Goal: Task Accomplishment & Management: Complete application form

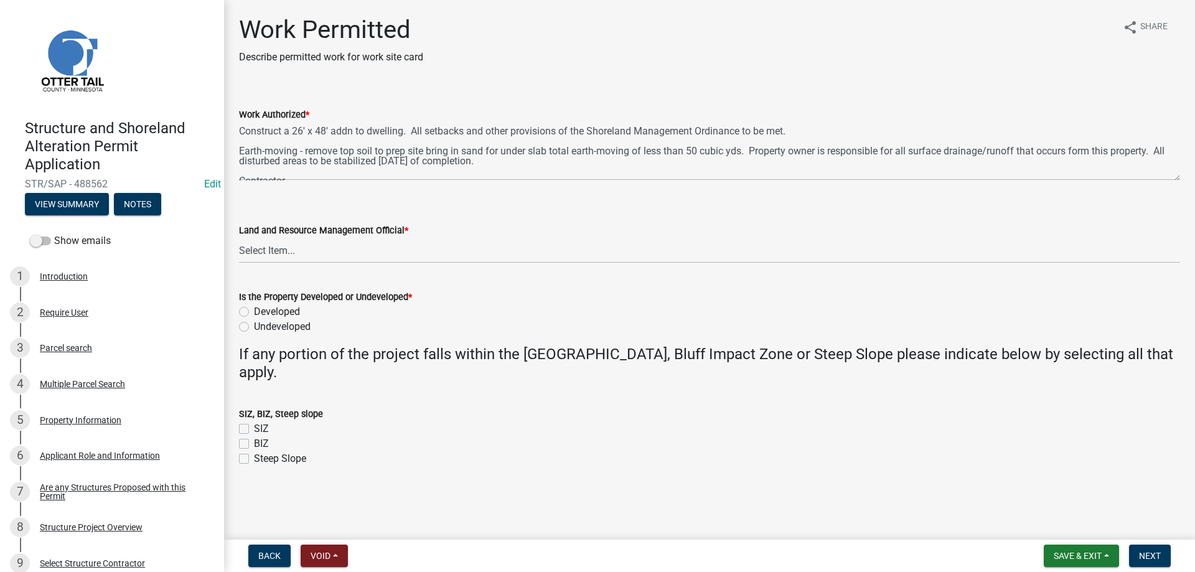
scroll to position [1129, 0]
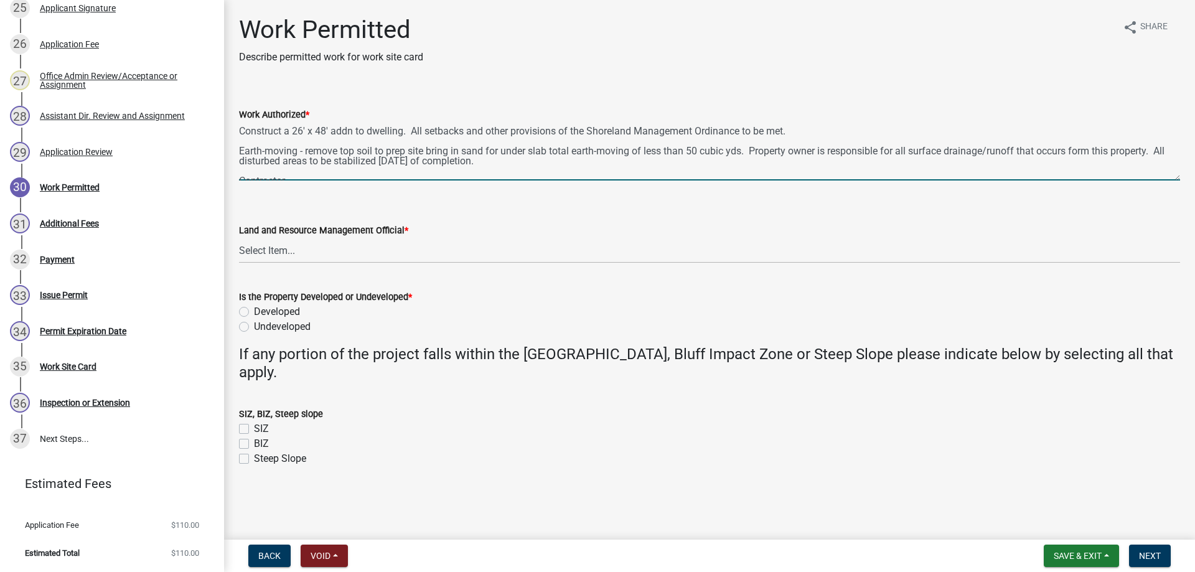
click at [522, 174] on textarea "Construct a 26' x 48' addn to dwelling. All setbacks and other provisions of th…" at bounding box center [709, 151] width 941 height 59
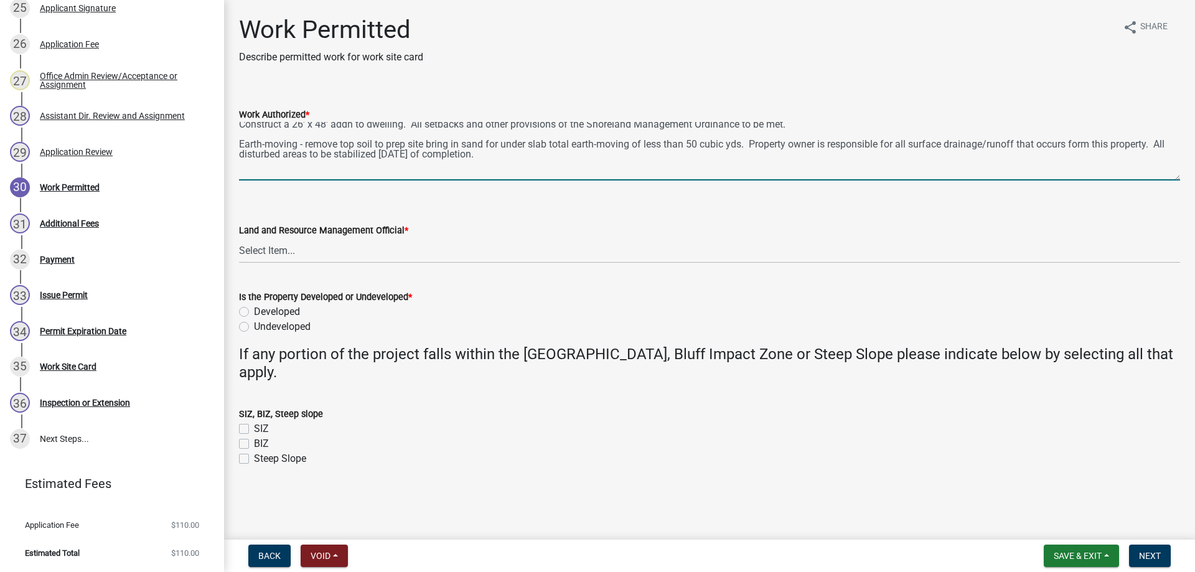
scroll to position [17, 0]
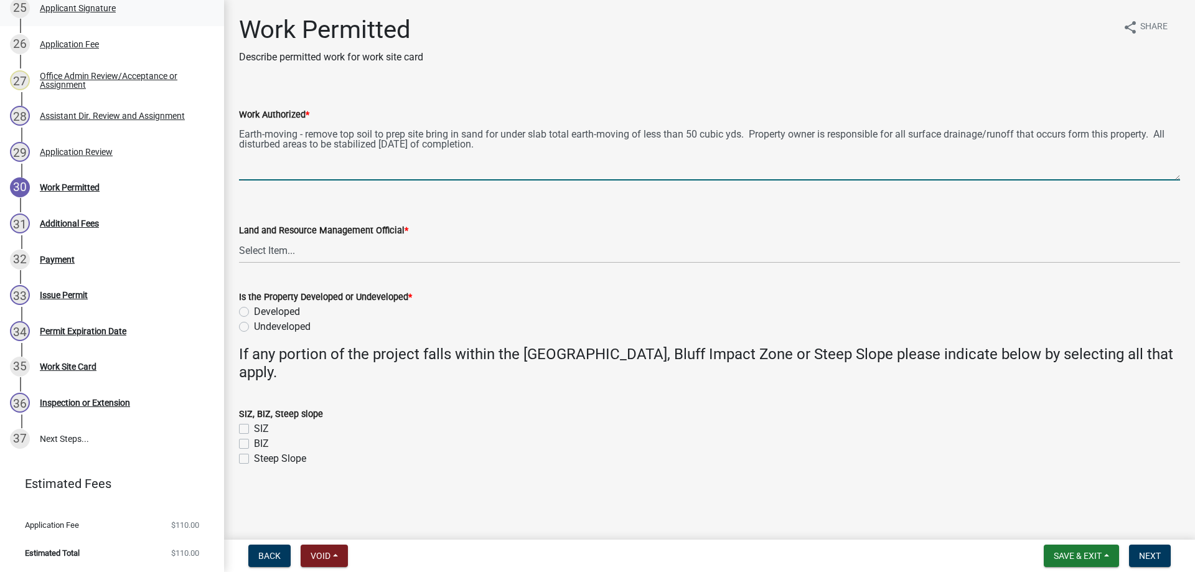
type textarea "Construct a 26' x 48' addn to dwelling. All setbacks and other provisions of th…"
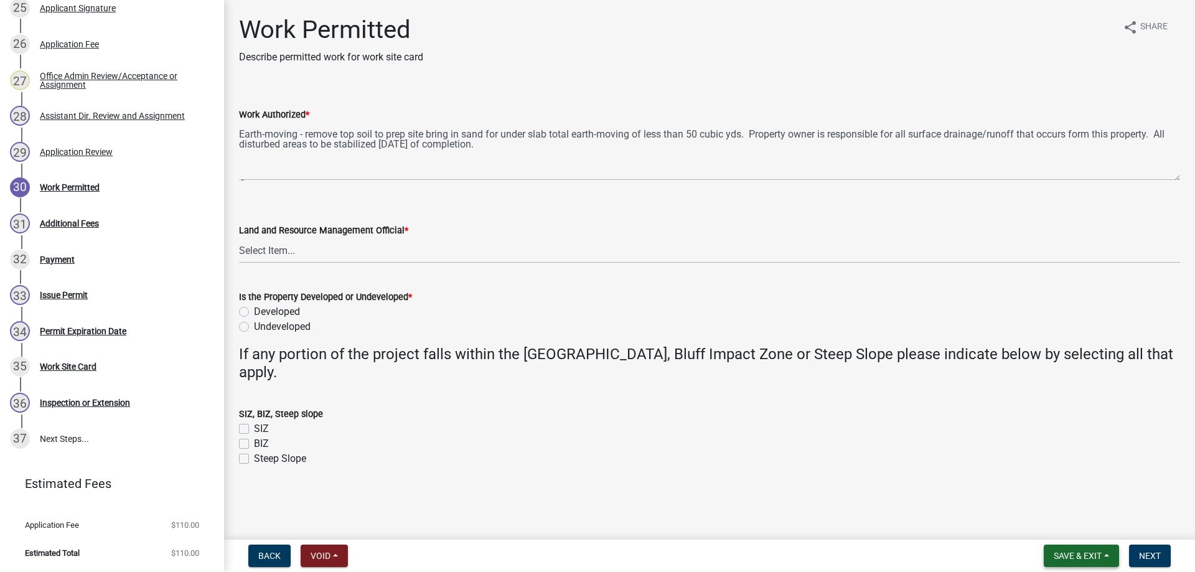
click at [1067, 549] on button "Save & Exit" at bounding box center [1081, 556] width 75 height 22
click at [1043, 494] on button "Save" at bounding box center [1070, 494] width 100 height 30
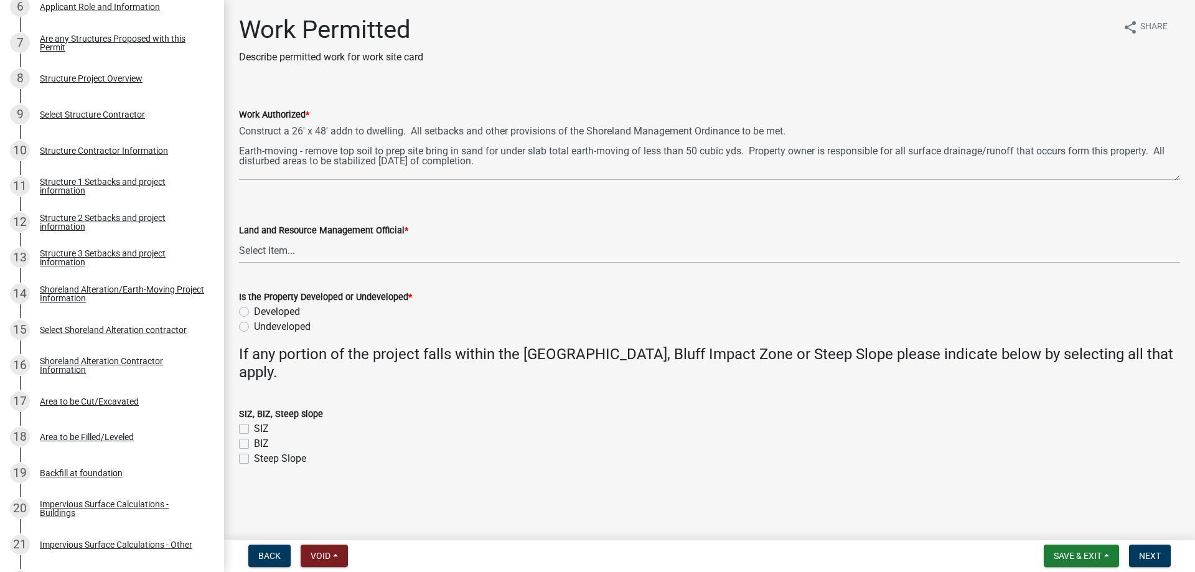
scroll to position [430, 0]
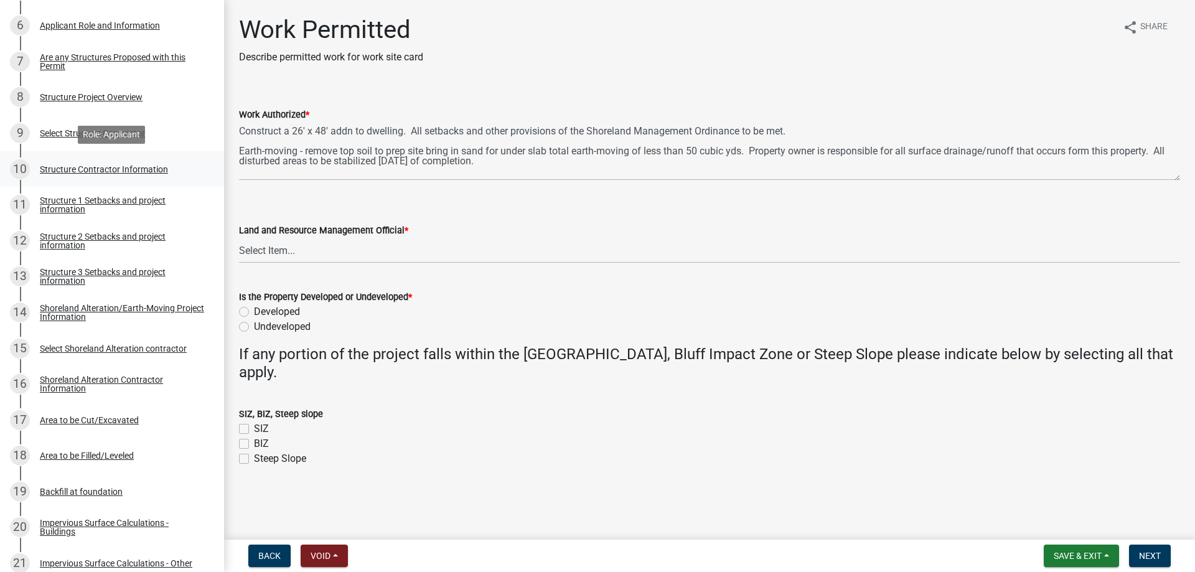
click at [95, 165] on div "Structure Contractor Information" at bounding box center [104, 169] width 128 height 9
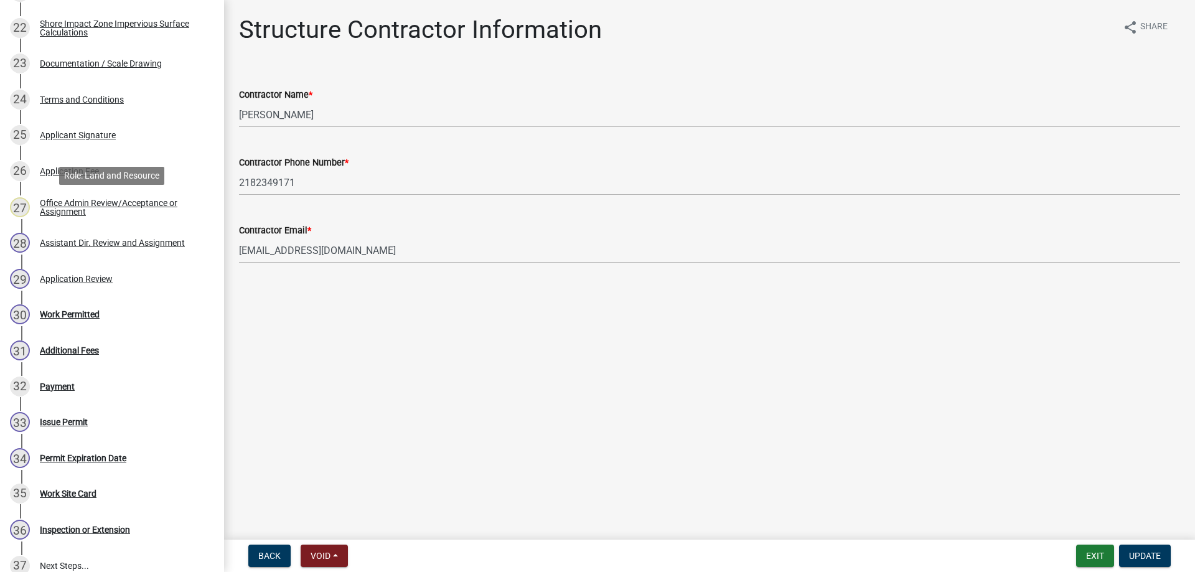
scroll to position [1129, 0]
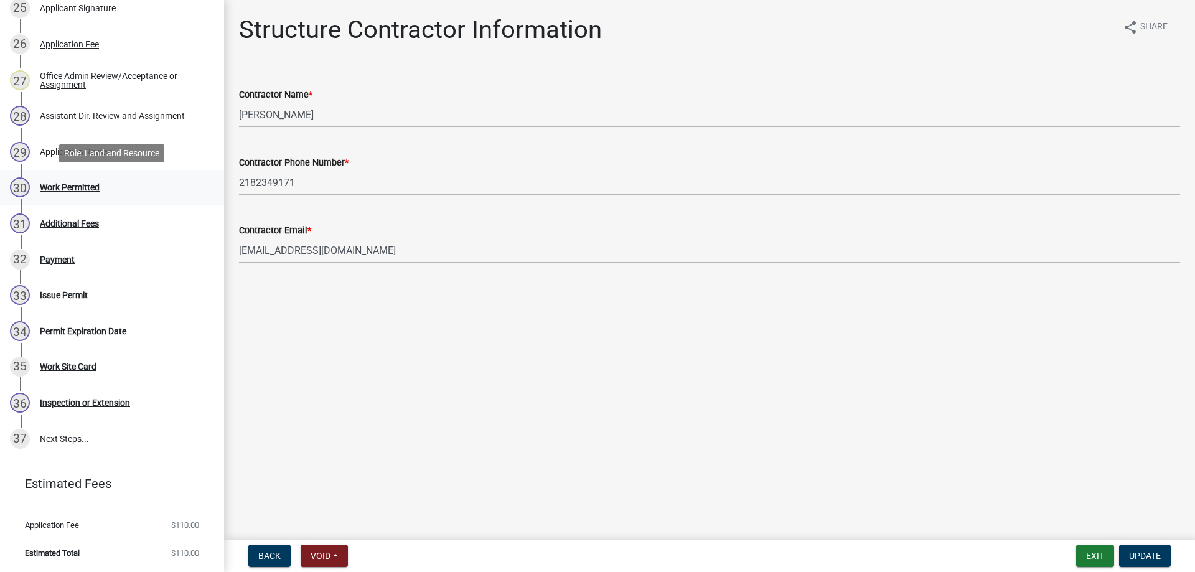
click at [84, 188] on div "Work Permitted" at bounding box center [70, 187] width 60 height 9
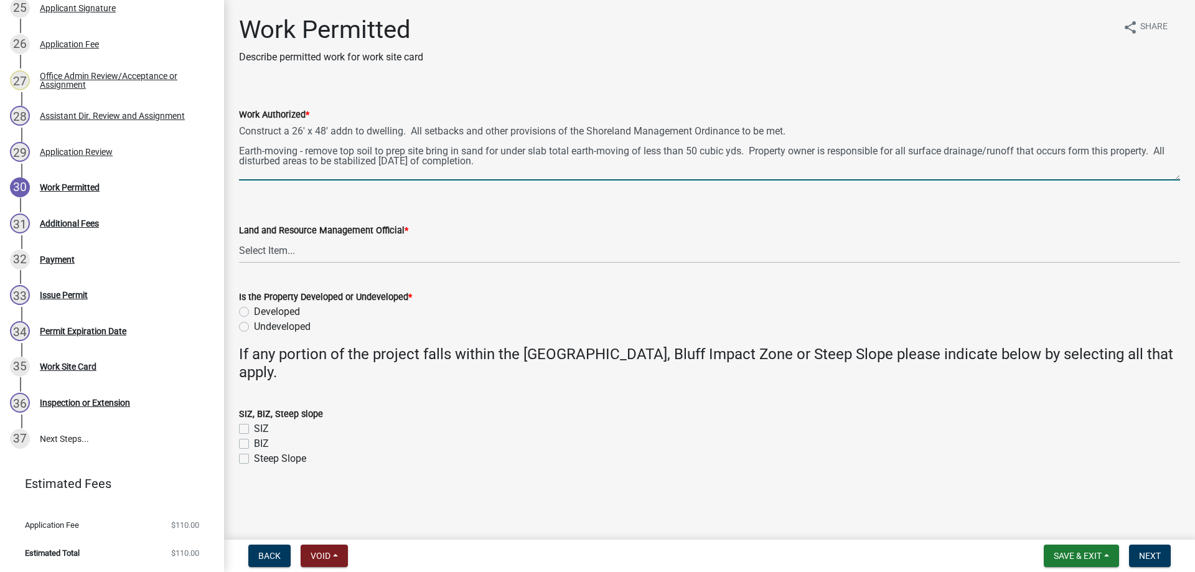
click at [533, 177] on textarea "Construct a 26' x 48' addn to dwelling. All setbacks and other provisions of th…" at bounding box center [709, 151] width 941 height 59
click at [529, 171] on textarea "Construct a 26' x 48' addn to dwelling. All setbacks and other provisions of th…" at bounding box center [709, 151] width 941 height 59
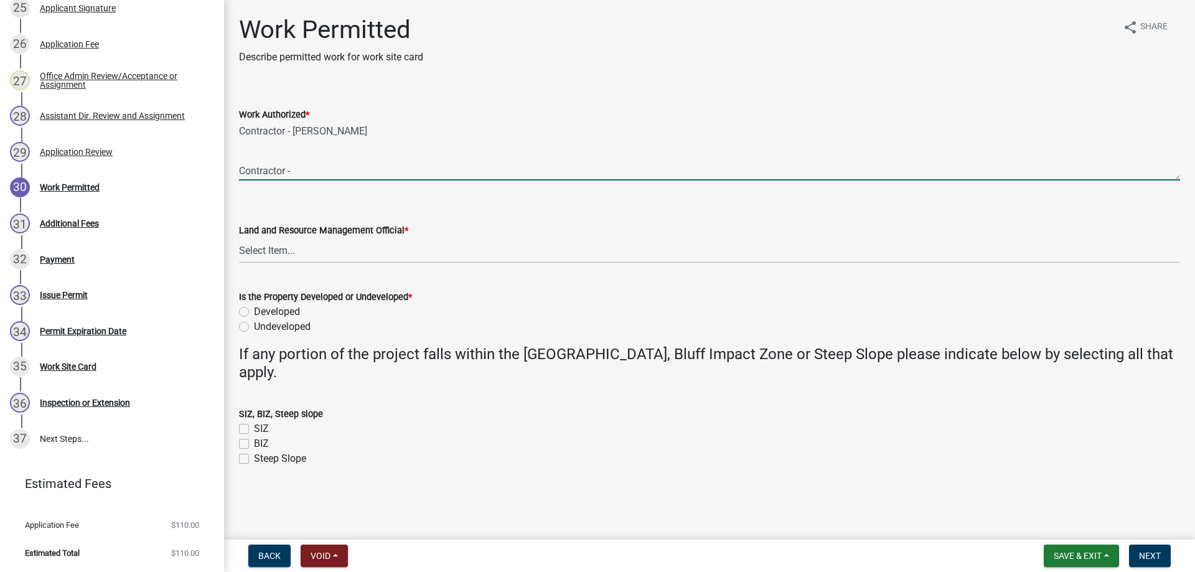
scroll to position [0, 0]
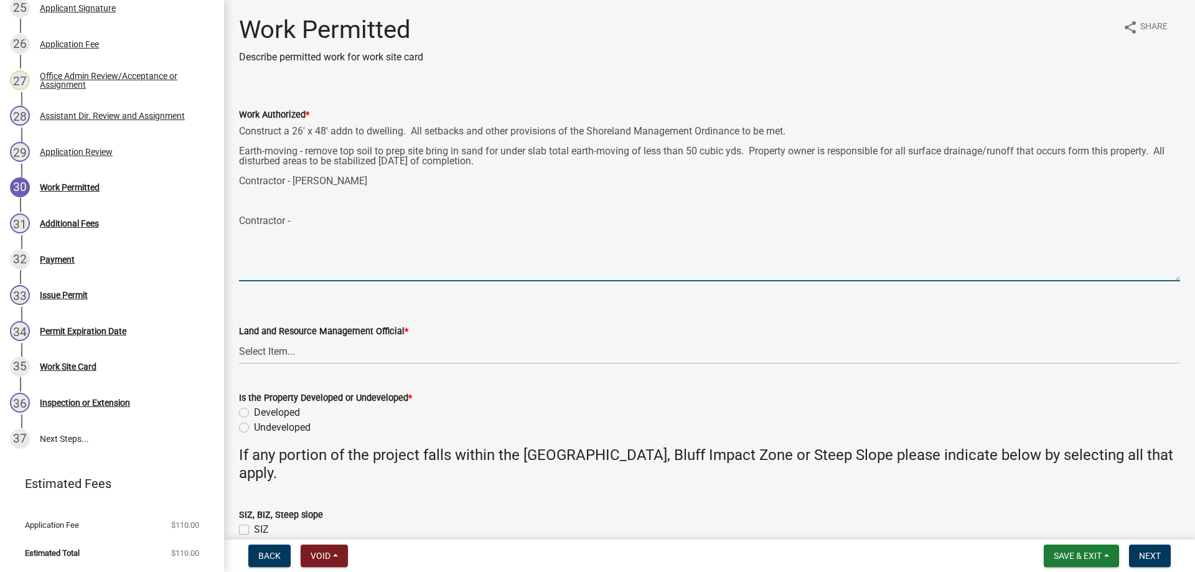
drag, startPoint x: 1176, startPoint y: 175, endPoint x: 1193, endPoint y: 276, distance: 102.3
click at [1180, 276] on textarea "Construct a 26' x 48' addn to dwelling. All setbacks and other provisions of th…" at bounding box center [709, 201] width 941 height 159
drag, startPoint x: 316, startPoint y: 230, endPoint x: 210, endPoint y: 225, distance: 106.0
click at [239, 225] on textarea "Construct a 26' x 48' addn to dwelling. All setbacks and other provisions of th…" at bounding box center [709, 201] width 941 height 159
type textarea "Construct a 26' x 48' addn to dwelling. All setbacks and other provisions of th…"
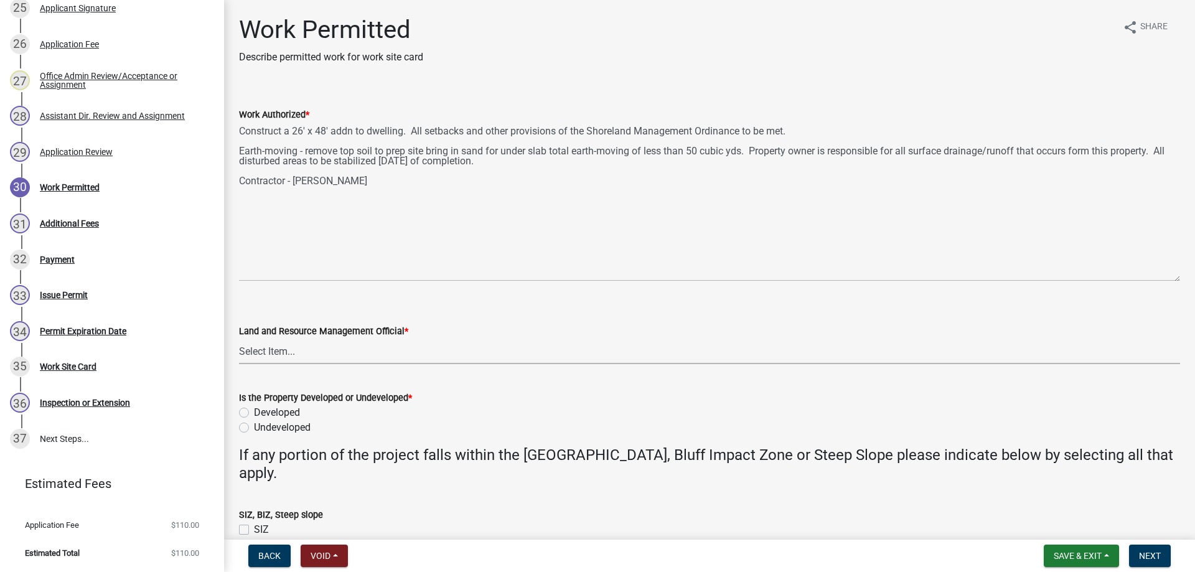
click at [239, 339] on select "Select Item... [PERSON_NAME] [PERSON_NAME] [PERSON_NAME] [PERSON_NAME] [PERSON_…" at bounding box center [709, 352] width 941 height 26
click option "[PERSON_NAME]" at bounding box center [0, 0] width 0 height 0
select select "b4c12476-3918-4c31-b34d-126d47b866fd"
click at [254, 415] on label "Developed" at bounding box center [277, 412] width 46 height 15
click at [254, 413] on input "Developed" at bounding box center [258, 409] width 8 height 8
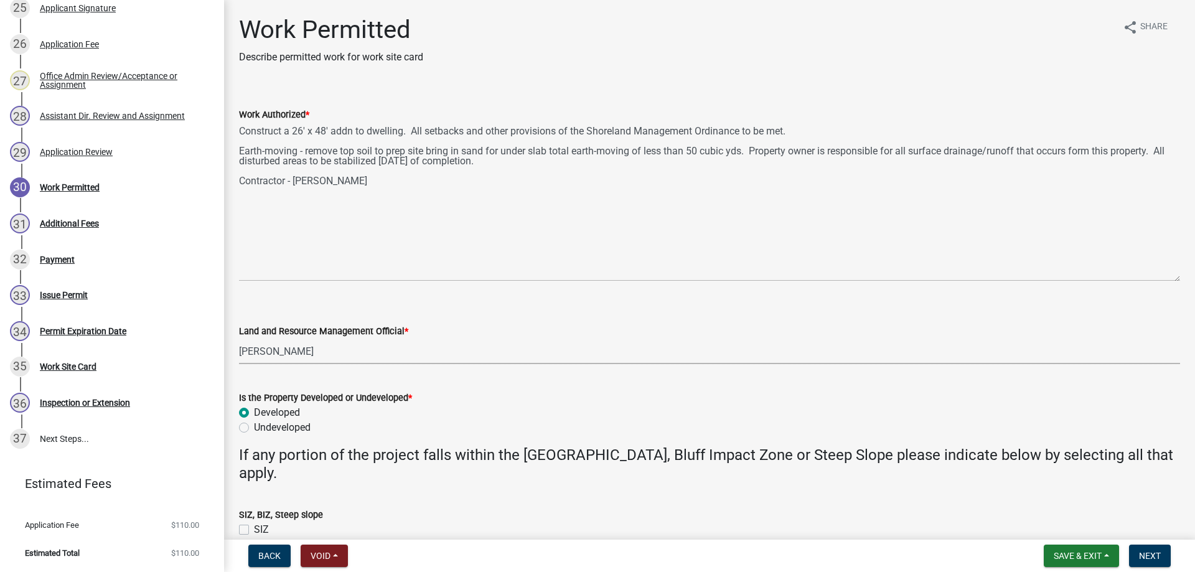
radio input "true"
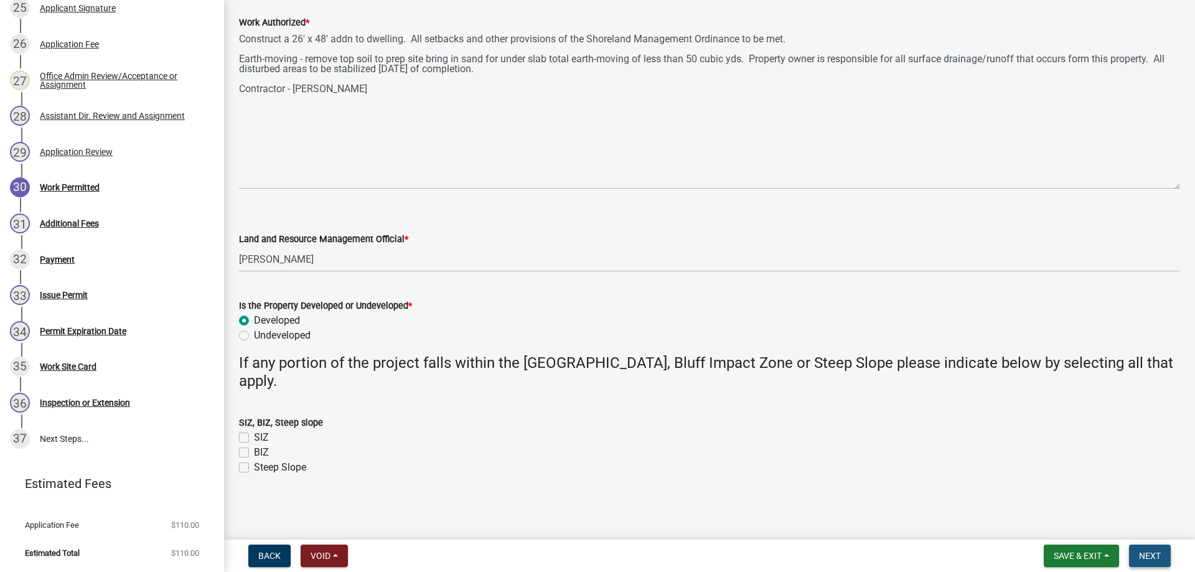
click at [1161, 557] on span "Next" at bounding box center [1150, 556] width 22 height 10
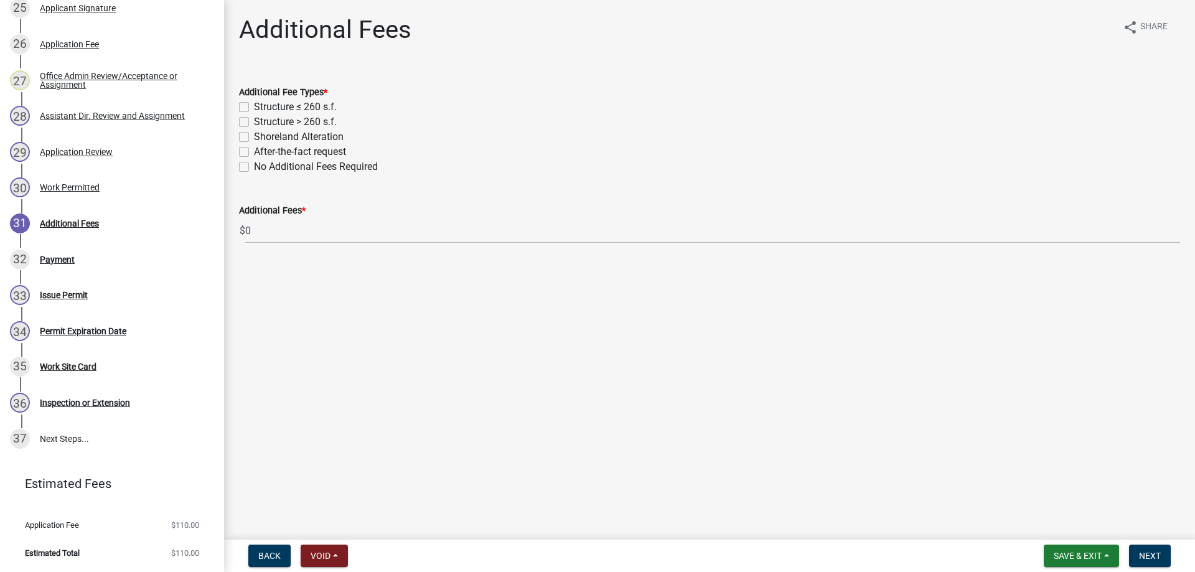
click at [254, 120] on label "Structure > 260 s.f." at bounding box center [295, 122] width 83 height 15
click at [254, 120] on input "Structure > 260 s.f." at bounding box center [258, 119] width 8 height 8
checkbox input "true"
checkbox input "false"
checkbox input "true"
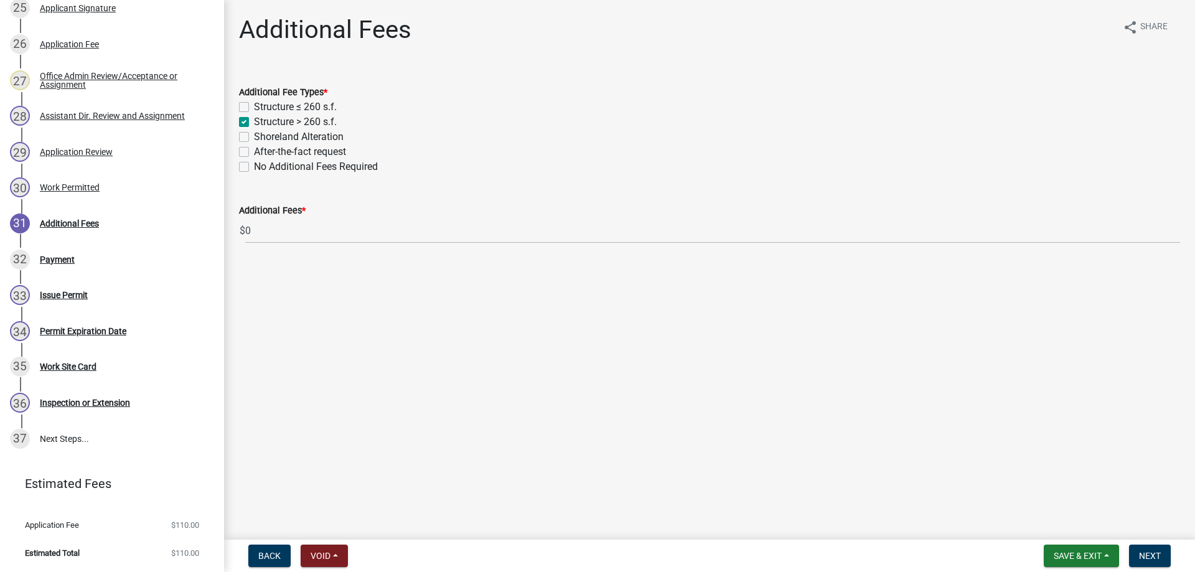
checkbox input "false"
click at [1151, 558] on span "Next" at bounding box center [1150, 556] width 22 height 10
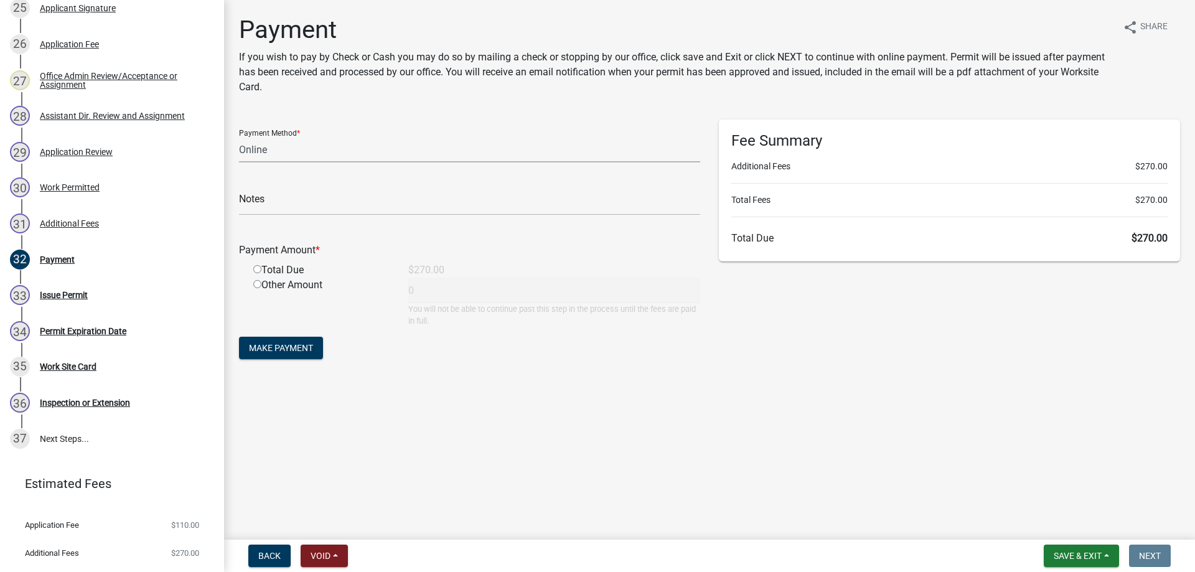
click at [239, 137] on select "Credit Card POS Check Cash Online" at bounding box center [469, 150] width 461 height 26
select select "1: 0"
click option "Check" at bounding box center [0, 0] width 0 height 0
click at [287, 203] on input "text" at bounding box center [469, 203] width 461 height 26
type input "1974"
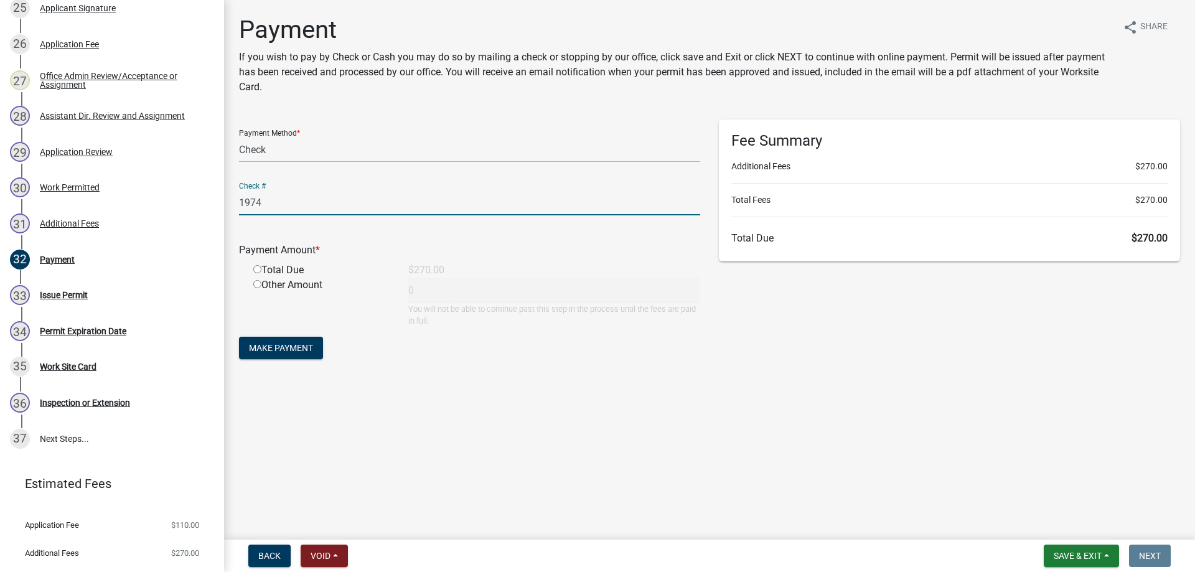
click at [255, 268] on input "radio" at bounding box center [257, 269] width 8 height 8
radio input "true"
type input "270"
click at [275, 349] on span "Make Payment" at bounding box center [281, 348] width 64 height 10
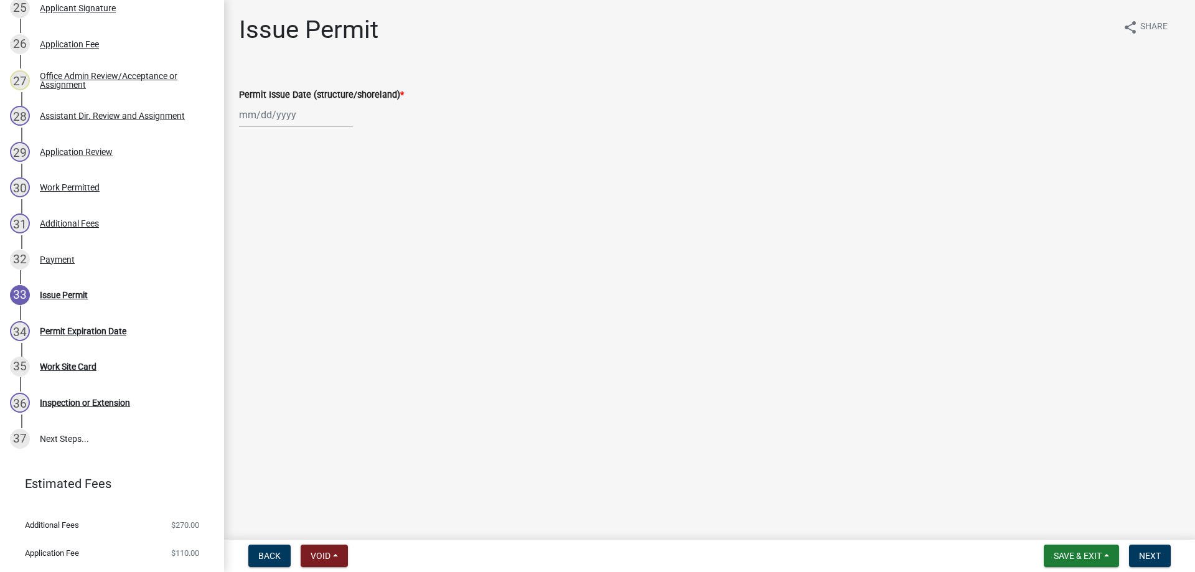
click at [286, 122] on input "Permit Issue Date (structure/shoreland) *" at bounding box center [296, 115] width 114 height 26
select select "10"
select select "2025"
click at [313, 201] on div "9" at bounding box center [311, 201] width 20 height 20
type input "[DATE]"
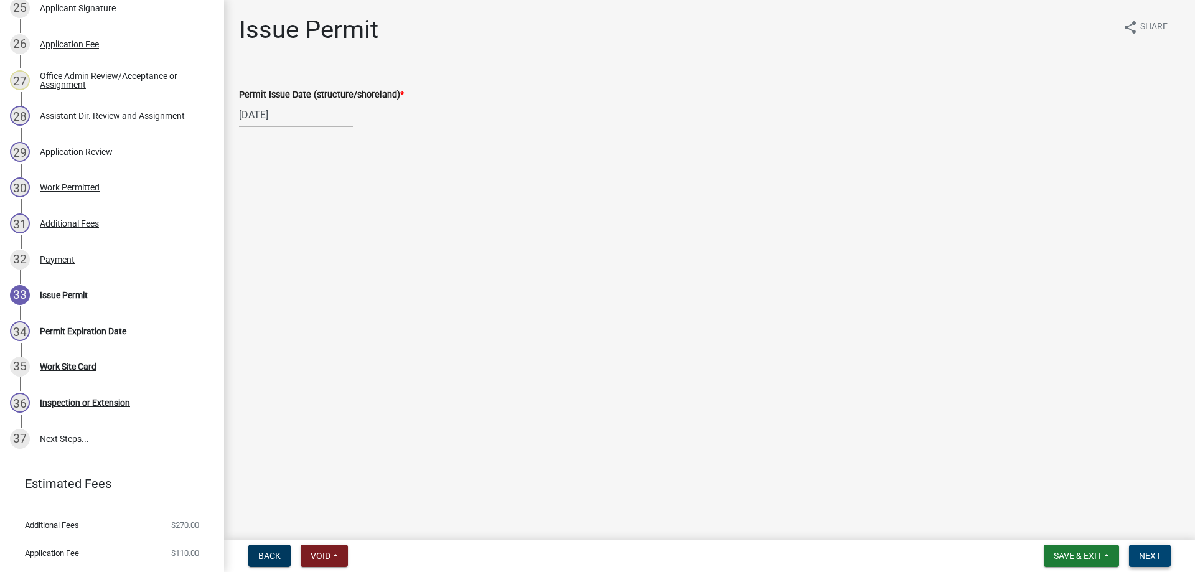
click at [1151, 560] on span "Next" at bounding box center [1150, 556] width 22 height 10
click at [1151, 550] on button "Next" at bounding box center [1150, 556] width 42 height 22
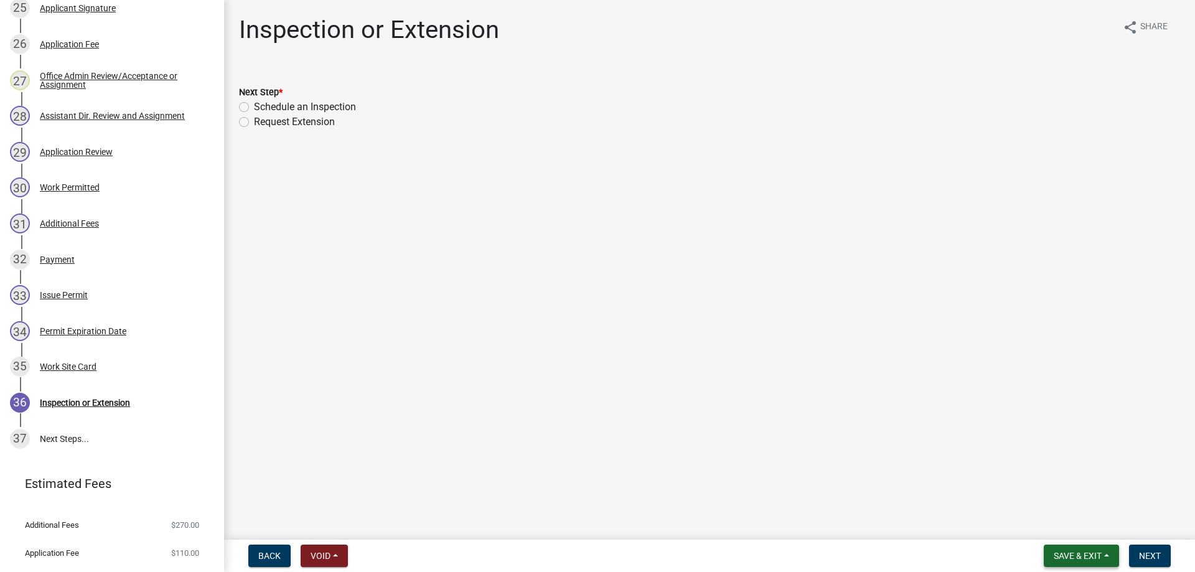
click at [1065, 553] on span "Save & Exit" at bounding box center [1078, 556] width 48 height 10
click at [1048, 522] on button "Save & Exit" at bounding box center [1070, 524] width 100 height 30
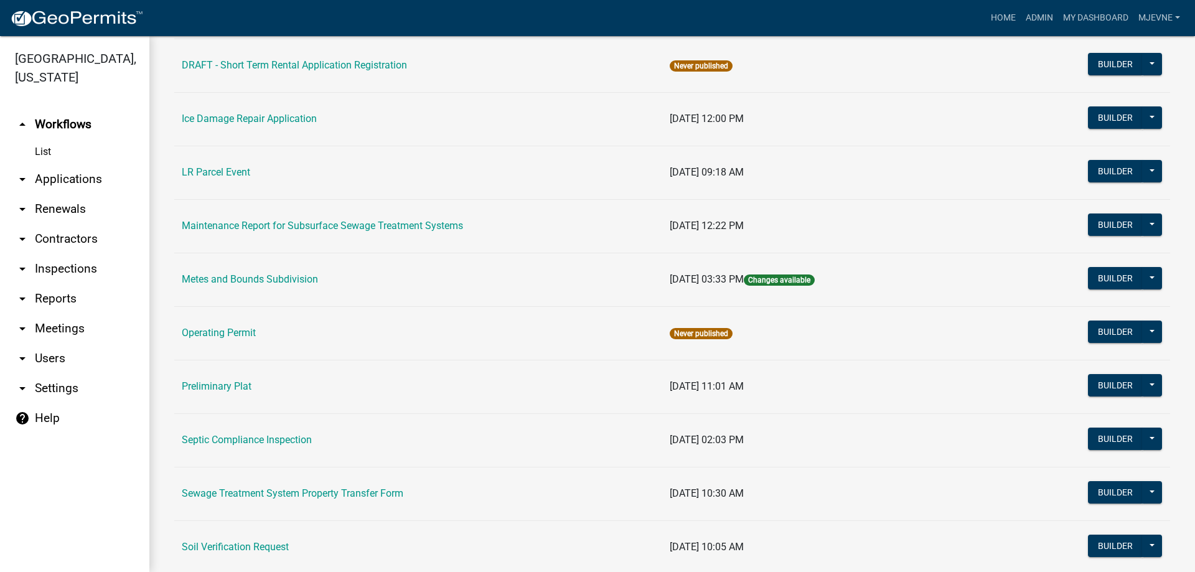
scroll to position [497, 0]
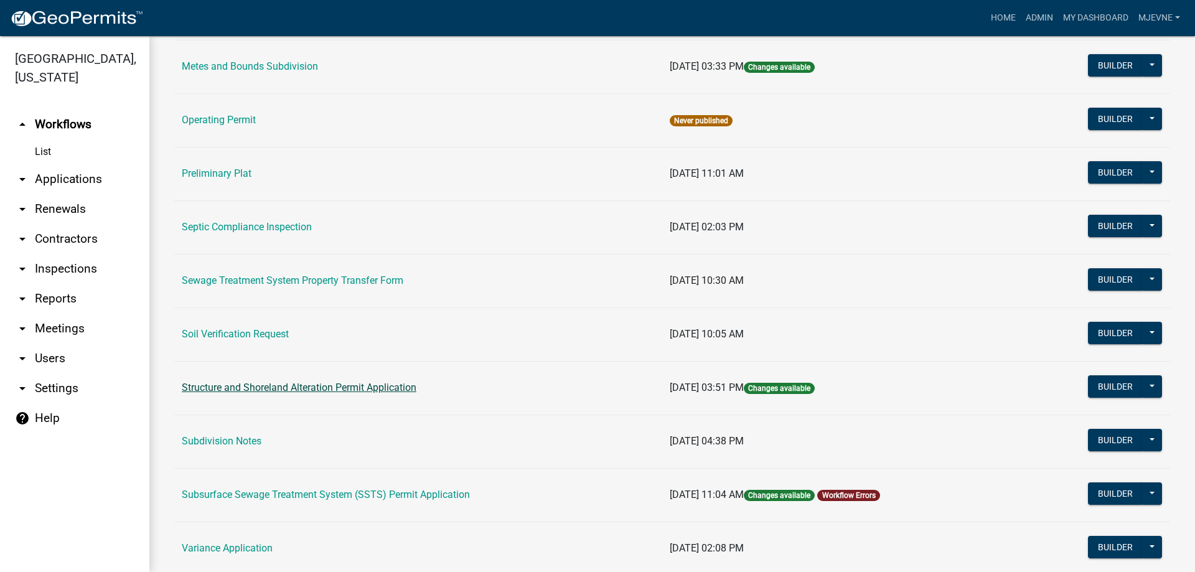
click at [278, 385] on link "Structure and Shoreland Alteration Permit Application" at bounding box center [299, 388] width 235 height 12
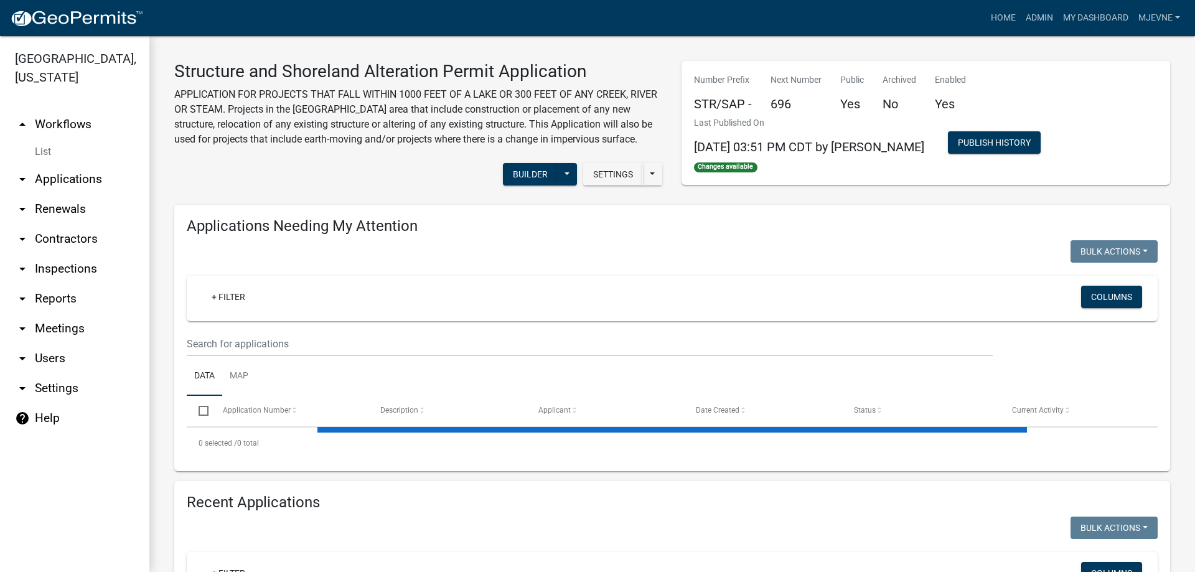
select select "1: 25"
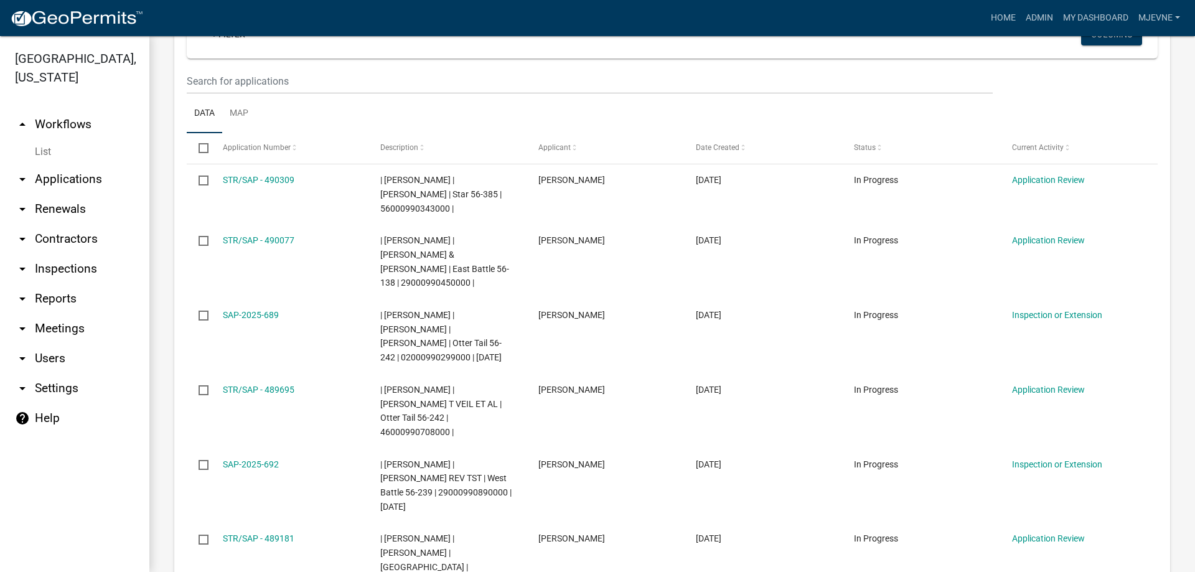
scroll to position [142, 0]
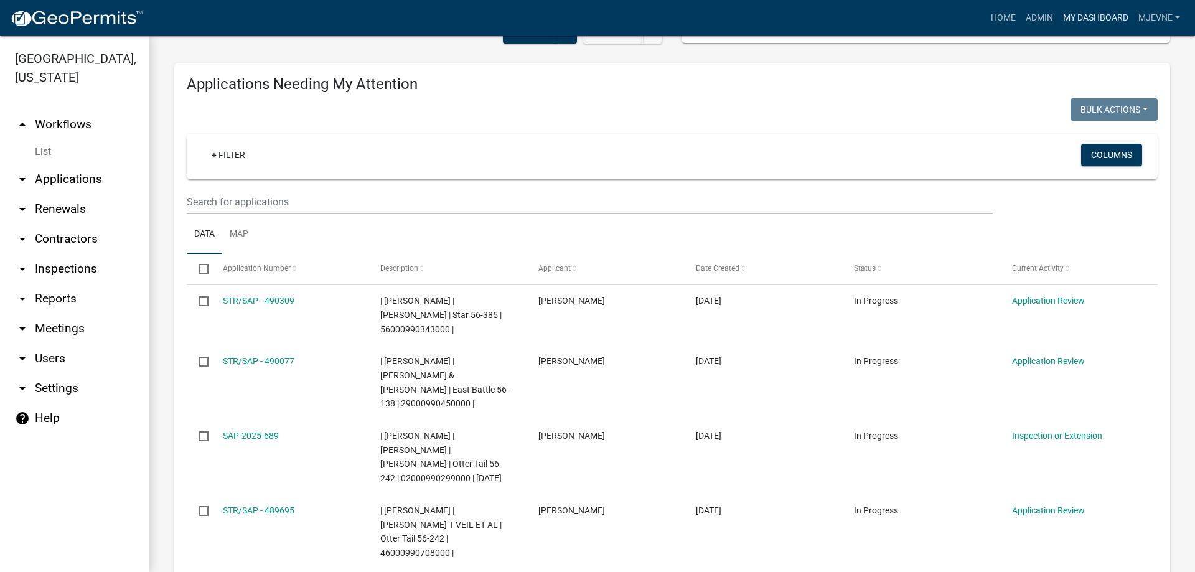
click at [1113, 24] on link "My Dashboard" at bounding box center [1095, 18] width 75 height 24
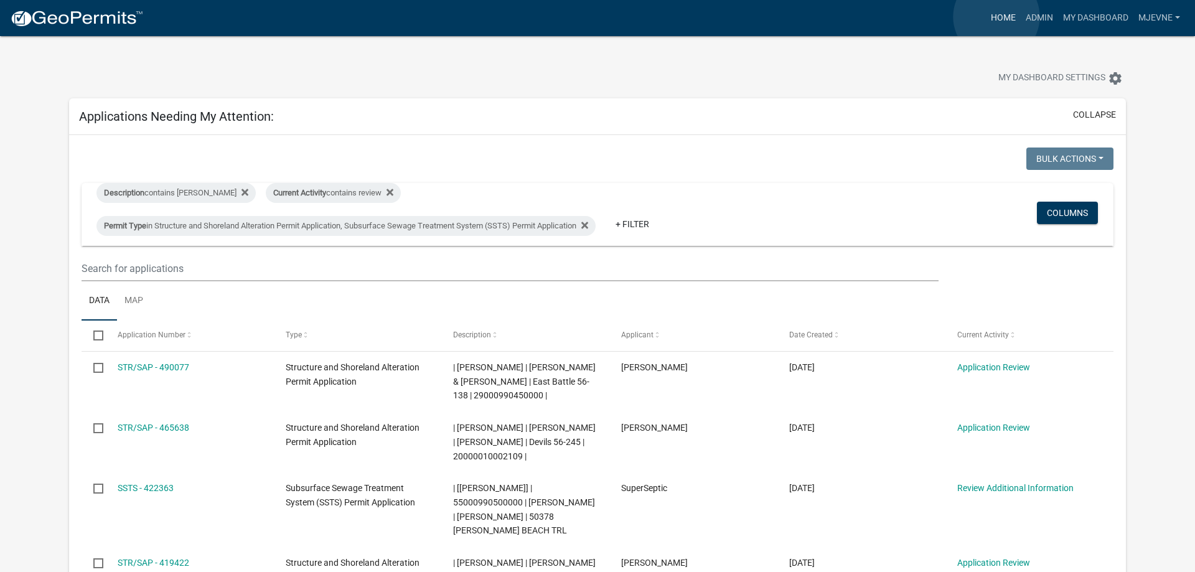
click at [997, 17] on link "Home" at bounding box center [1003, 18] width 35 height 24
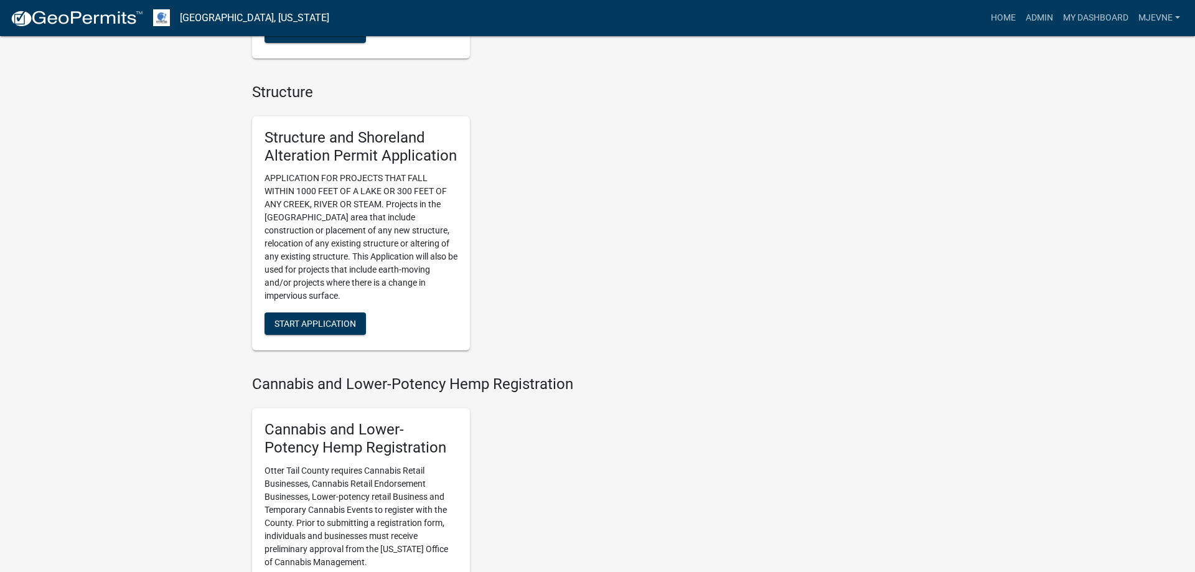
scroll to position [572, 0]
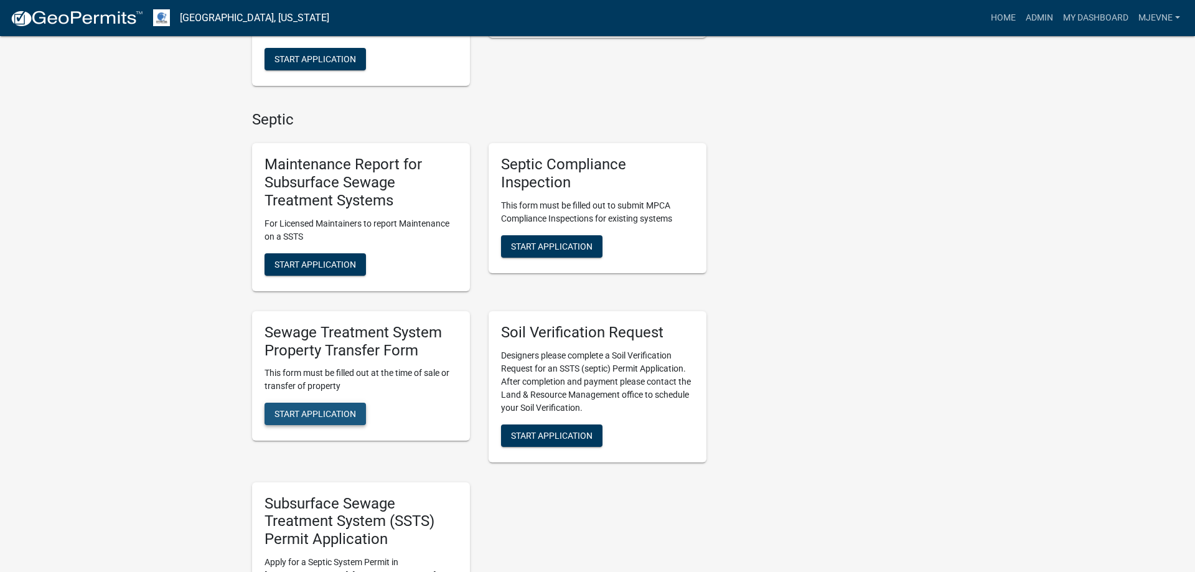
click at [327, 417] on span "Start Application" at bounding box center [316, 414] width 82 height 10
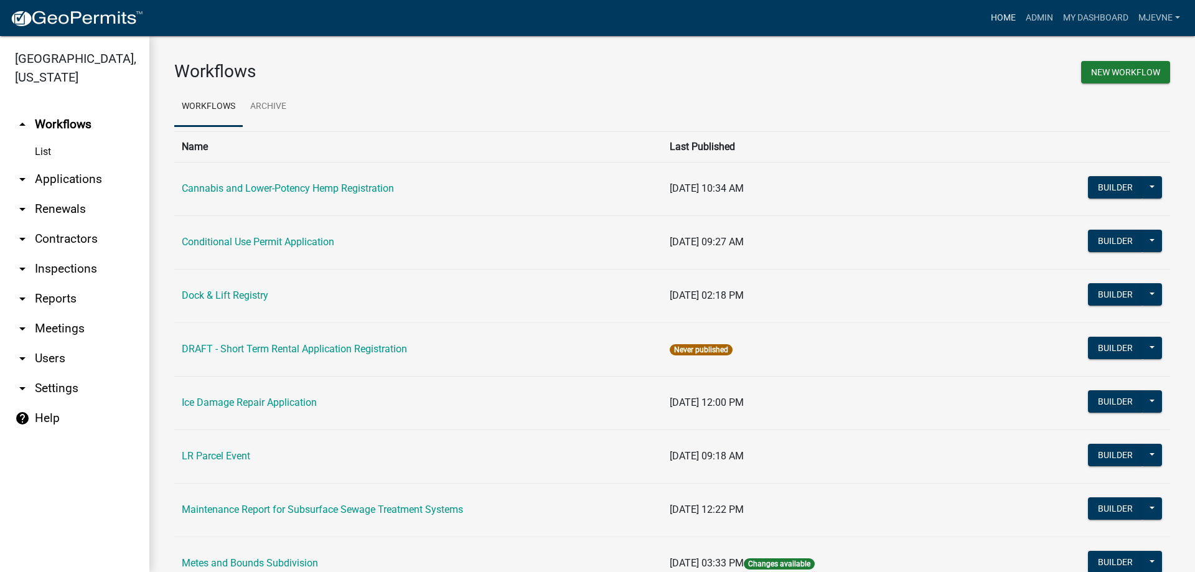
click at [1001, 15] on link "Home" at bounding box center [1003, 18] width 35 height 24
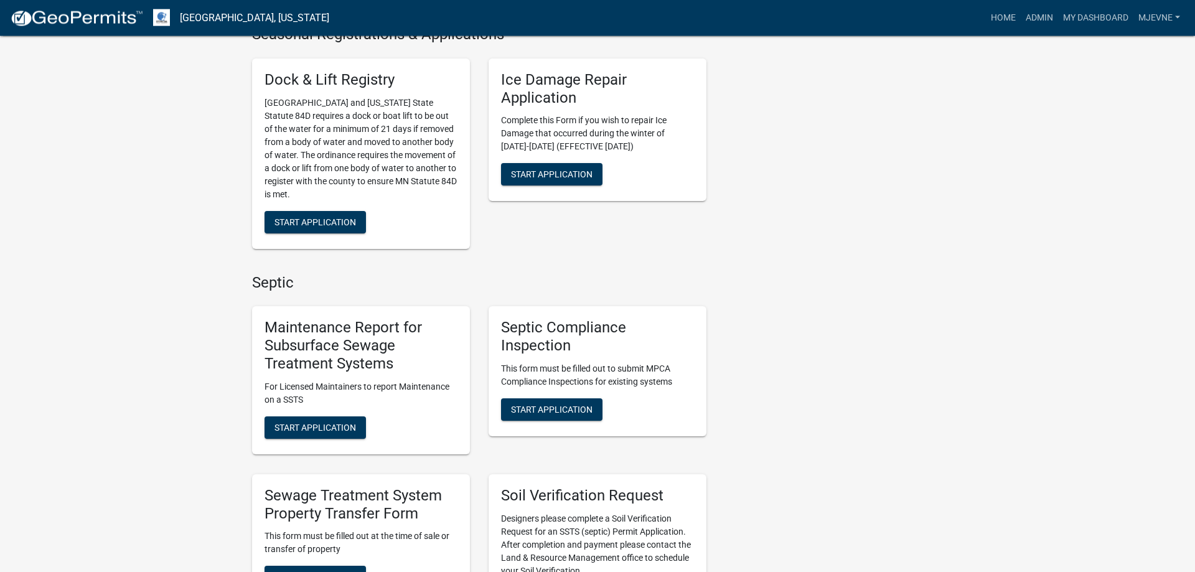
scroll to position [508, 0]
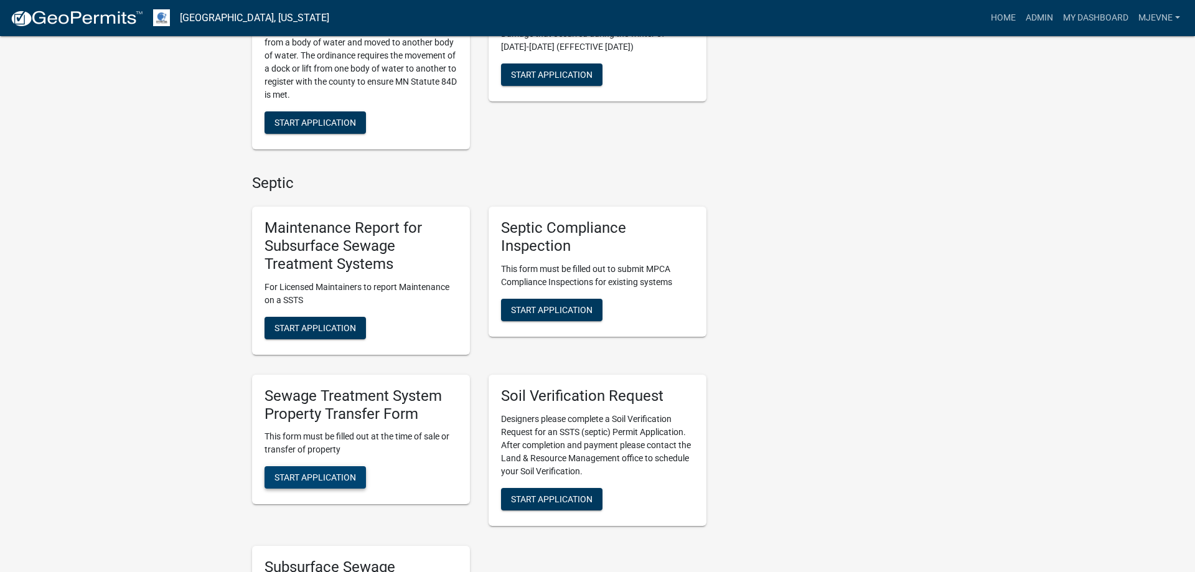
click at [299, 479] on span "Start Application" at bounding box center [316, 478] width 82 height 10
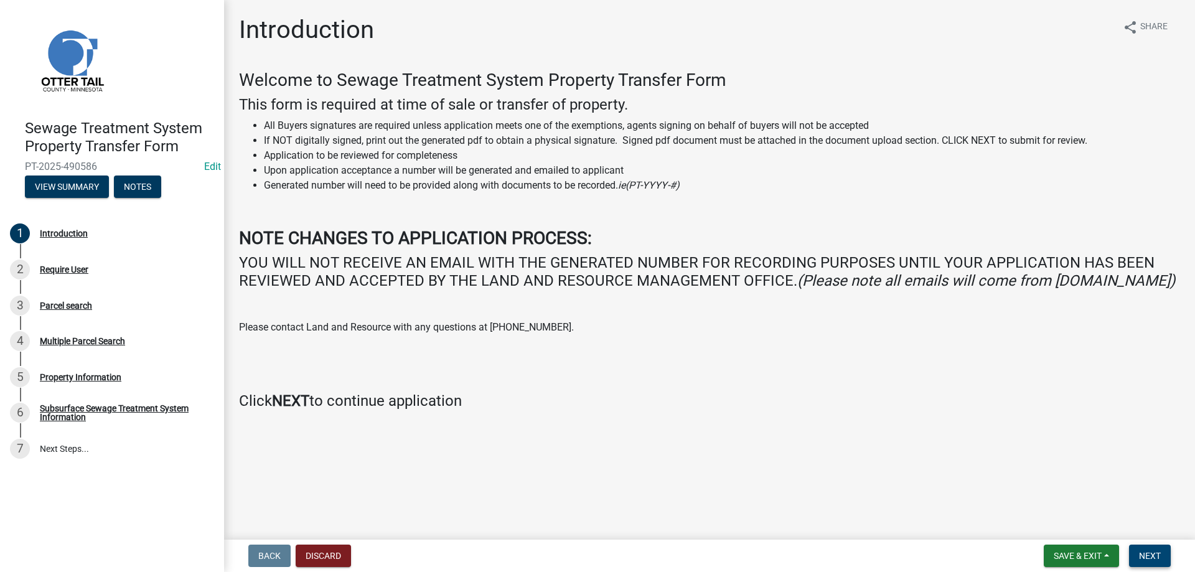
click at [1154, 556] on span "Next" at bounding box center [1150, 556] width 22 height 10
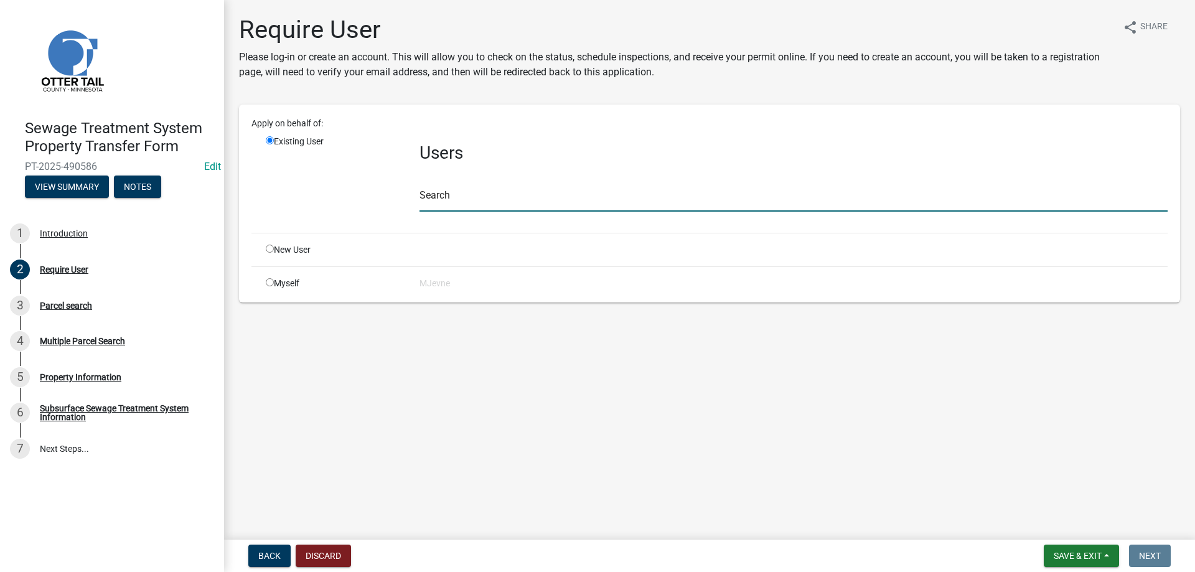
click at [443, 205] on input "text" at bounding box center [794, 199] width 748 height 26
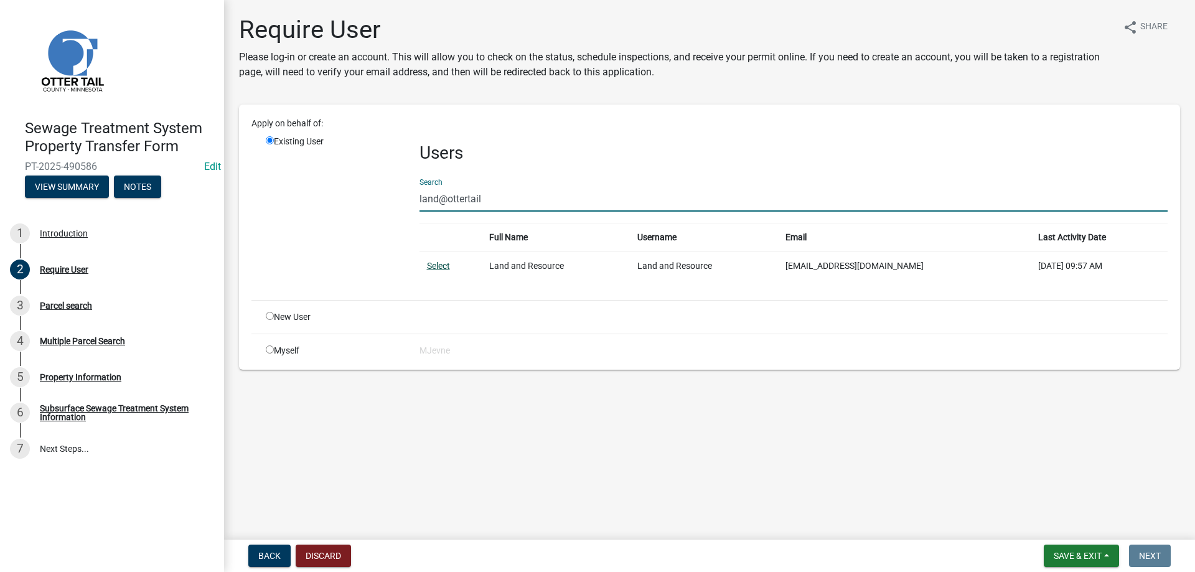
type input "land@ottertail"
click at [436, 265] on link "Select" at bounding box center [438, 266] width 23 height 10
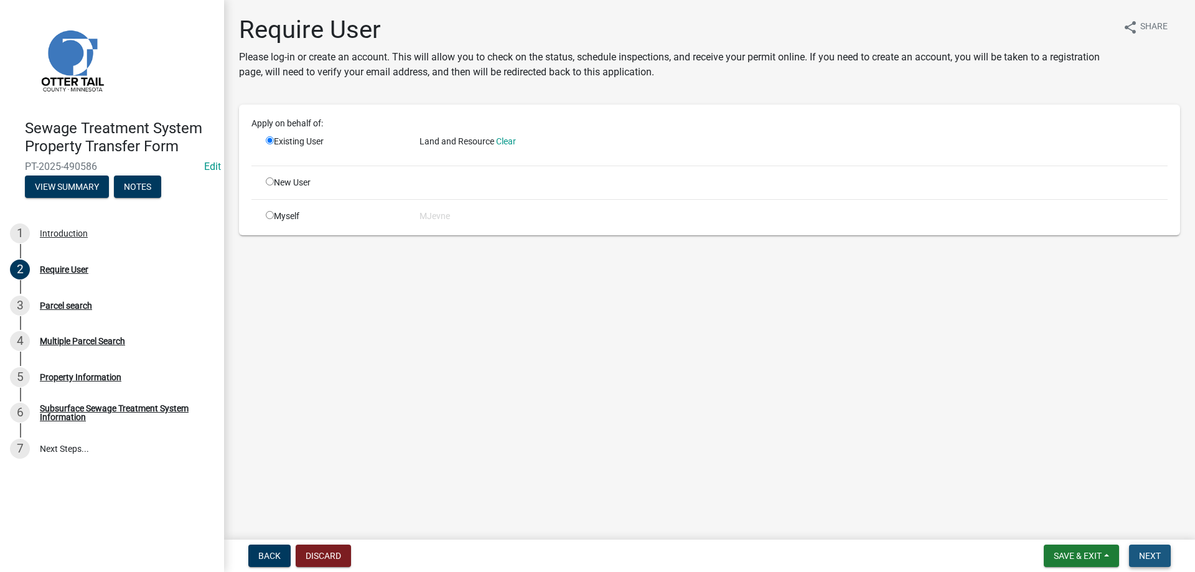
click at [1139, 555] on span "Next" at bounding box center [1150, 556] width 22 height 10
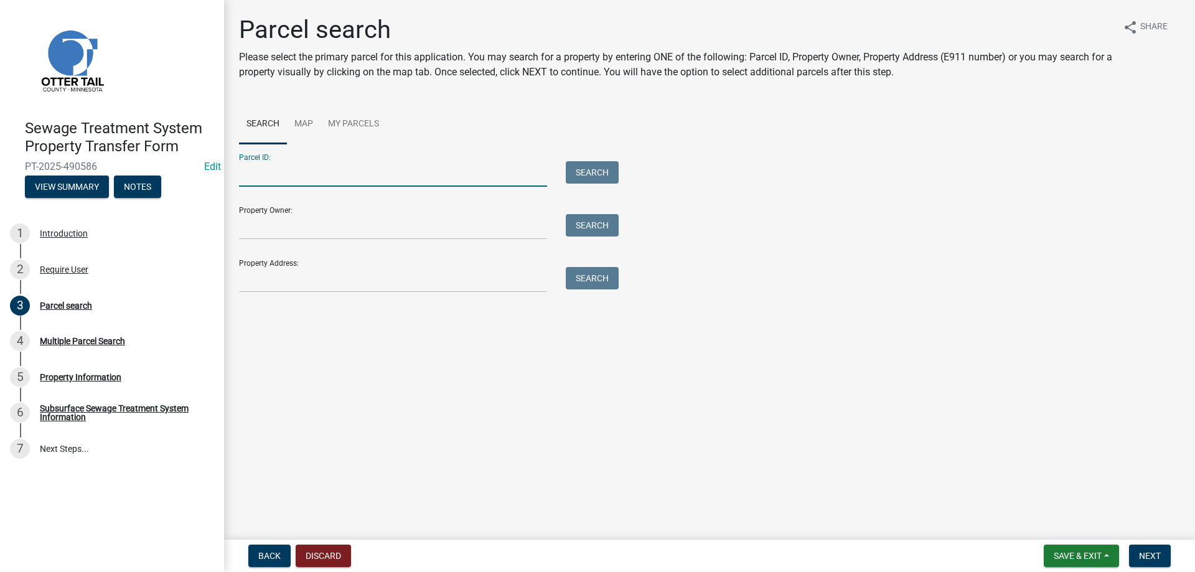
click at [254, 162] on input "Parcel ID:" at bounding box center [393, 174] width 308 height 26
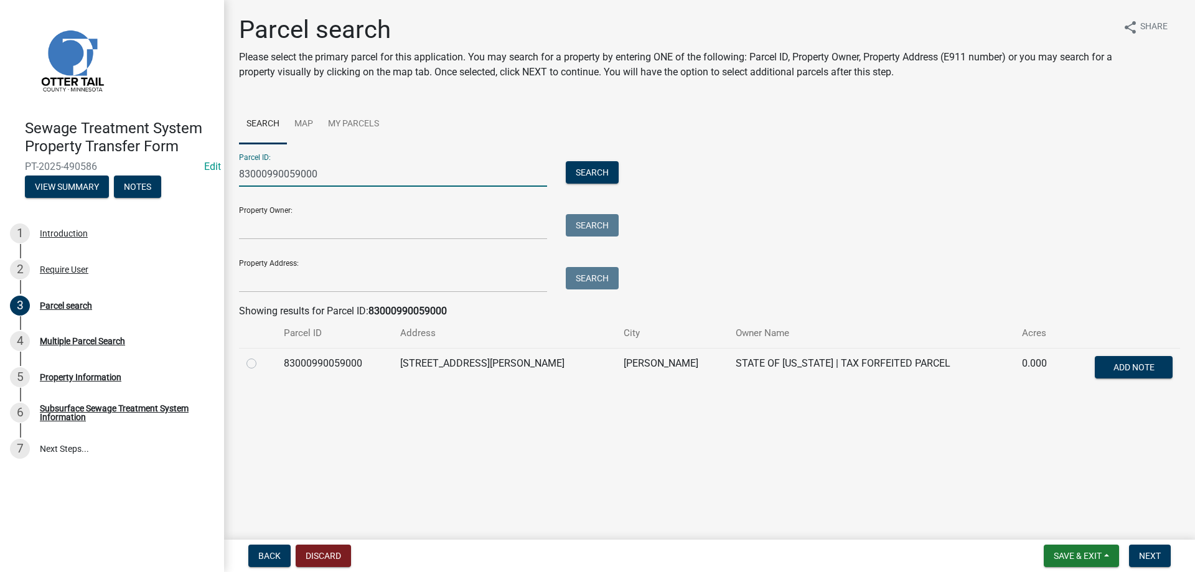
type input "83000990059000"
click at [261, 356] on label at bounding box center [261, 356] width 0 height 0
click at [261, 364] on input "radio" at bounding box center [265, 360] width 8 height 8
radio input "true"
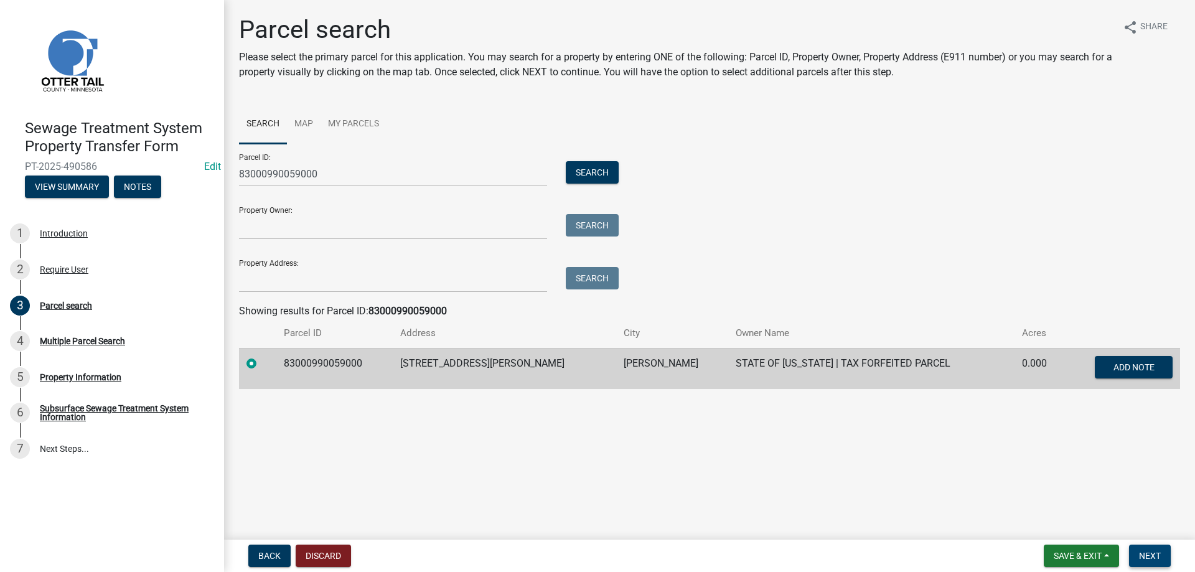
click at [1145, 555] on span "Next" at bounding box center [1150, 556] width 22 height 10
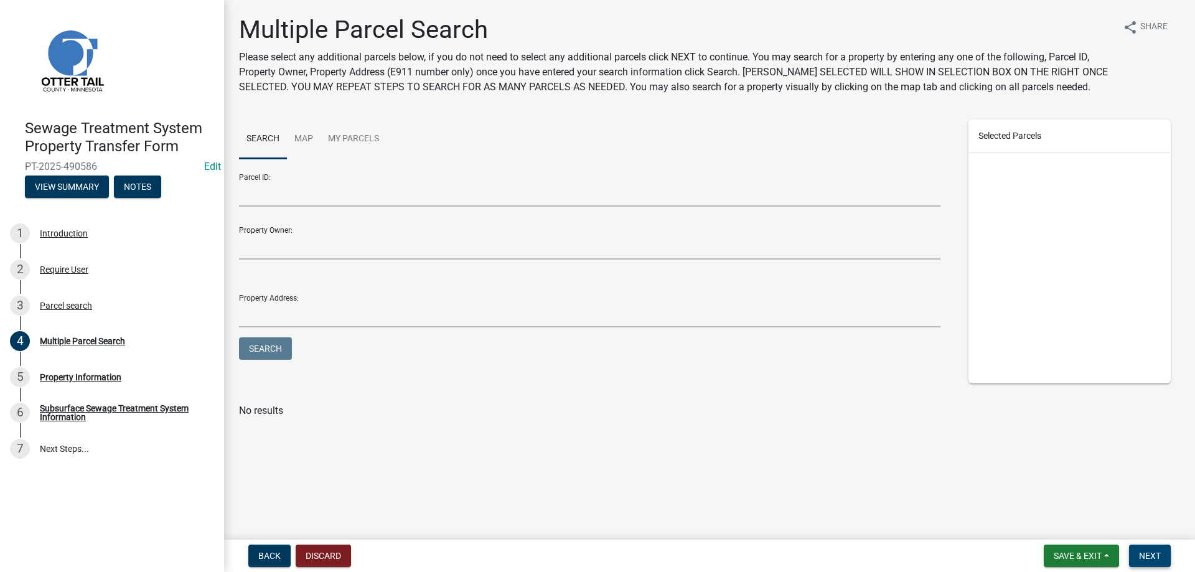
click at [1145, 555] on span "Next" at bounding box center [1150, 556] width 22 height 10
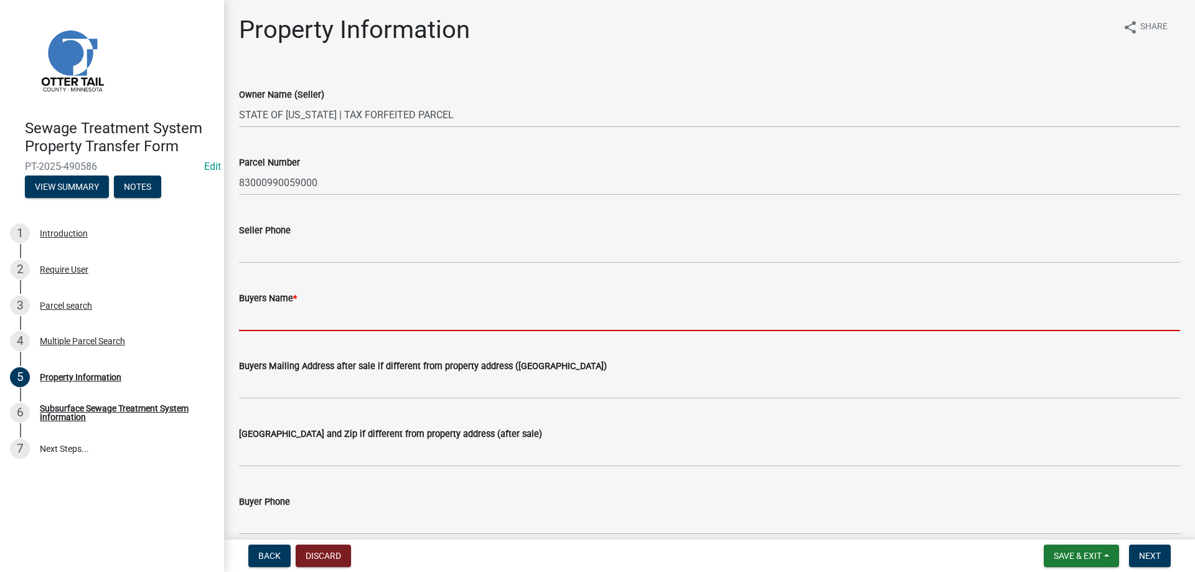
click at [281, 323] on input "Buyers Name *" at bounding box center [709, 319] width 941 height 26
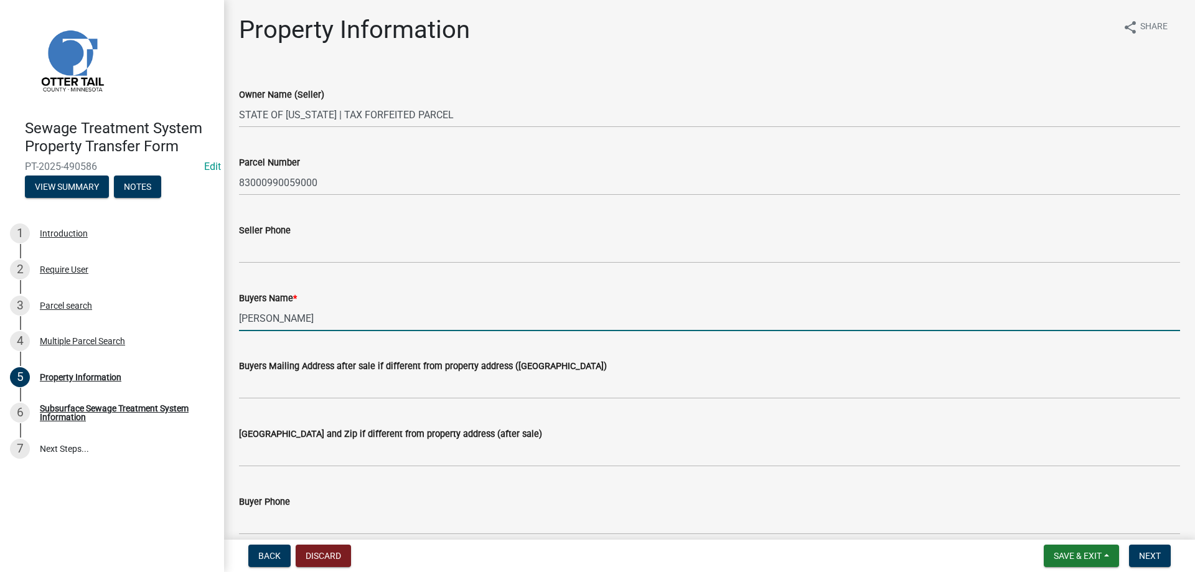
type input "Justin Chatman"
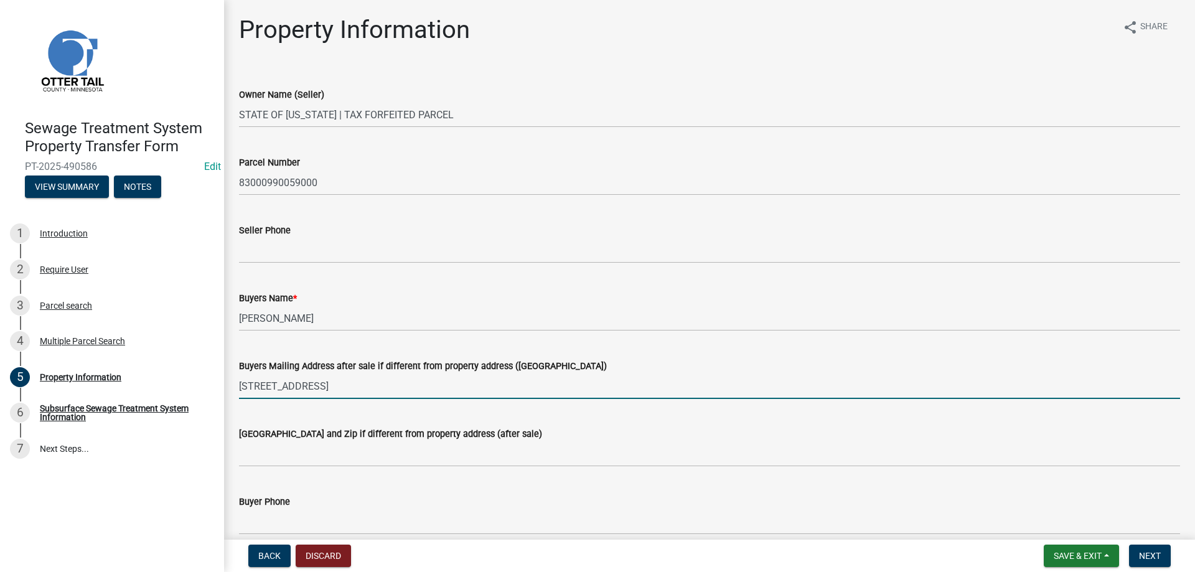
type input "3304 Woodford Dr"
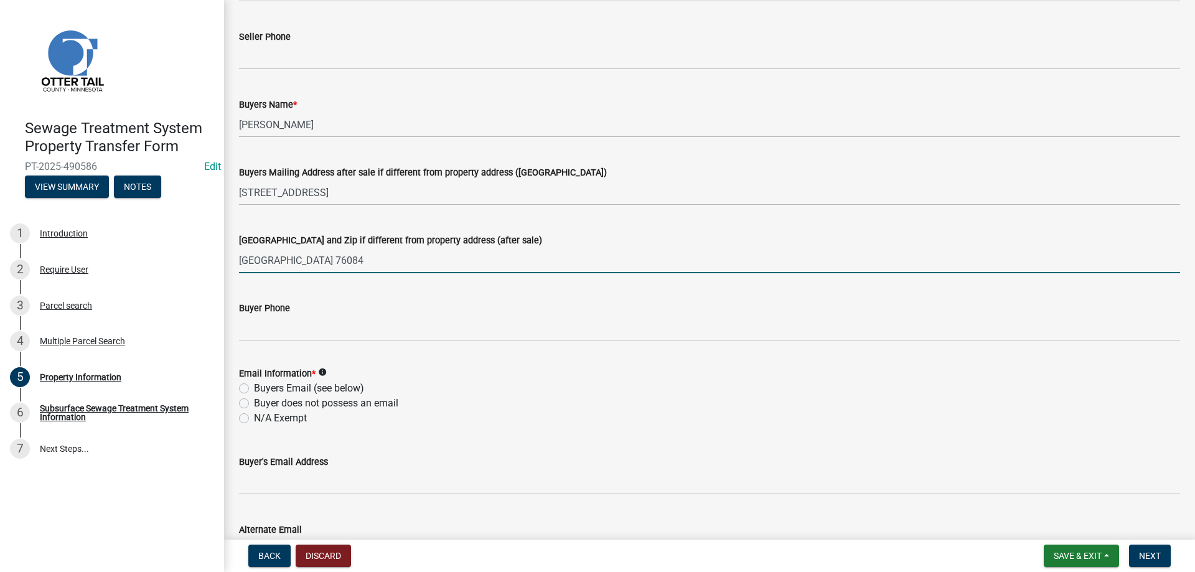
scroll to position [213, 0]
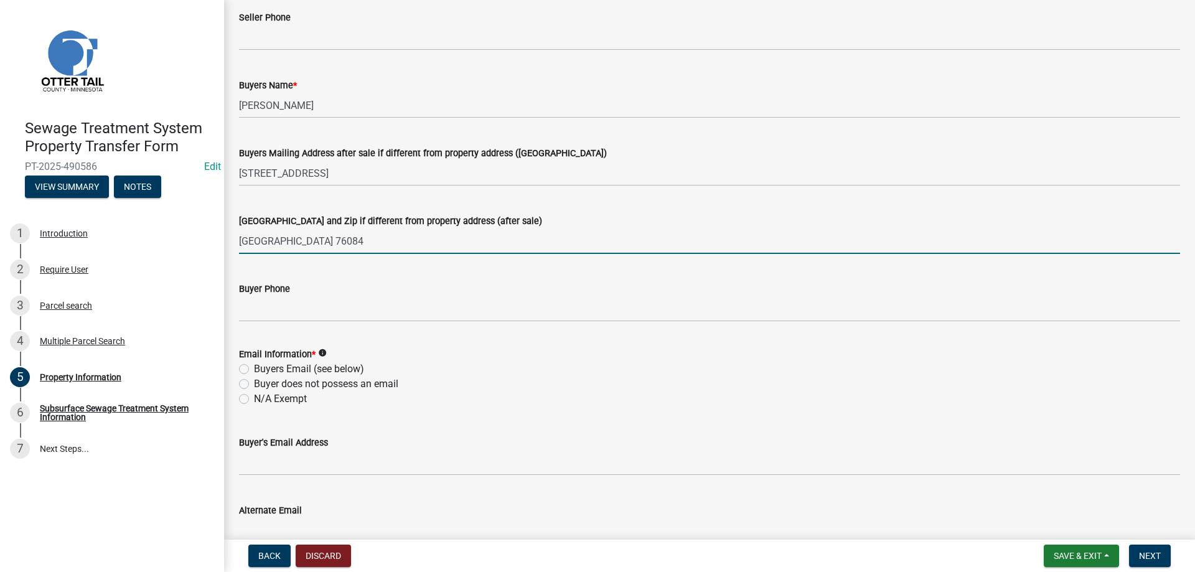
type input "Mansfield TX 76084"
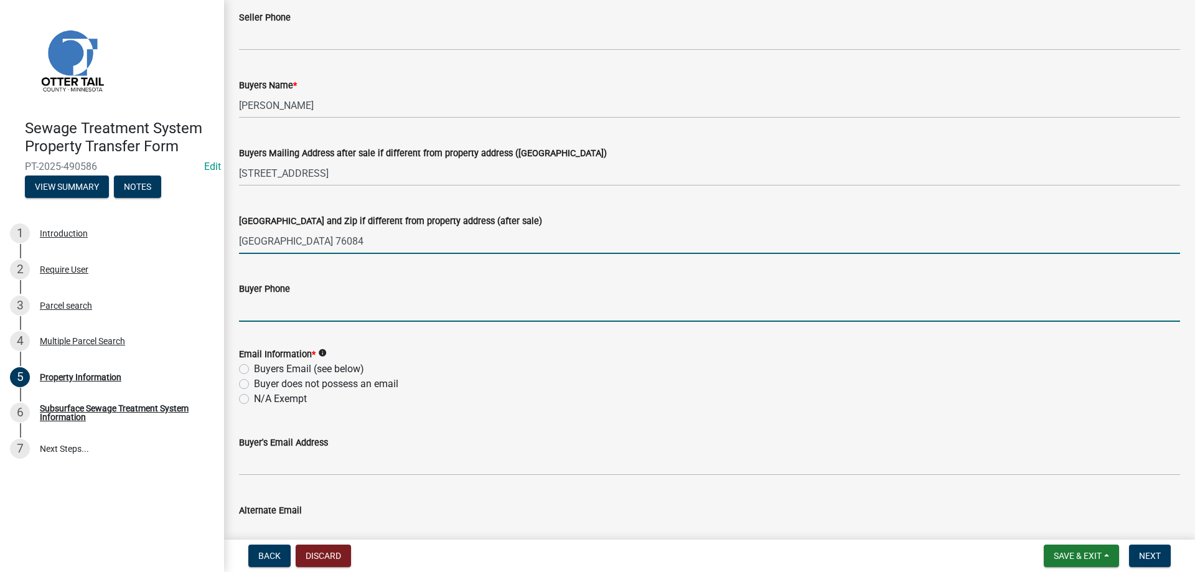
click at [264, 314] on input "Buyer Phone" at bounding box center [709, 309] width 941 height 26
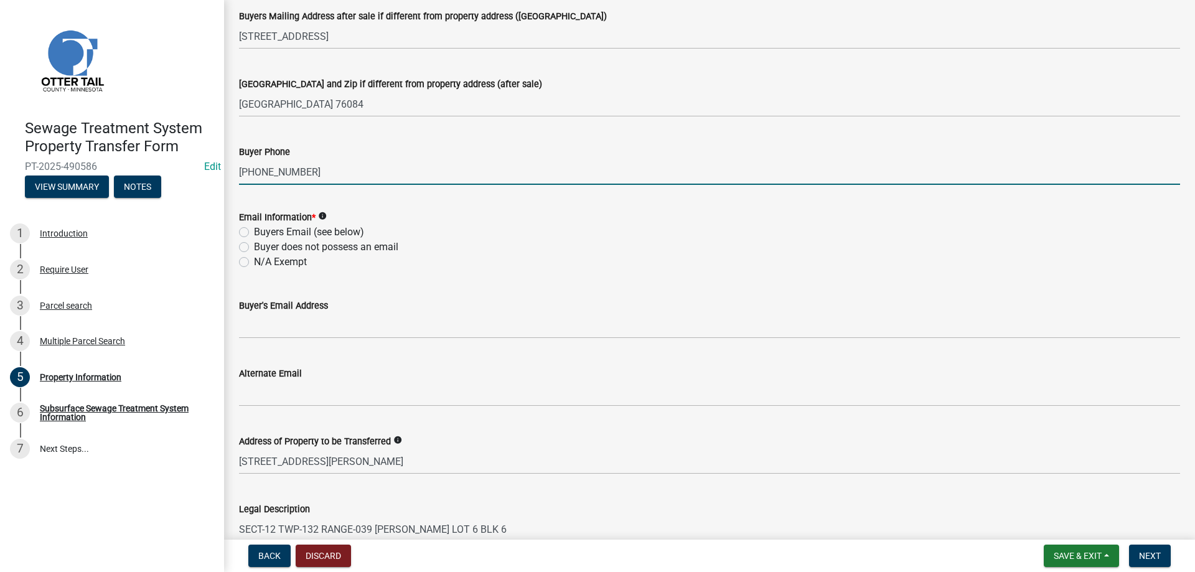
scroll to position [355, 0]
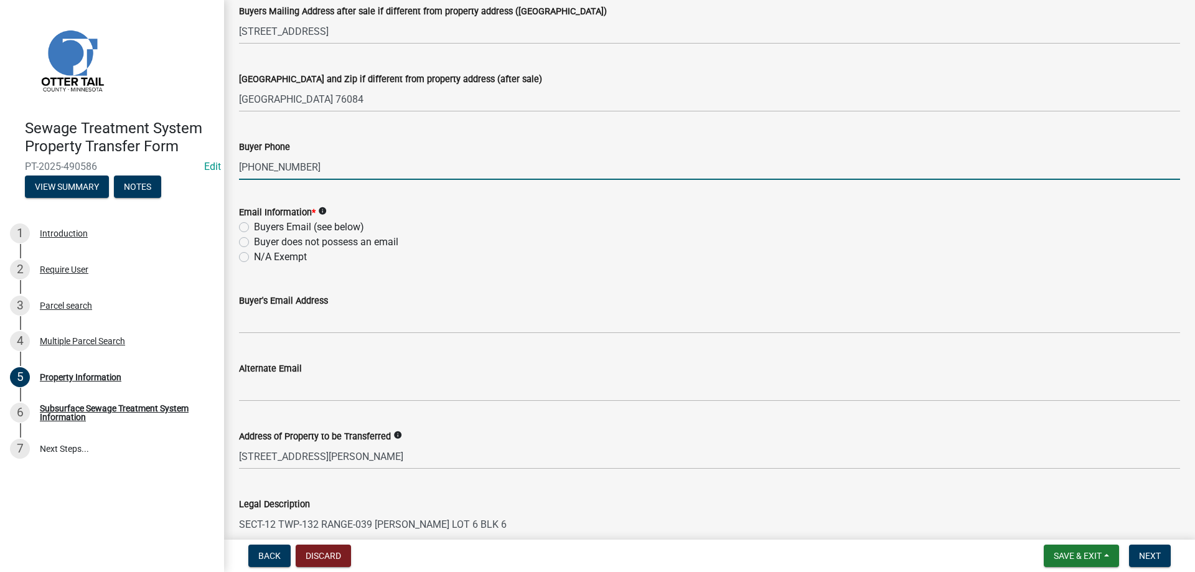
type input "214-966-5374"
click at [254, 225] on label "Buyers Email (see below)" at bounding box center [309, 227] width 110 height 15
click at [254, 225] on input "Buyers Email (see below)" at bounding box center [258, 224] width 8 height 8
radio input "true"
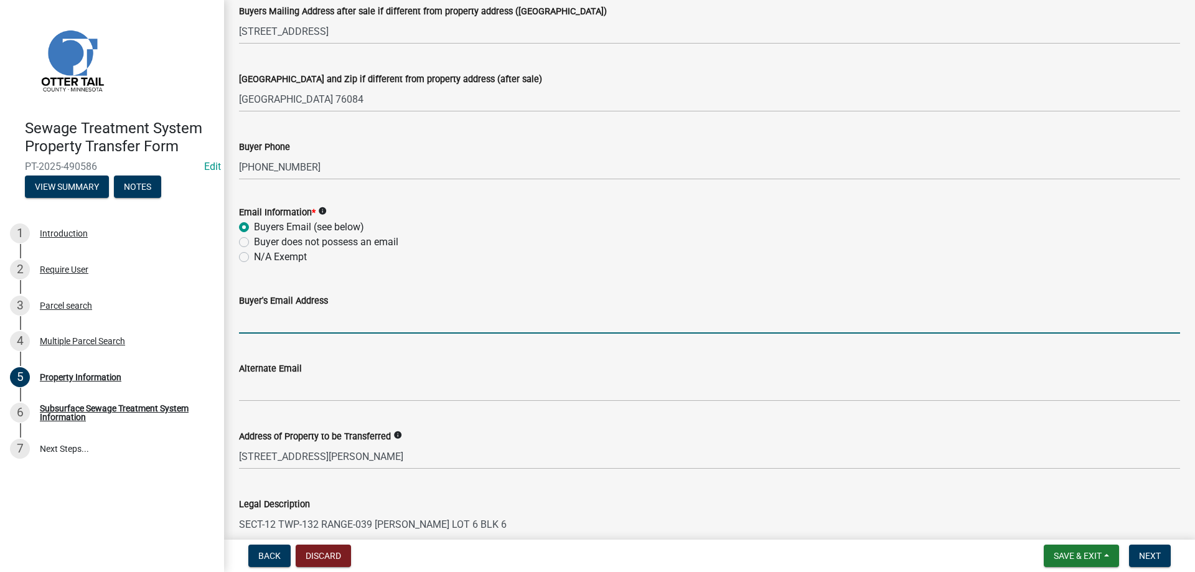
click at [267, 323] on input "Buyer's Email Address" at bounding box center [709, 321] width 941 height 26
type input "justin.chatman11@gmail.com"
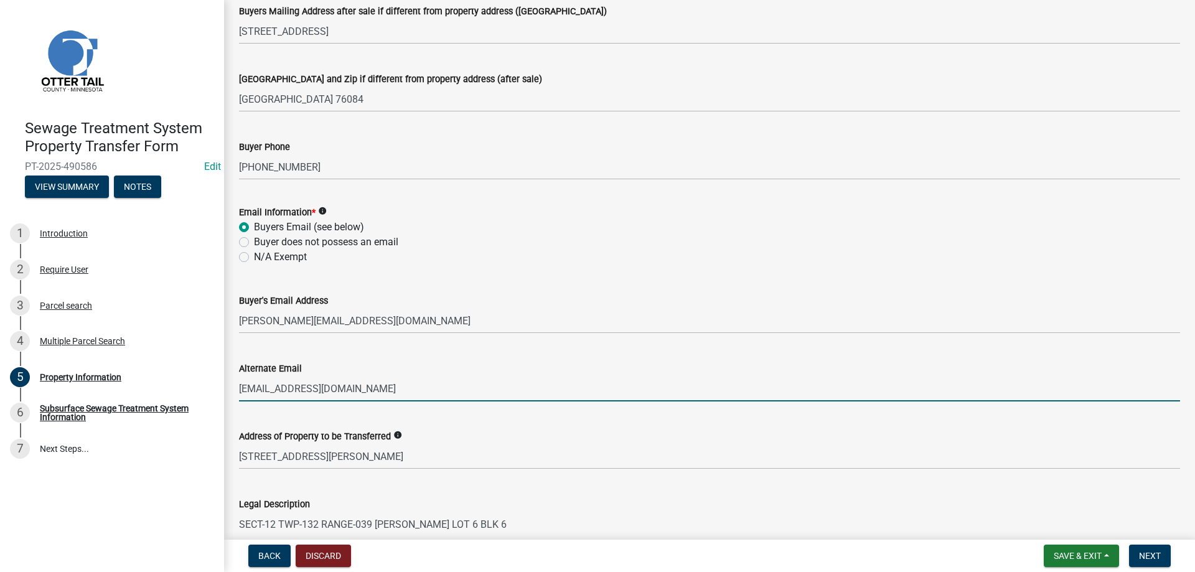
type input "justinchatman@crjadventures.com"
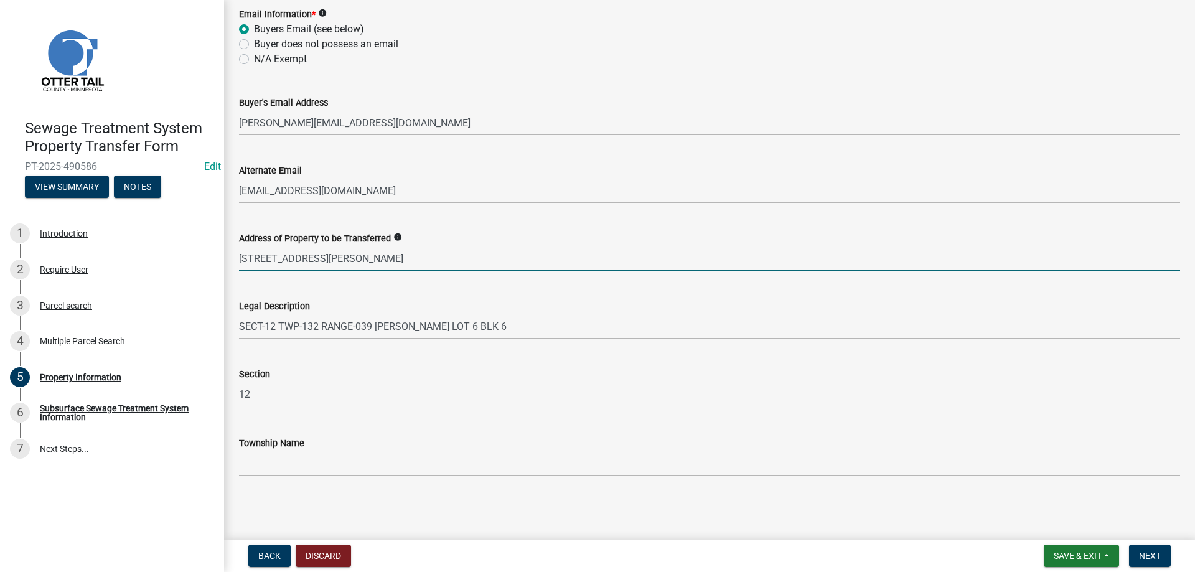
scroll to position [0, 0]
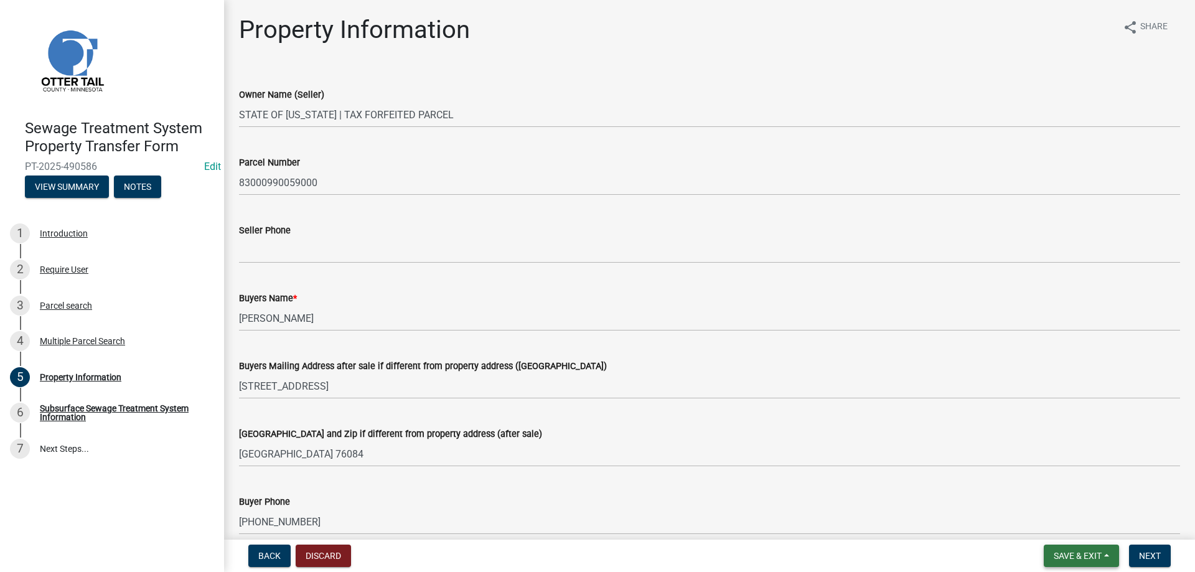
click at [1068, 557] on span "Save & Exit" at bounding box center [1078, 556] width 48 height 10
click at [1056, 530] on button "Save & Exit" at bounding box center [1070, 524] width 100 height 30
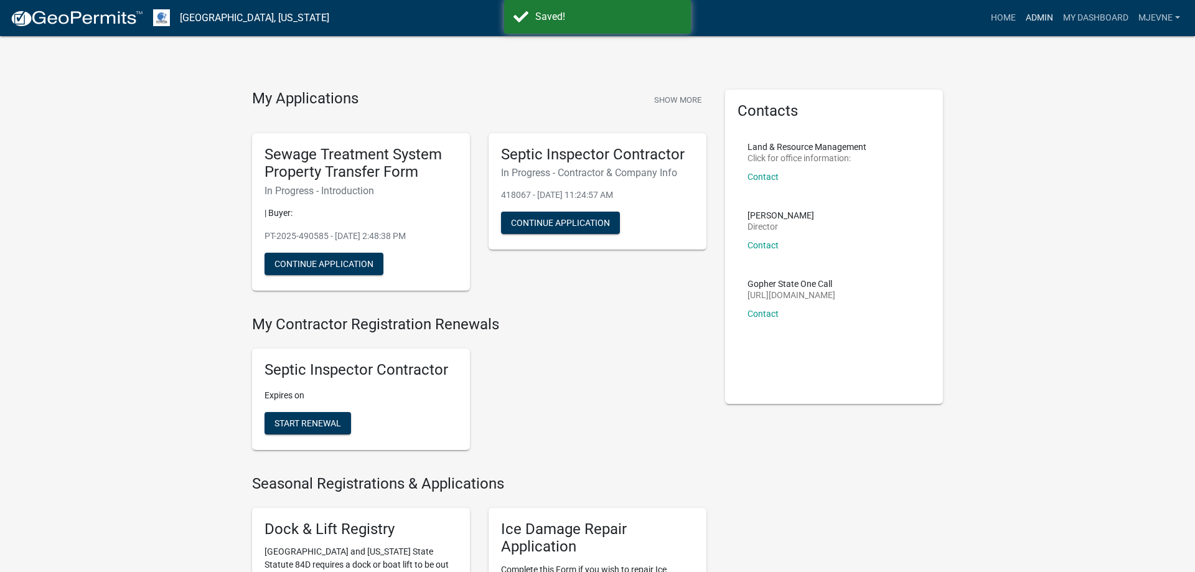
click at [1044, 17] on link "Admin" at bounding box center [1039, 18] width 37 height 24
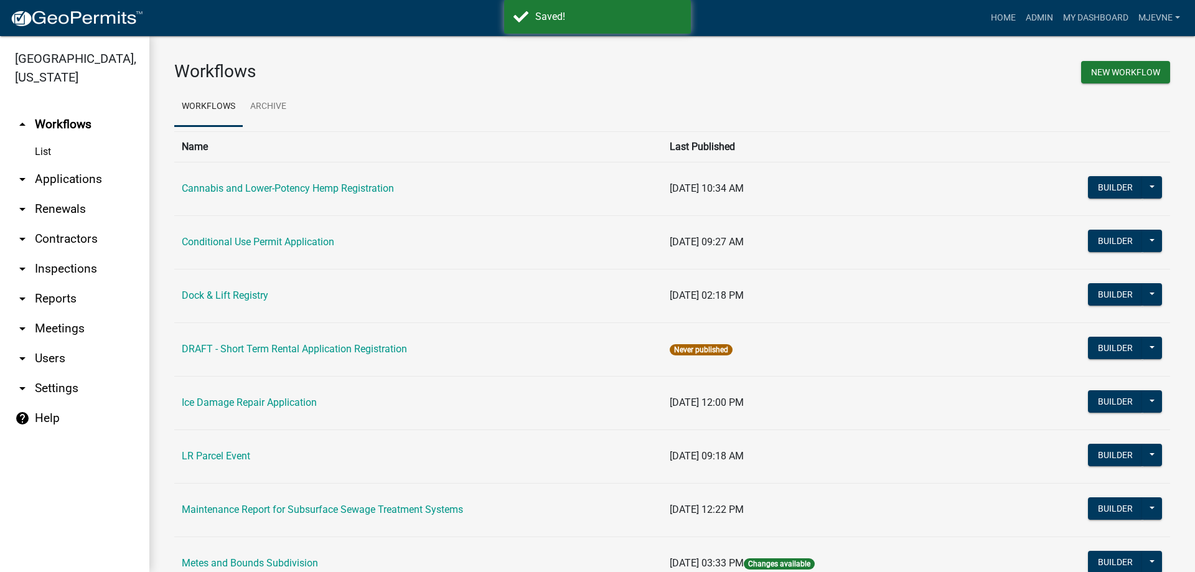
click at [88, 182] on link "arrow_drop_down Applications" at bounding box center [74, 179] width 149 height 30
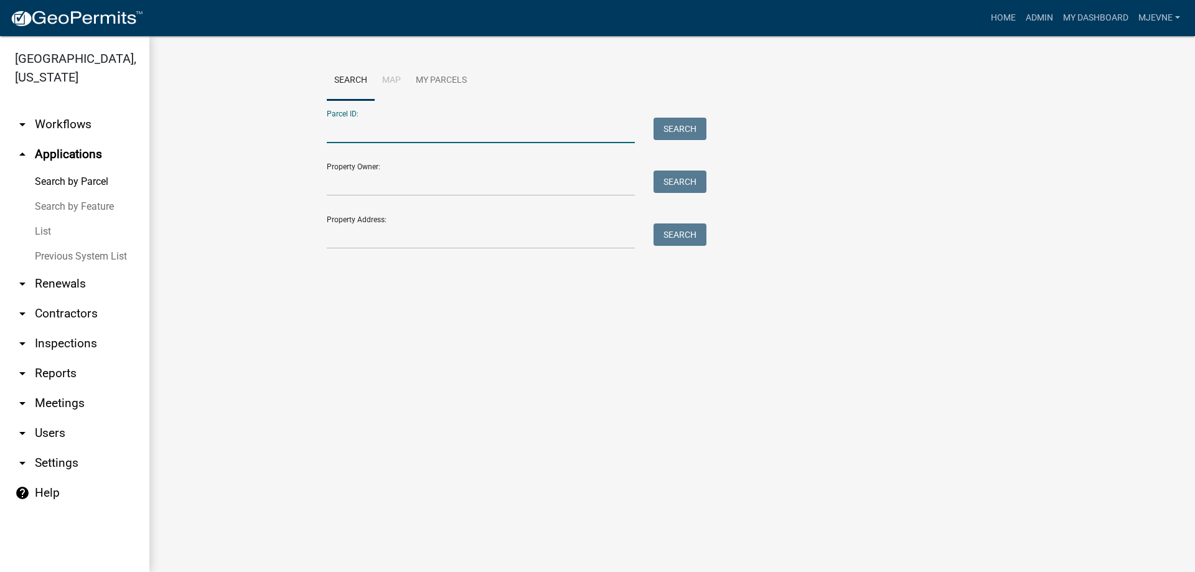
paste input "52000990283001"
type input "52000990283001"
click at [666, 131] on button "Search" at bounding box center [680, 129] width 53 height 22
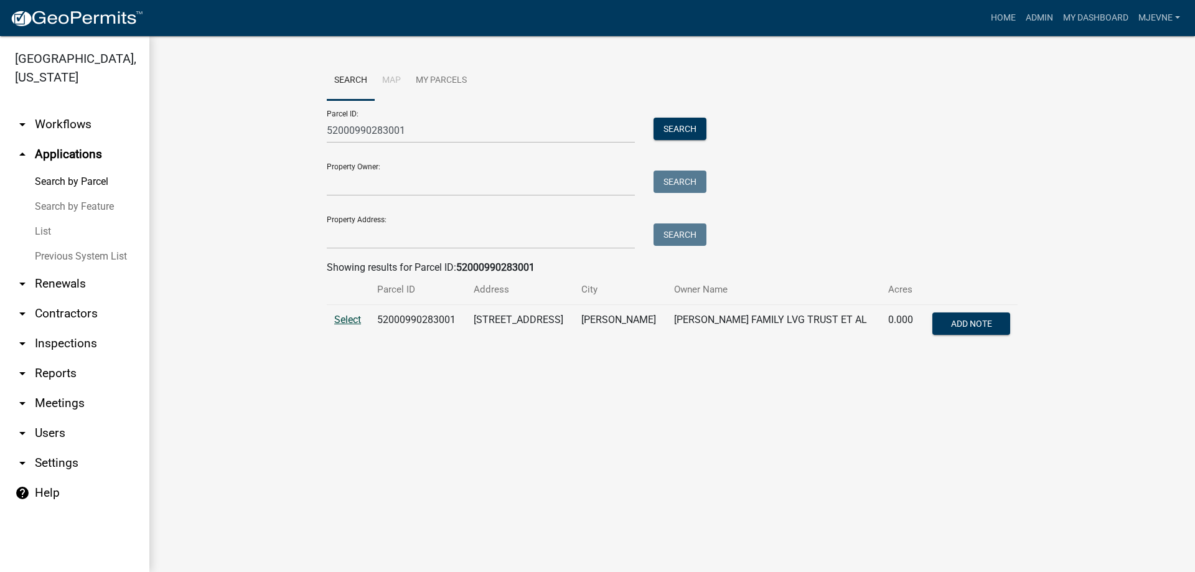
click at [344, 322] on span "Select" at bounding box center [347, 320] width 27 height 12
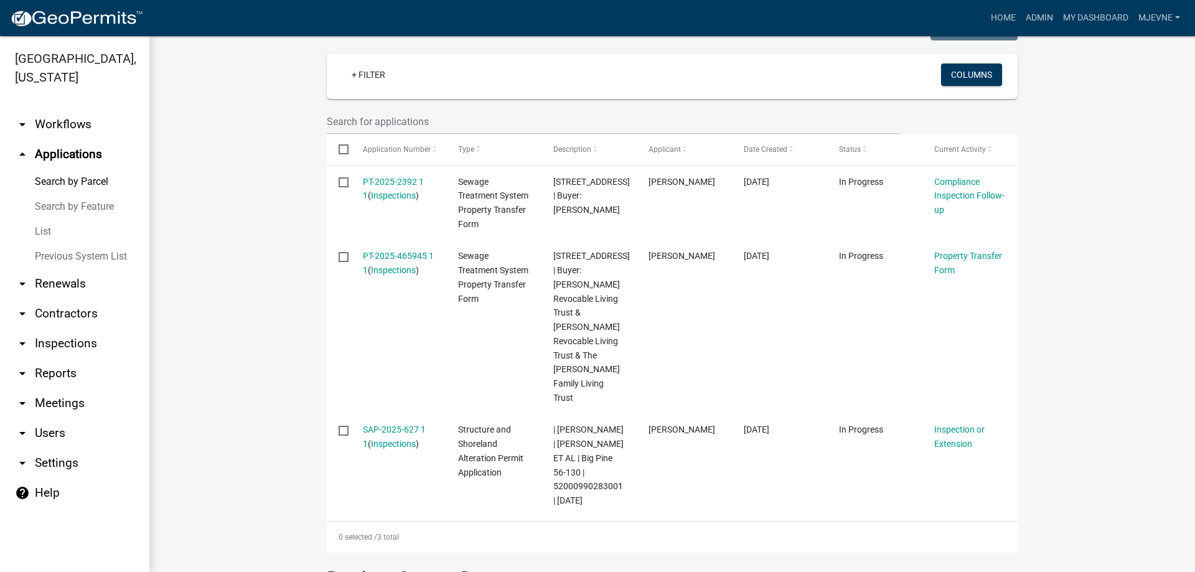
scroll to position [426, 0]
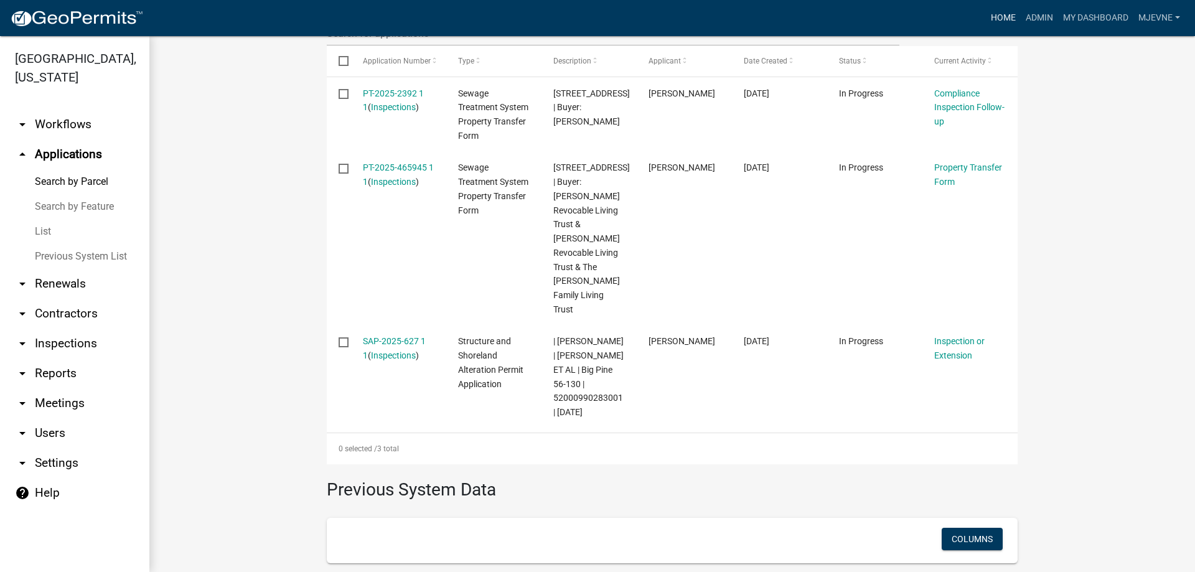
click at [1010, 14] on link "Home" at bounding box center [1003, 18] width 35 height 24
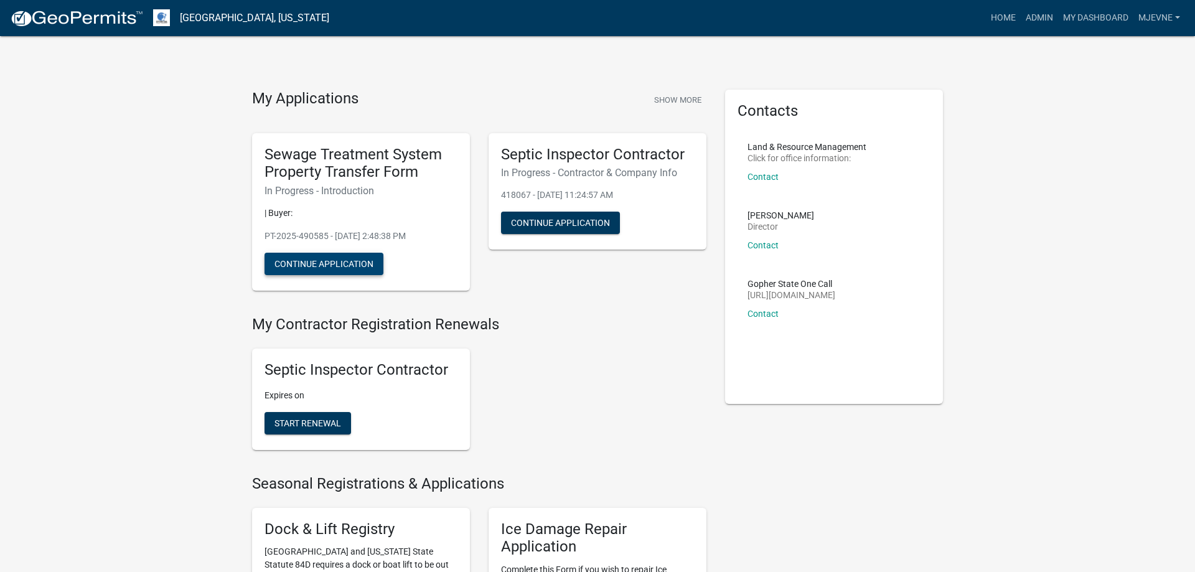
click at [320, 264] on button "Continue Application" at bounding box center [324, 264] width 119 height 22
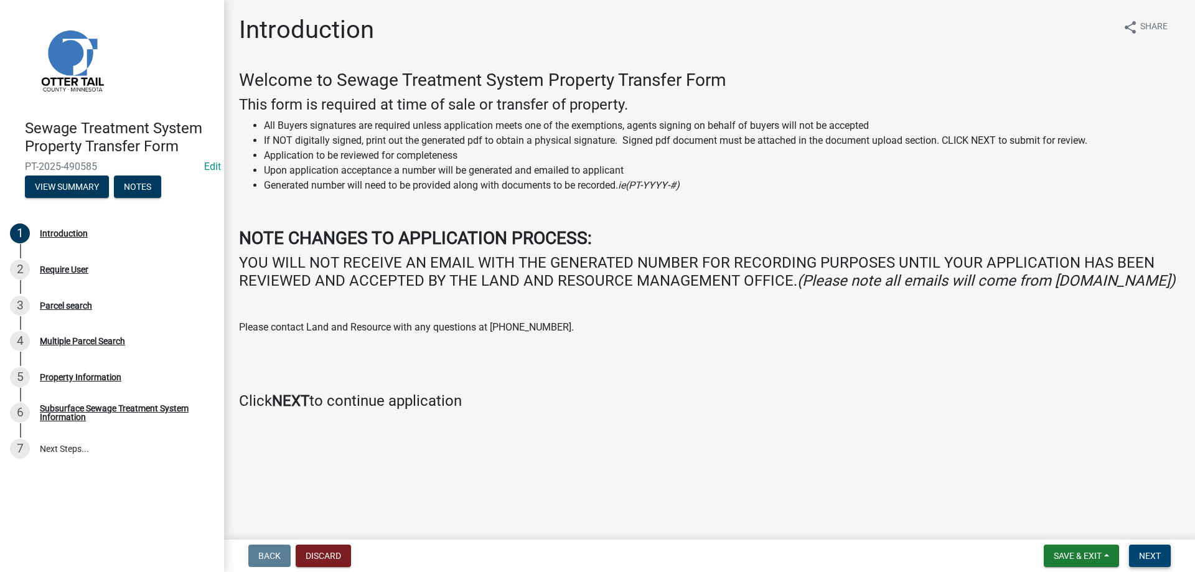
click at [1157, 557] on span "Next" at bounding box center [1150, 556] width 22 height 10
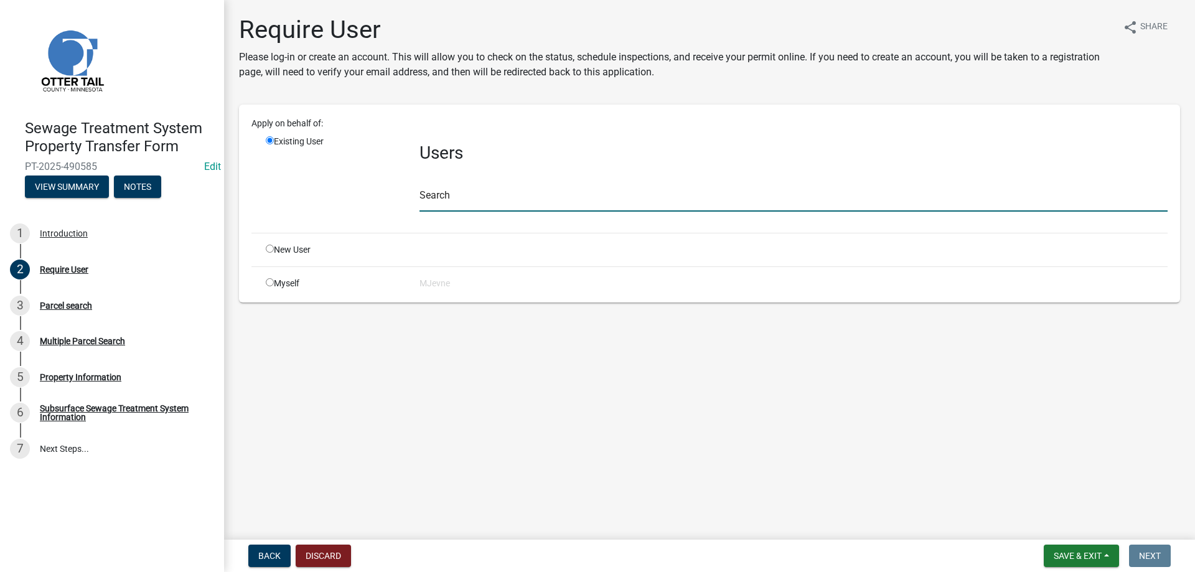
click at [465, 202] on input "text" at bounding box center [794, 199] width 748 height 26
type input "o"
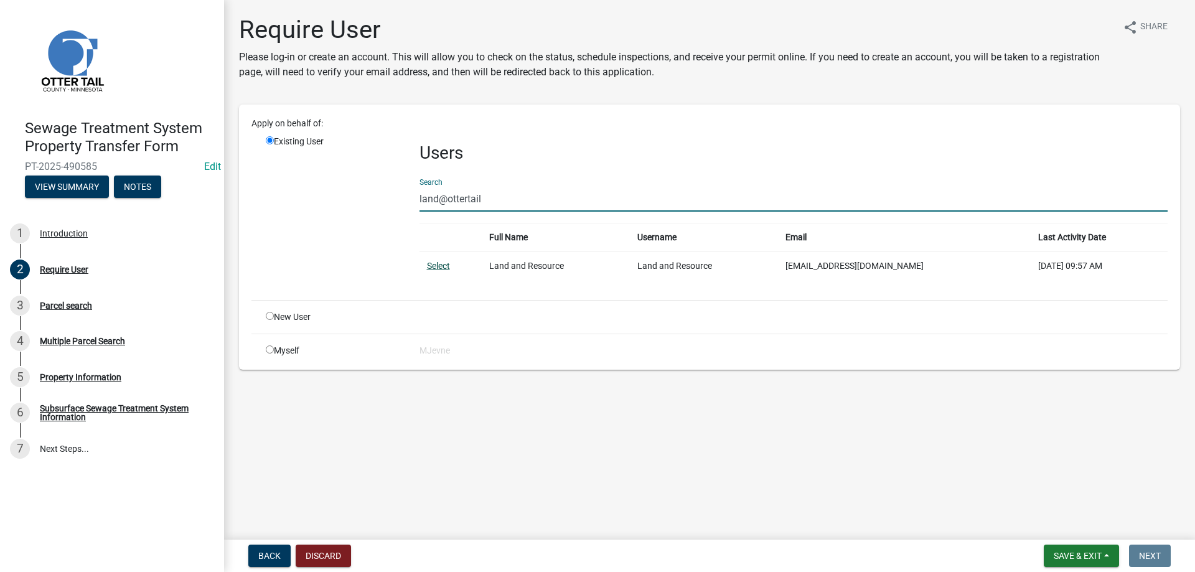
type input "land@ottertail"
click at [442, 266] on link "Select" at bounding box center [438, 266] width 23 height 10
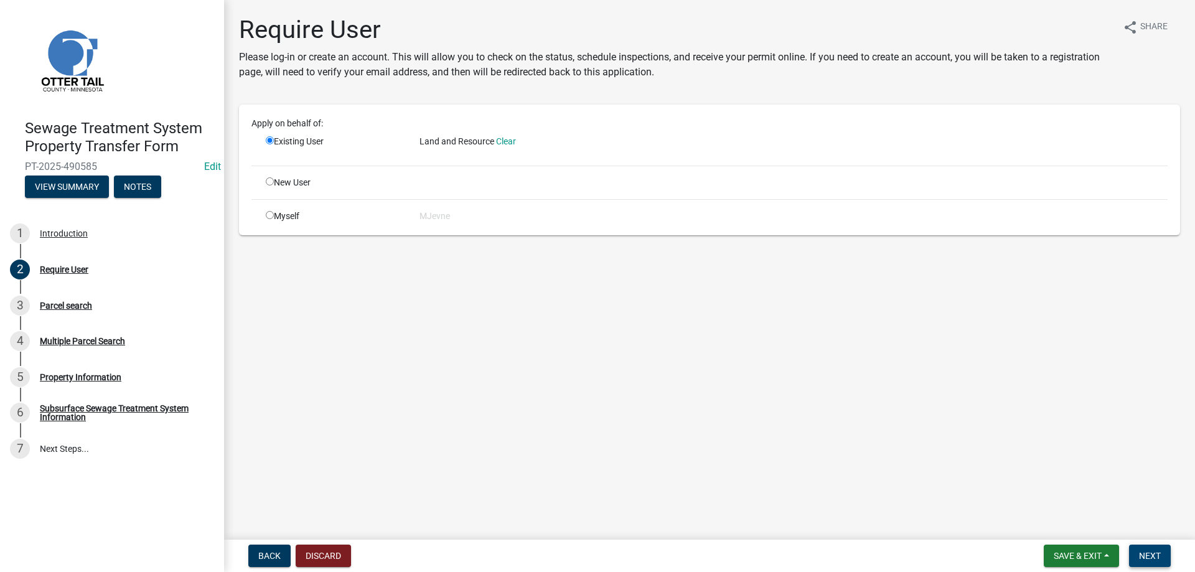
click at [1146, 555] on span "Next" at bounding box center [1150, 556] width 22 height 10
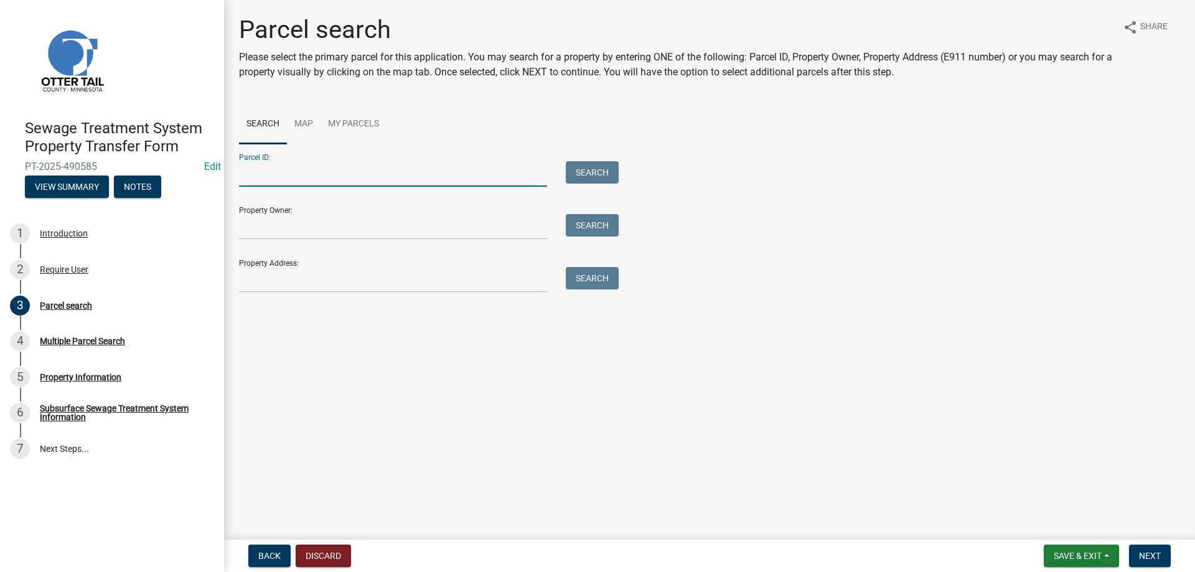
click at [270, 174] on input "Parcel ID:" at bounding box center [393, 174] width 308 height 26
click at [289, 179] on input "Parcel ID:" at bounding box center [393, 174] width 308 height 26
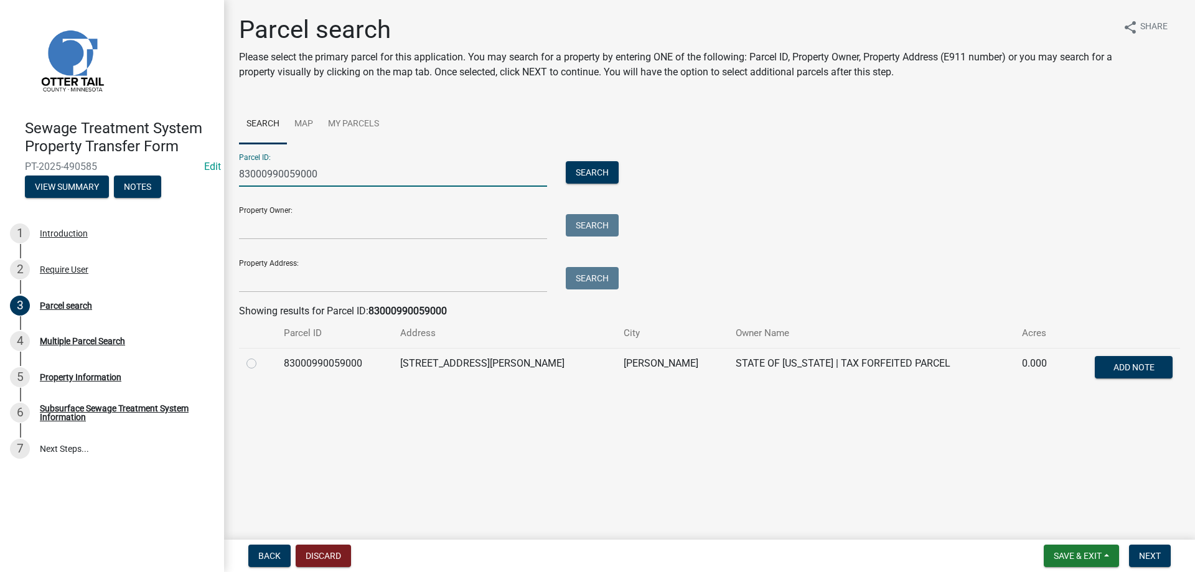
type input "83000990059000"
click at [261, 356] on label at bounding box center [261, 356] width 0 height 0
click at [261, 363] on input "radio" at bounding box center [265, 360] width 8 height 8
radio input "true"
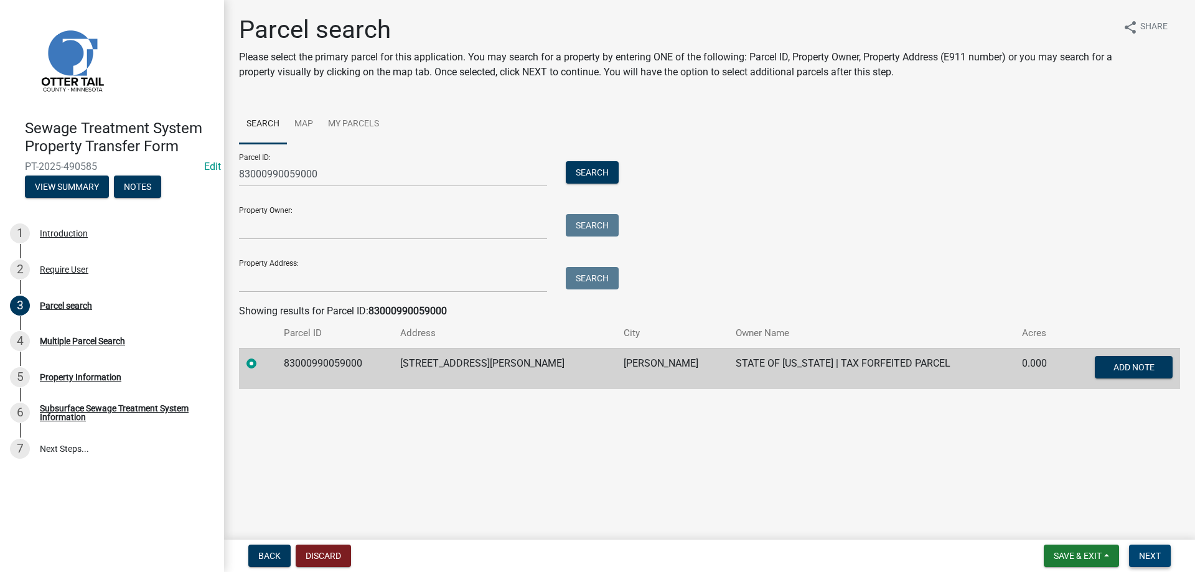
click at [1150, 553] on span "Next" at bounding box center [1150, 556] width 22 height 10
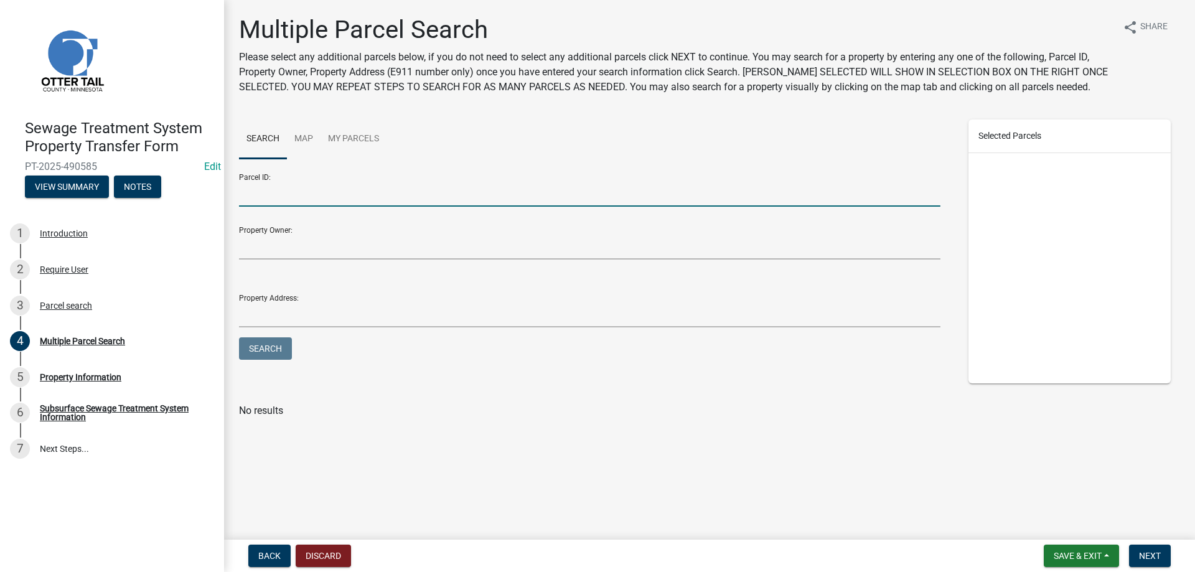
click at [264, 195] on input "Parcel ID:" at bounding box center [590, 194] width 702 height 26
click at [1152, 555] on span "Next" at bounding box center [1150, 556] width 22 height 10
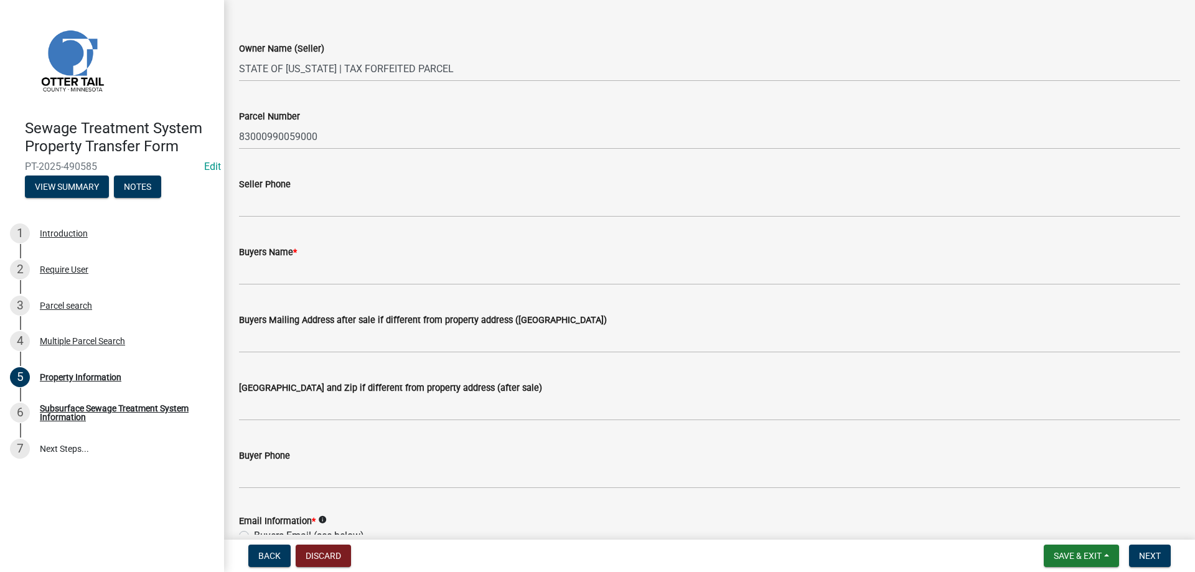
scroll to position [71, 0]
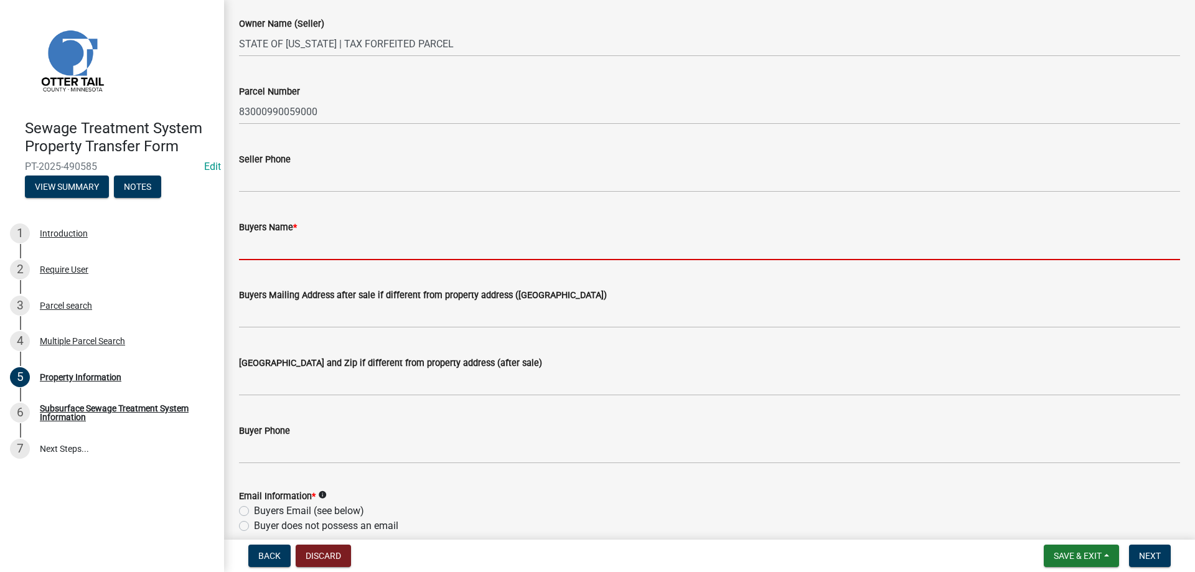
click at [278, 243] on input "Buyers Name *" at bounding box center [709, 248] width 941 height 26
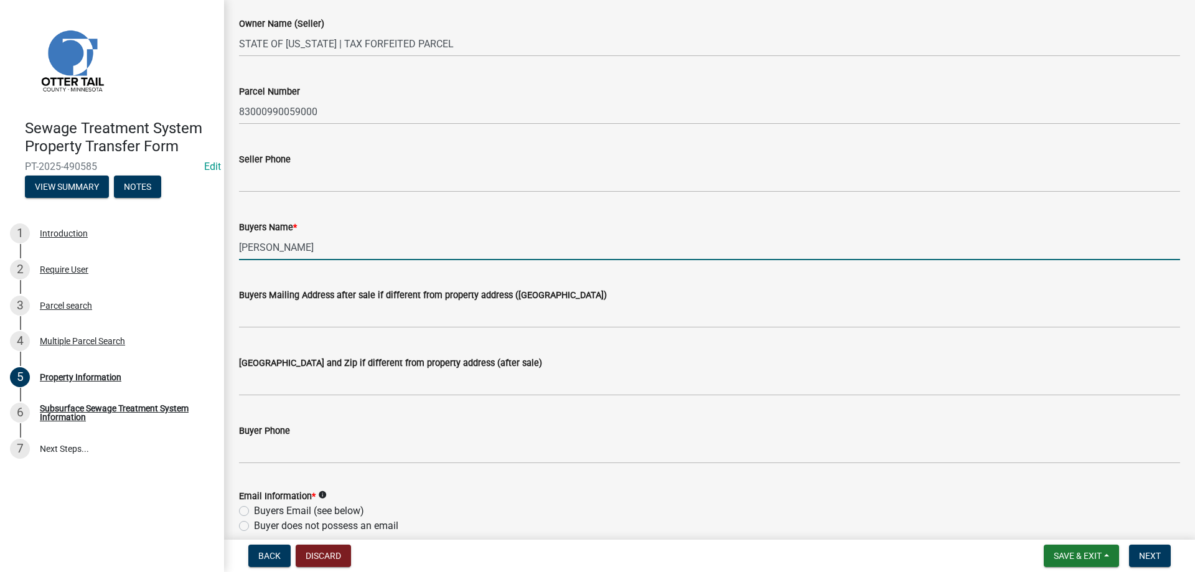
type input "Justin Chatman"
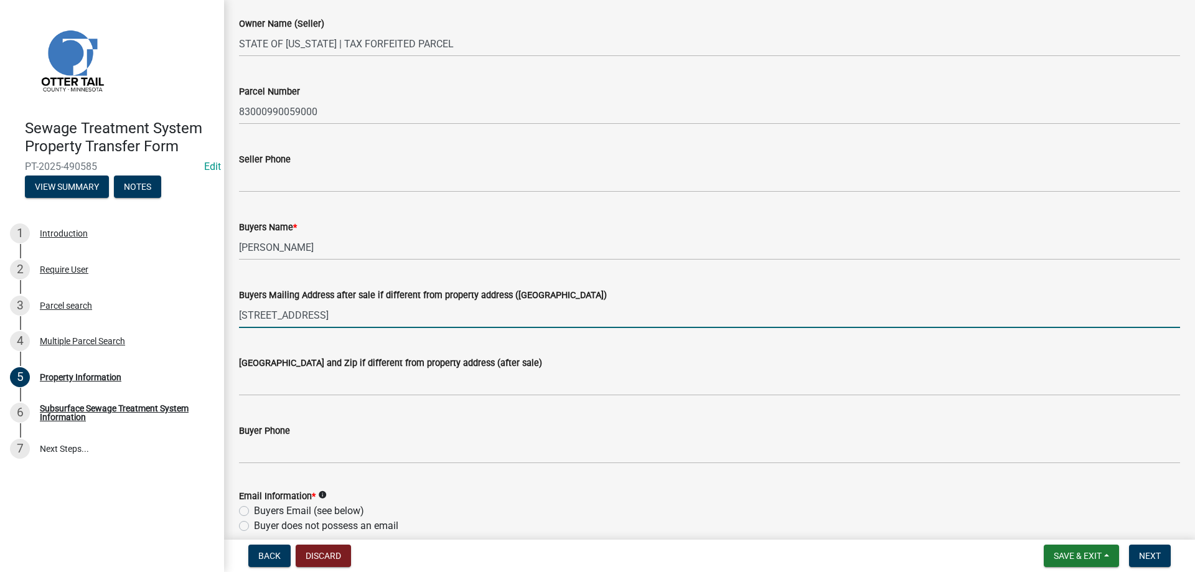
type input "3304 Woodford Dr"
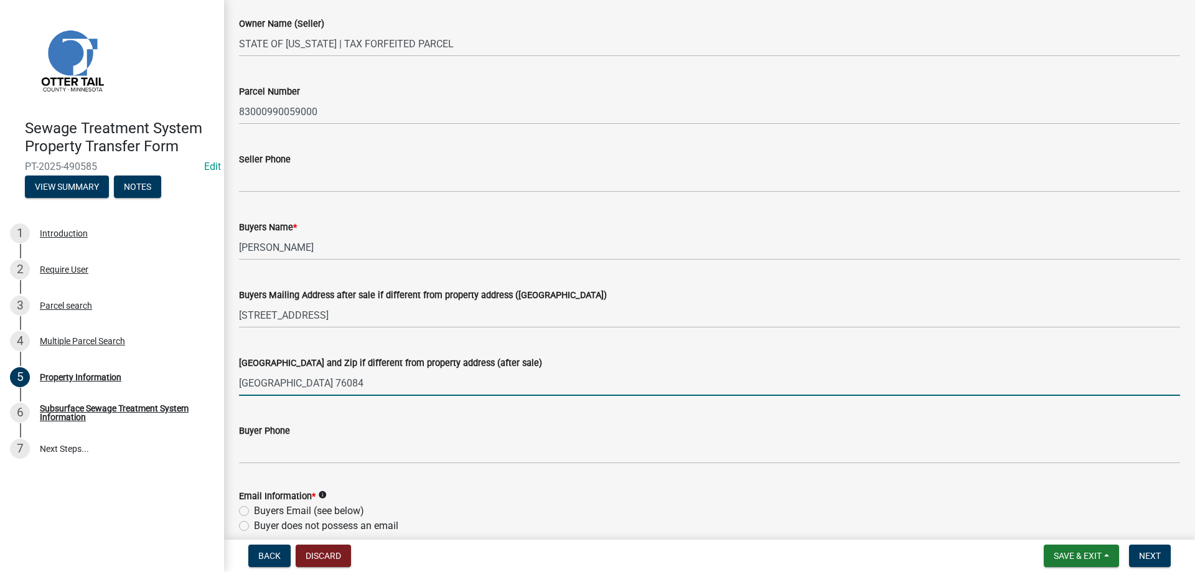
type input "Mansfield TX 76084"
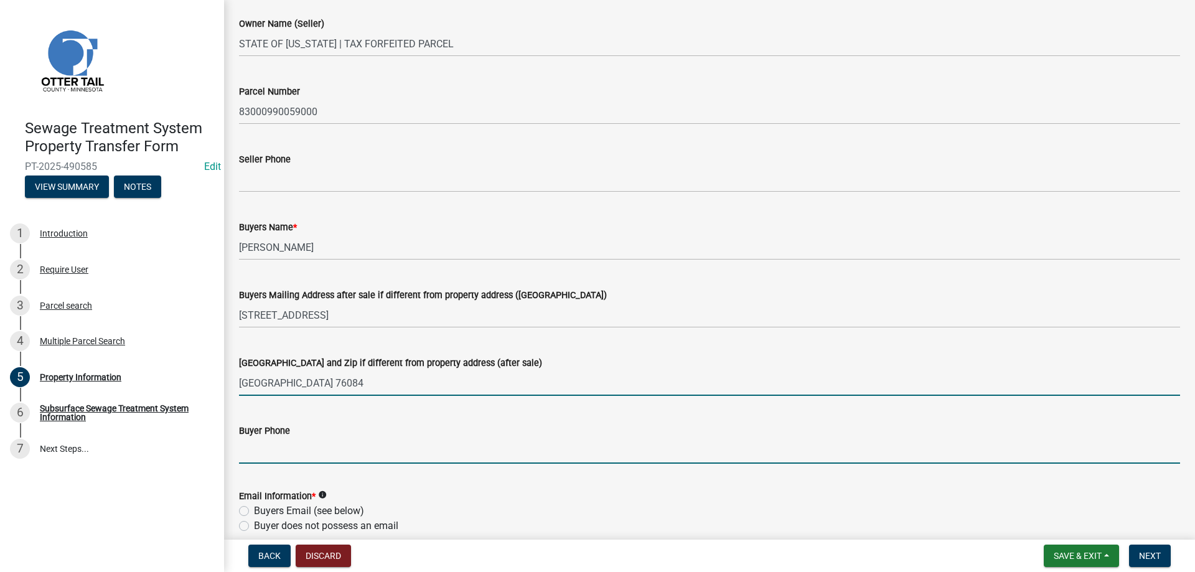
click at [270, 448] on input "Buyer Phone" at bounding box center [709, 451] width 941 height 26
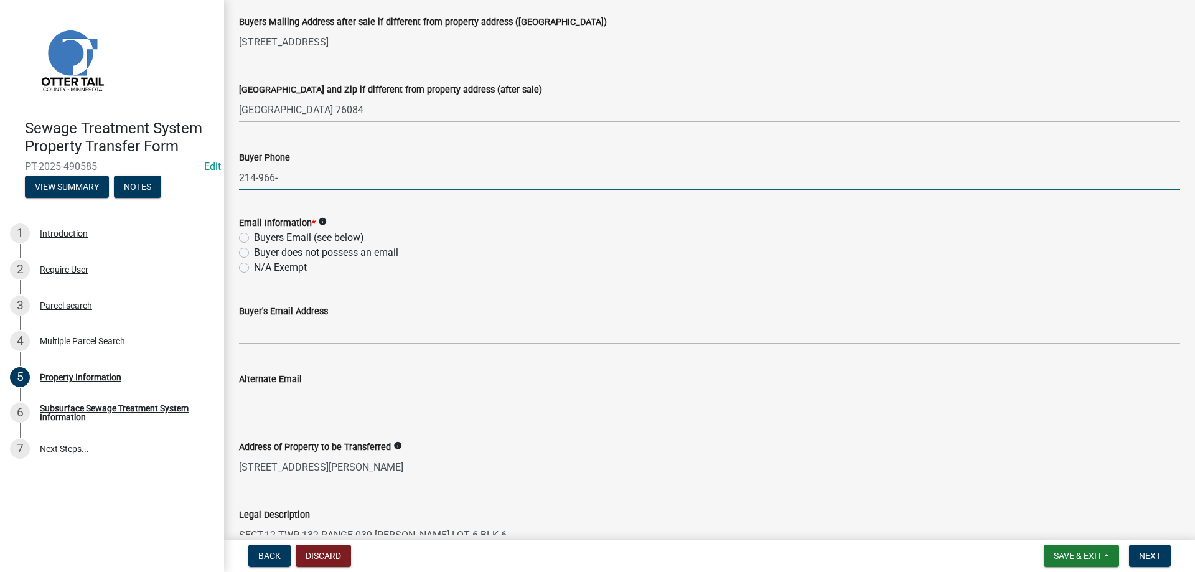
scroll to position [355, 0]
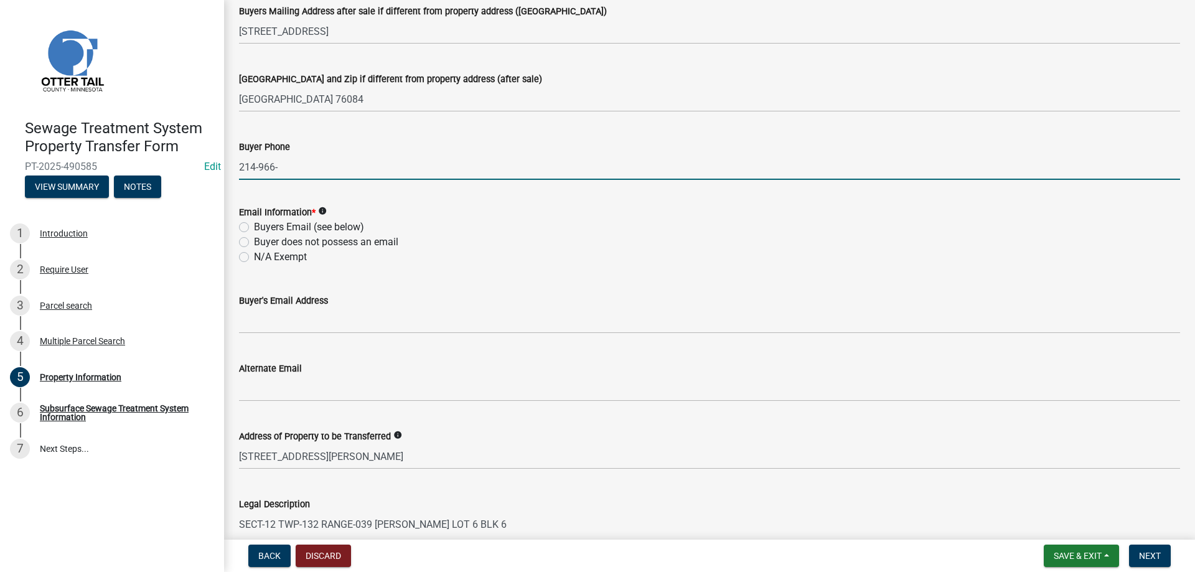
click at [243, 228] on div "Email Information * info Buyers Email (see below) Buyer does not possess an ema…" at bounding box center [709, 235] width 941 height 60
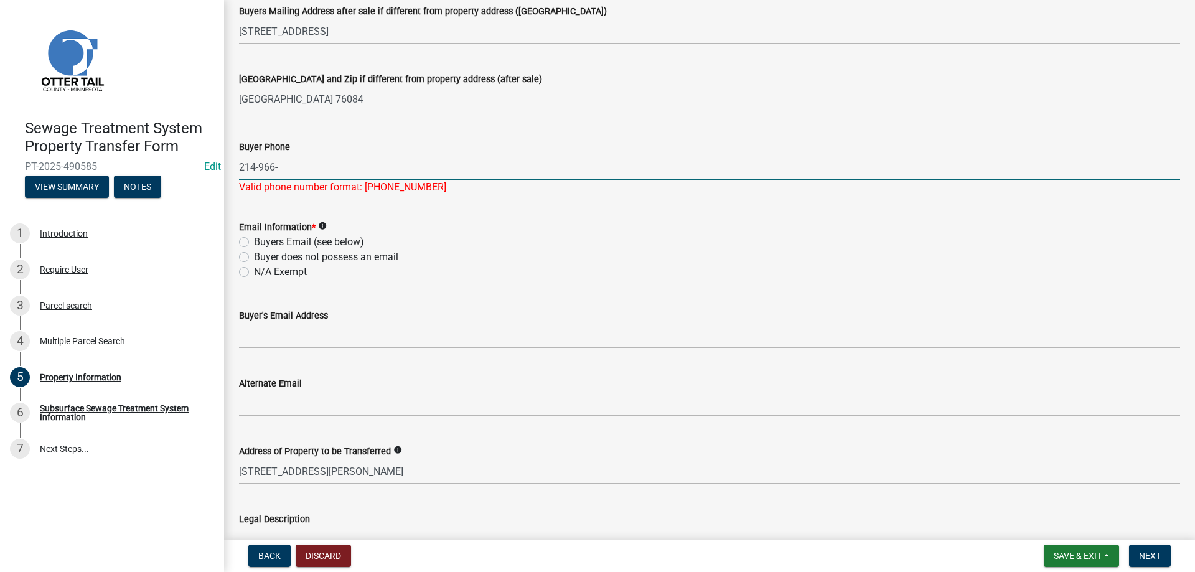
click at [284, 171] on input "214-966-" at bounding box center [709, 167] width 941 height 26
type input "214-966-5374"
click at [247, 243] on div "Email Information * info Buyers Email (see below) Buyer does not possess an ema…" at bounding box center [709, 250] width 941 height 60
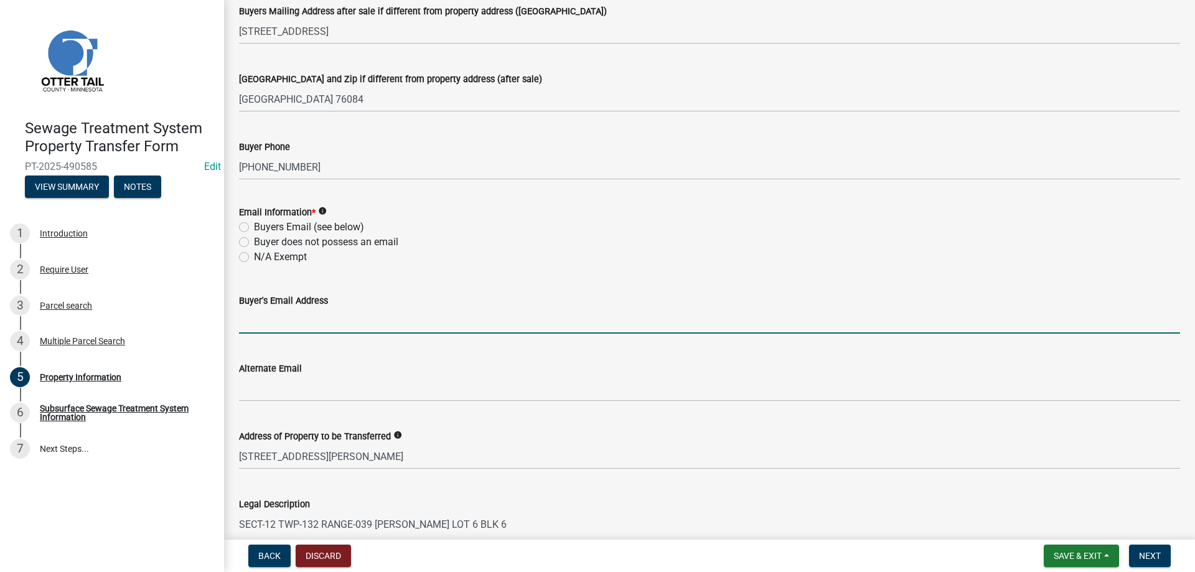
click at [285, 320] on input "Buyer's Email Address" at bounding box center [709, 321] width 941 height 26
type input "justin.chatman11@gmail.com"
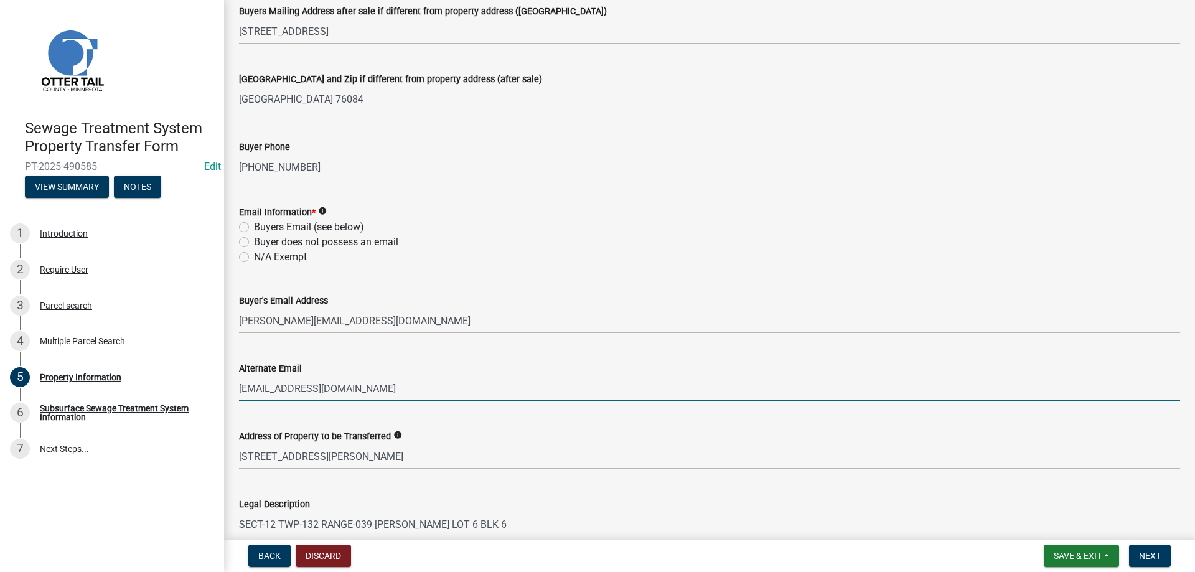
type input "justinchatman@crjadventures.com"
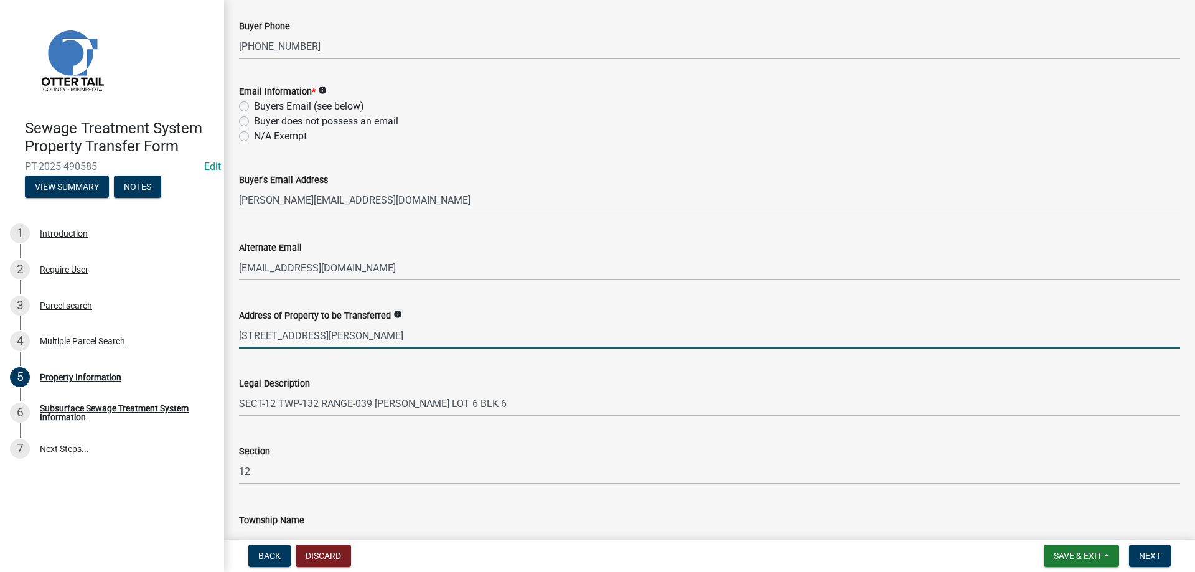
scroll to position [553, 0]
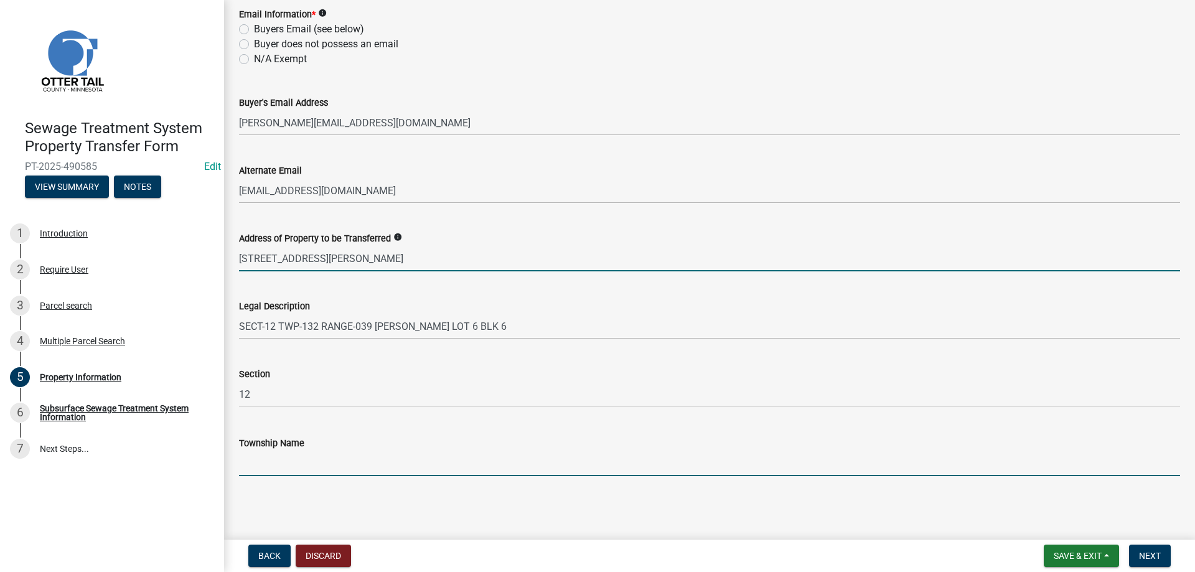
click at [276, 466] on input "Township Name" at bounding box center [709, 464] width 941 height 26
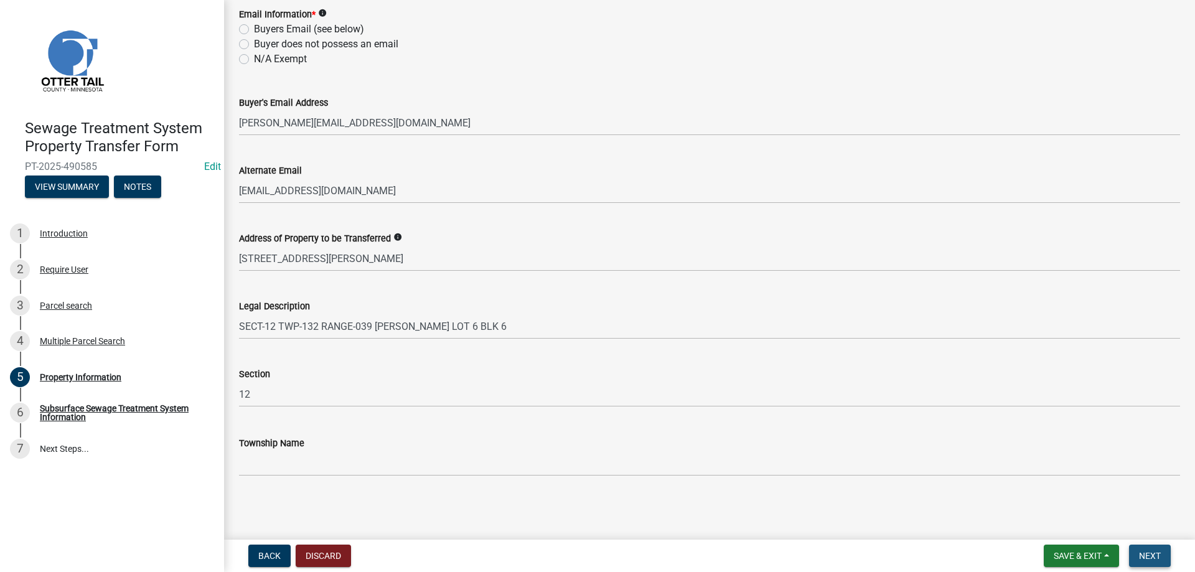
click at [1157, 555] on span "Next" at bounding box center [1150, 556] width 22 height 10
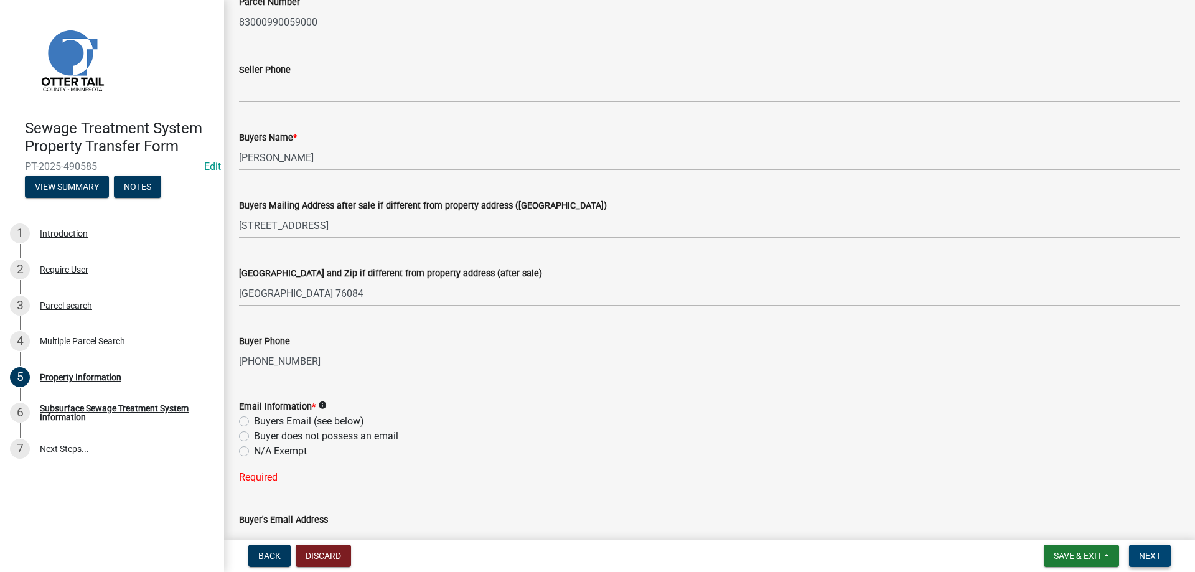
scroll to position [127, 0]
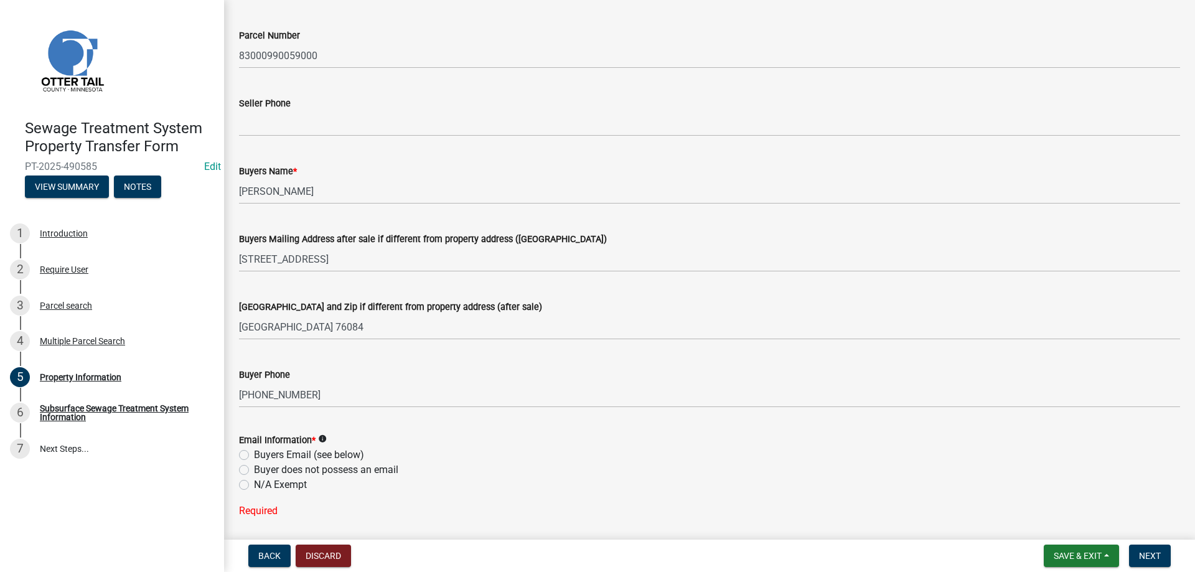
click at [254, 453] on label "Buyers Email (see below)" at bounding box center [309, 455] width 110 height 15
click at [254, 453] on input "Buyers Email (see below)" at bounding box center [258, 452] width 8 height 8
radio input "true"
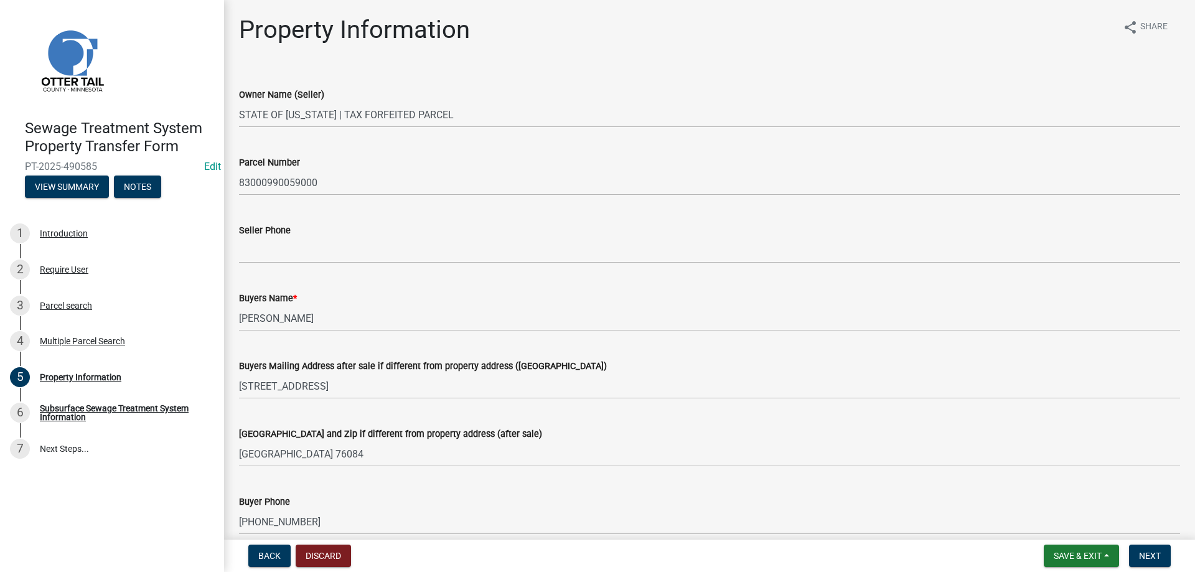
scroll to position [553, 0]
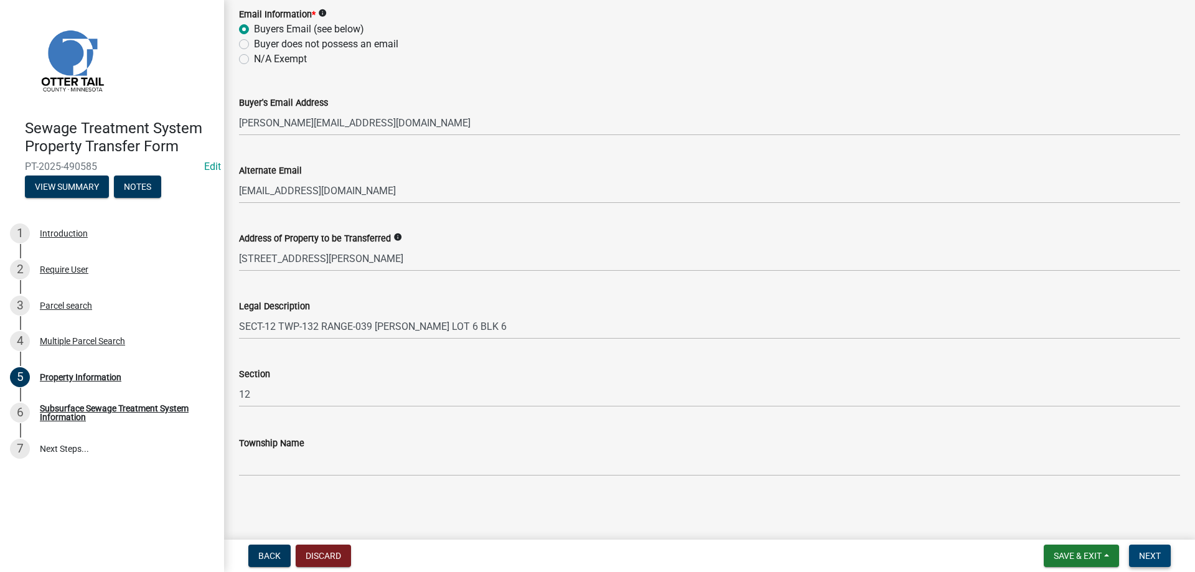
click at [1152, 559] on span "Next" at bounding box center [1150, 556] width 22 height 10
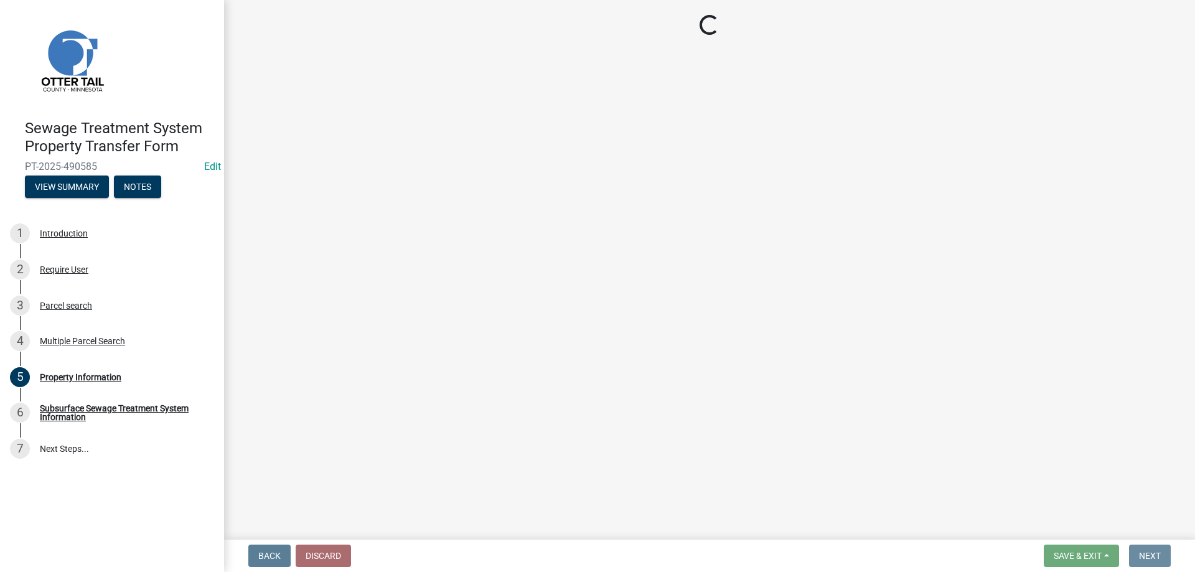
scroll to position [0, 0]
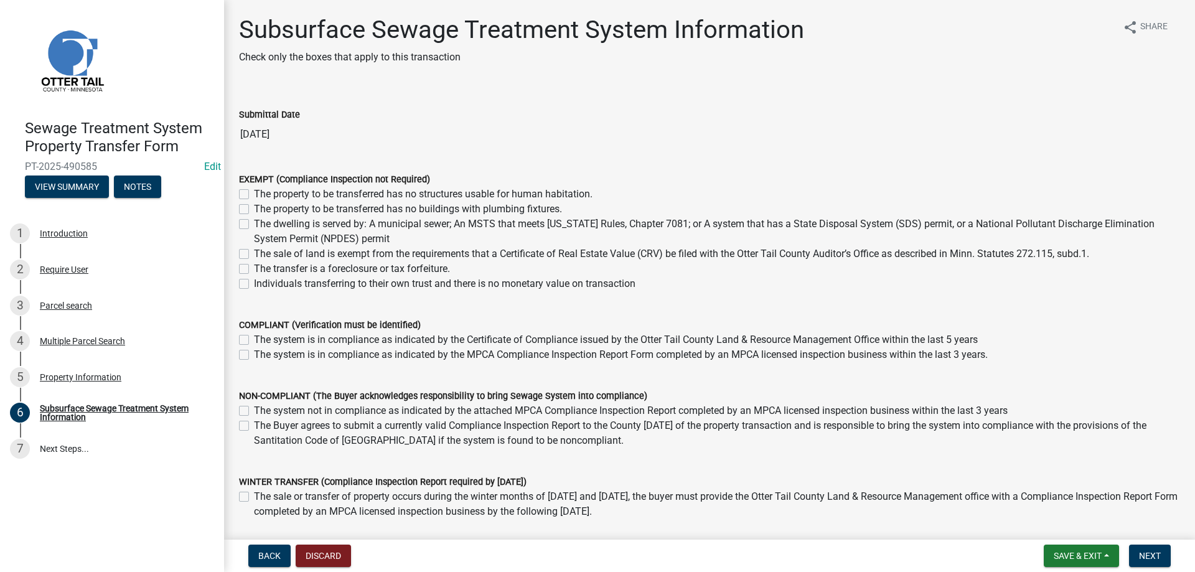
click at [254, 268] on label "The transfer is a foreclosure or tax forfeiture." at bounding box center [352, 268] width 196 height 15
click at [254, 268] on input "The transfer is a foreclosure or tax forfeiture." at bounding box center [258, 265] width 8 height 8
checkbox input "true"
checkbox input "false"
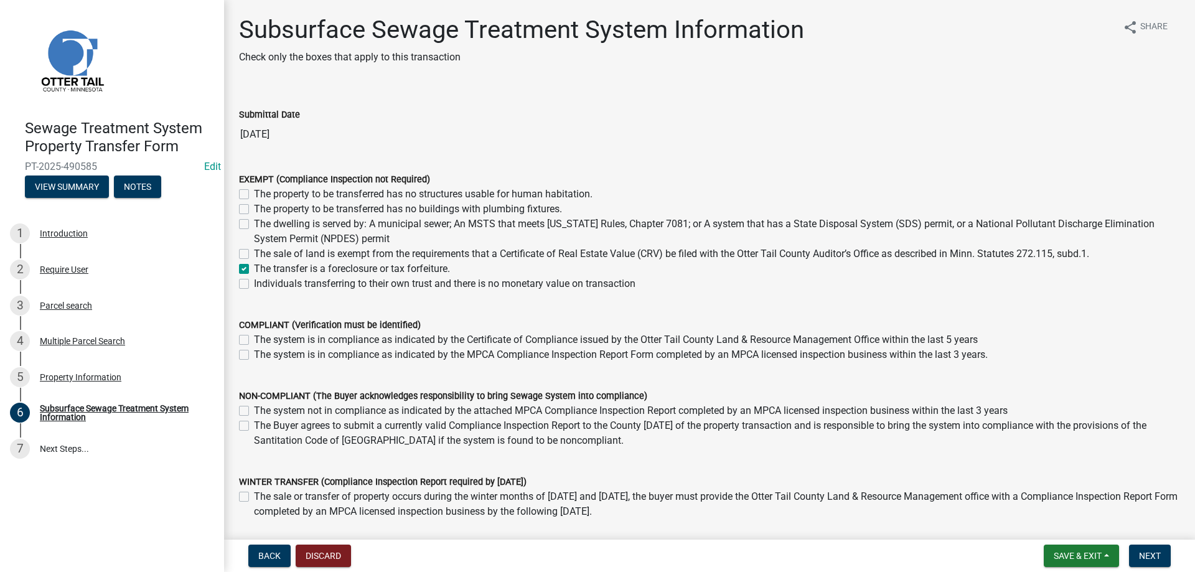
checkbox input "false"
checkbox input "true"
checkbox input "false"
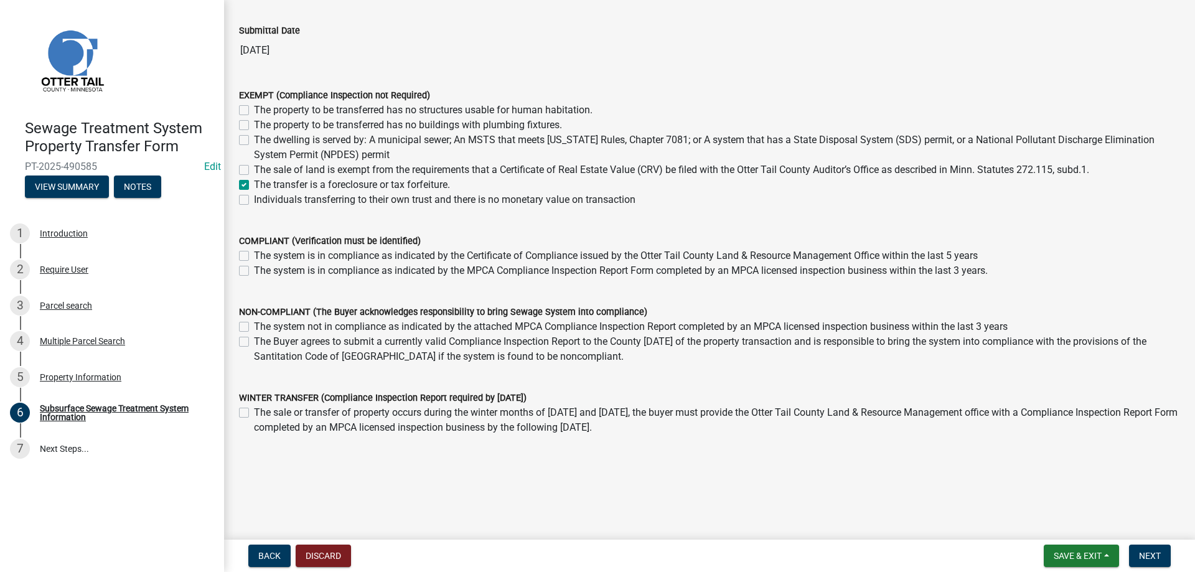
scroll to position [84, 0]
click at [1152, 561] on span "Next" at bounding box center [1150, 556] width 22 height 10
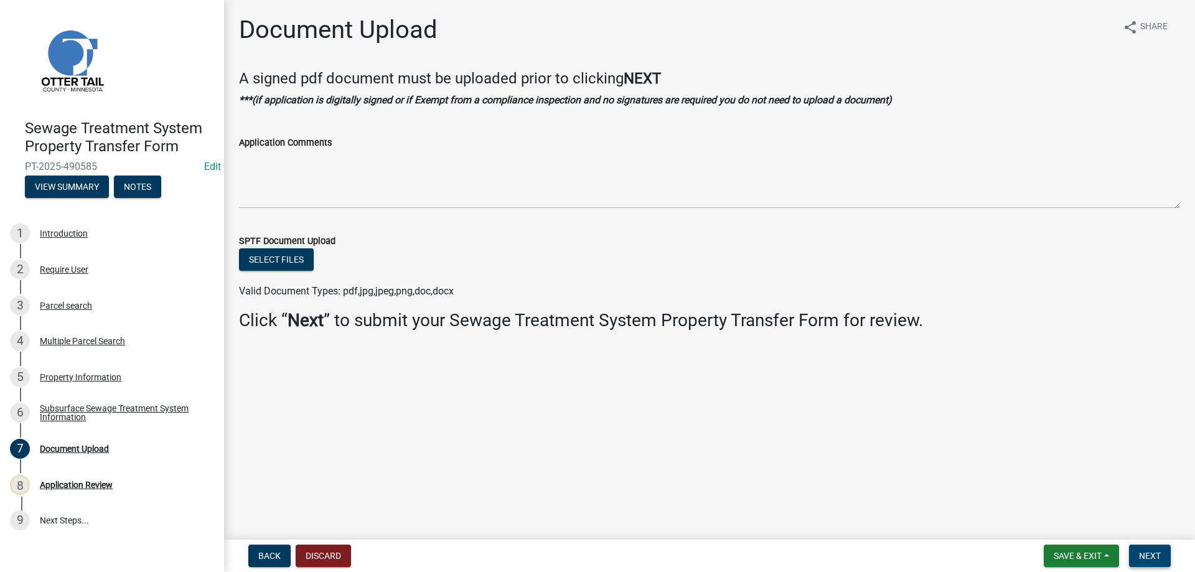
click at [1152, 556] on span "Next" at bounding box center [1150, 556] width 22 height 10
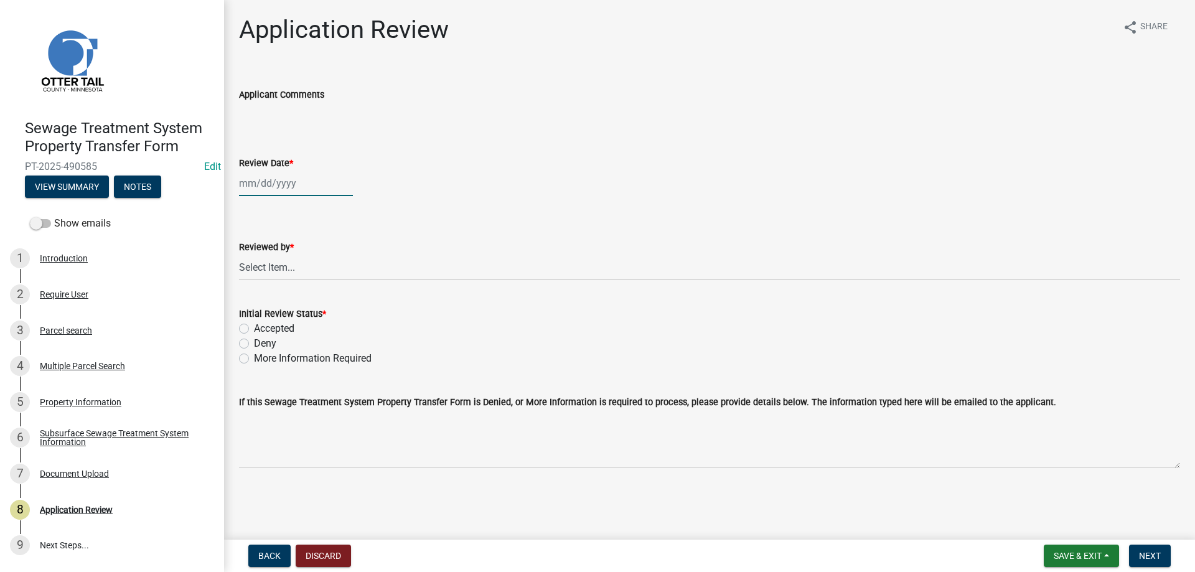
click at [270, 184] on input "Review Date *" at bounding box center [296, 184] width 114 height 26
select select "10"
select select "2025"
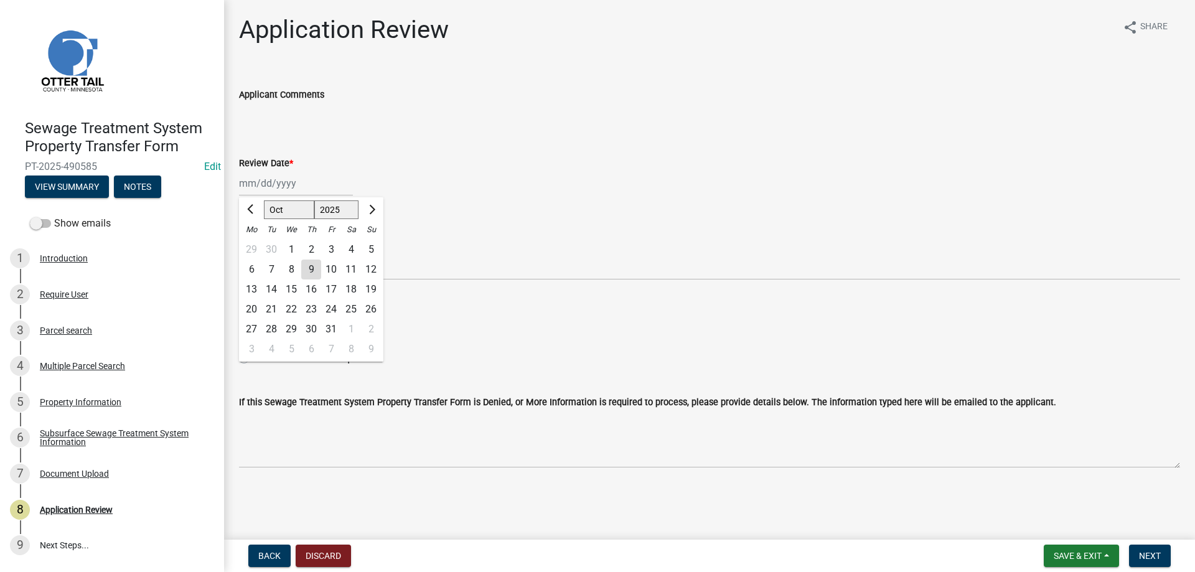
click at [314, 268] on div "9" at bounding box center [311, 270] width 20 height 20
type input "[DATE]"
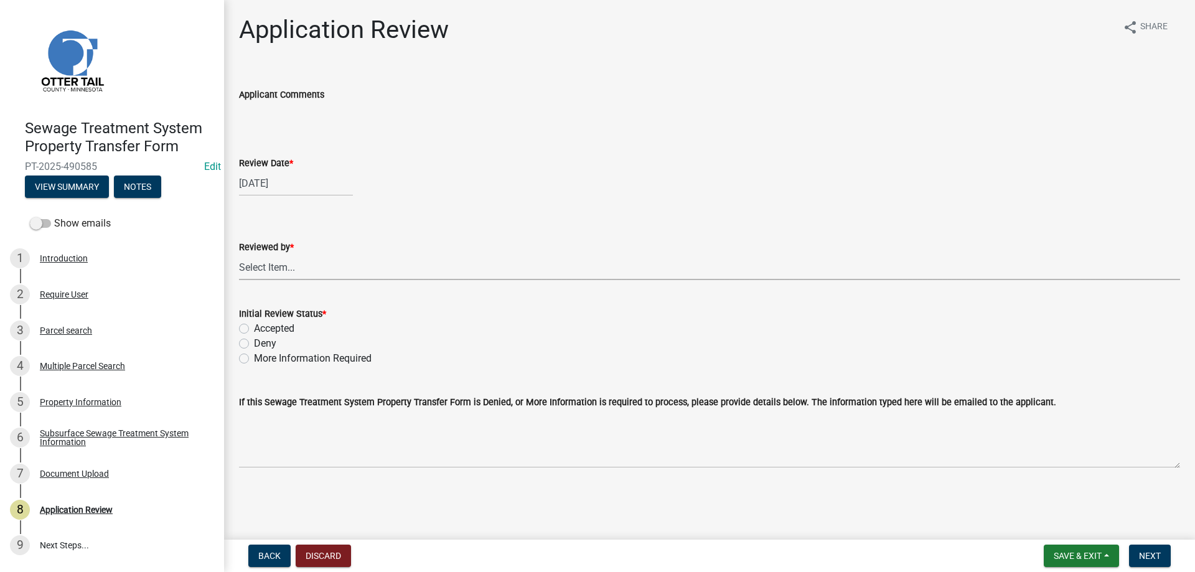
click at [239, 255] on select "Select Item... [PERSON_NAME] [PERSON_NAME] [PERSON_NAME] [PERSON_NAME] [PERSON_…" at bounding box center [709, 268] width 941 height 26
click option "[PERSON_NAME]" at bounding box center [0, 0] width 0 height 0
select select "b4c12476-3918-4c31-b34d-126d47b866fd"
click at [254, 328] on label "Accepted" at bounding box center [274, 328] width 40 height 15
click at [254, 328] on input "Accepted" at bounding box center [258, 325] width 8 height 8
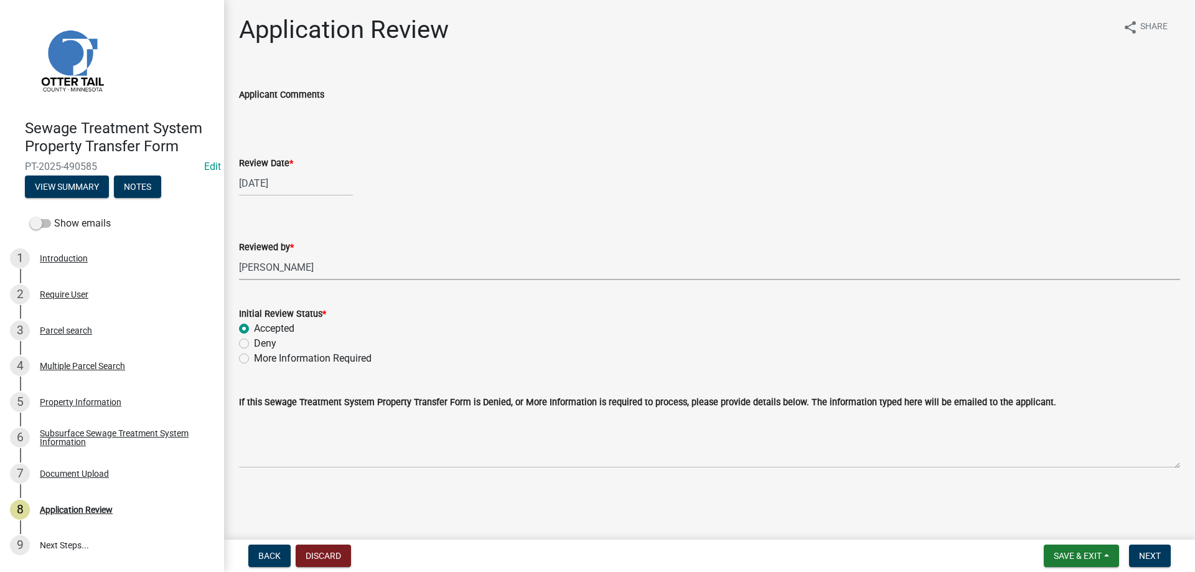
radio input "true"
click at [1142, 558] on span "Next" at bounding box center [1150, 556] width 22 height 10
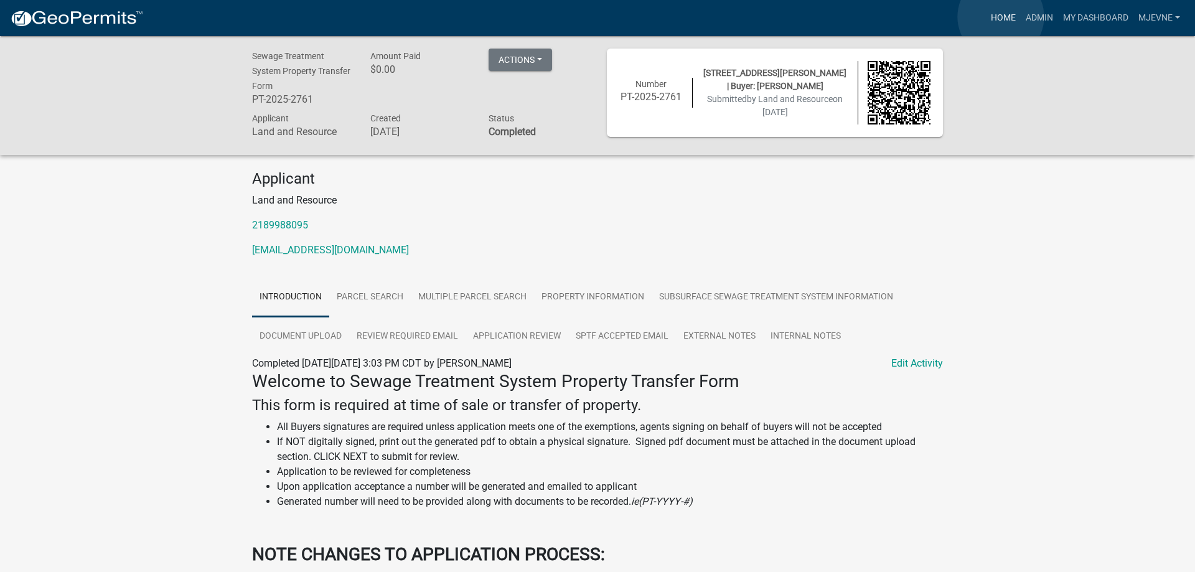
click at [1001, 17] on link "Home" at bounding box center [1003, 18] width 35 height 24
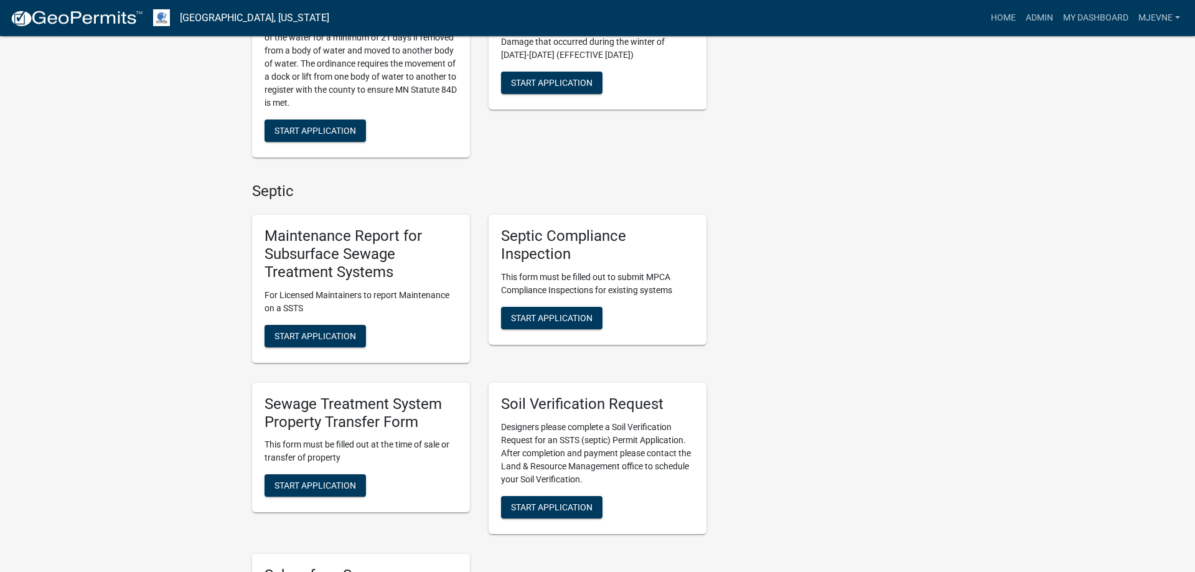
scroll to position [762, 0]
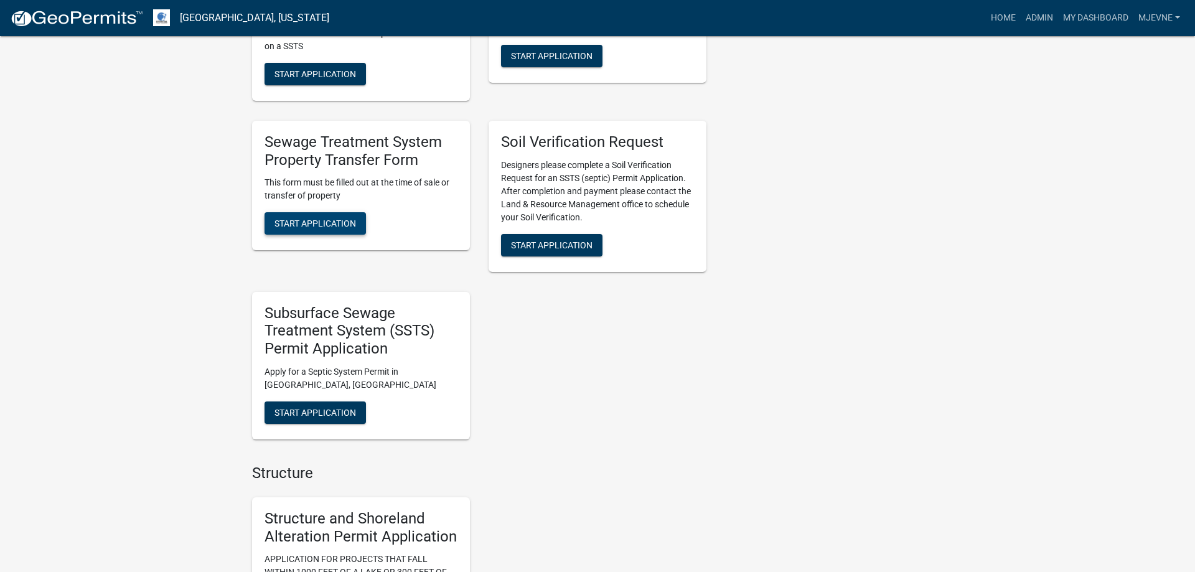
click at [306, 226] on span "Start Application" at bounding box center [316, 224] width 82 height 10
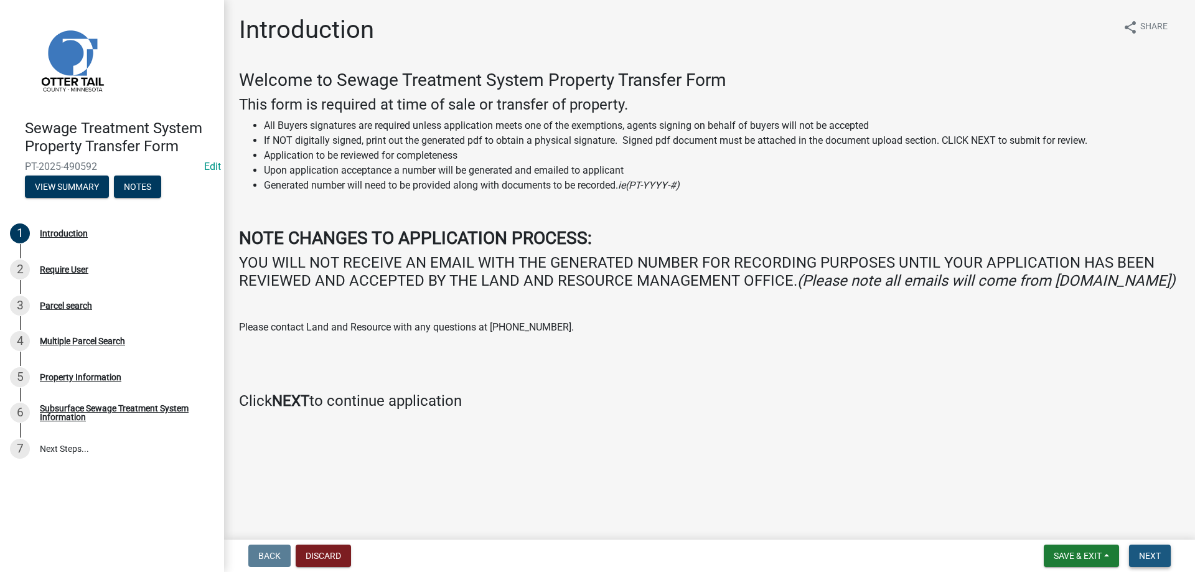
click at [1149, 556] on span "Next" at bounding box center [1150, 556] width 22 height 10
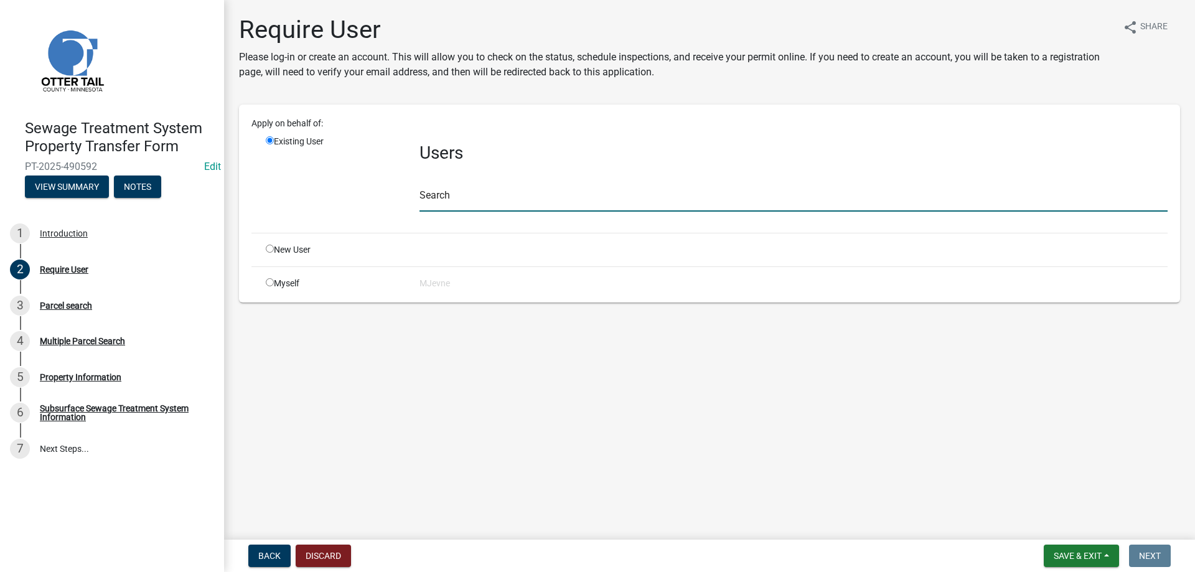
click at [473, 194] on input "text" at bounding box center [794, 199] width 748 height 26
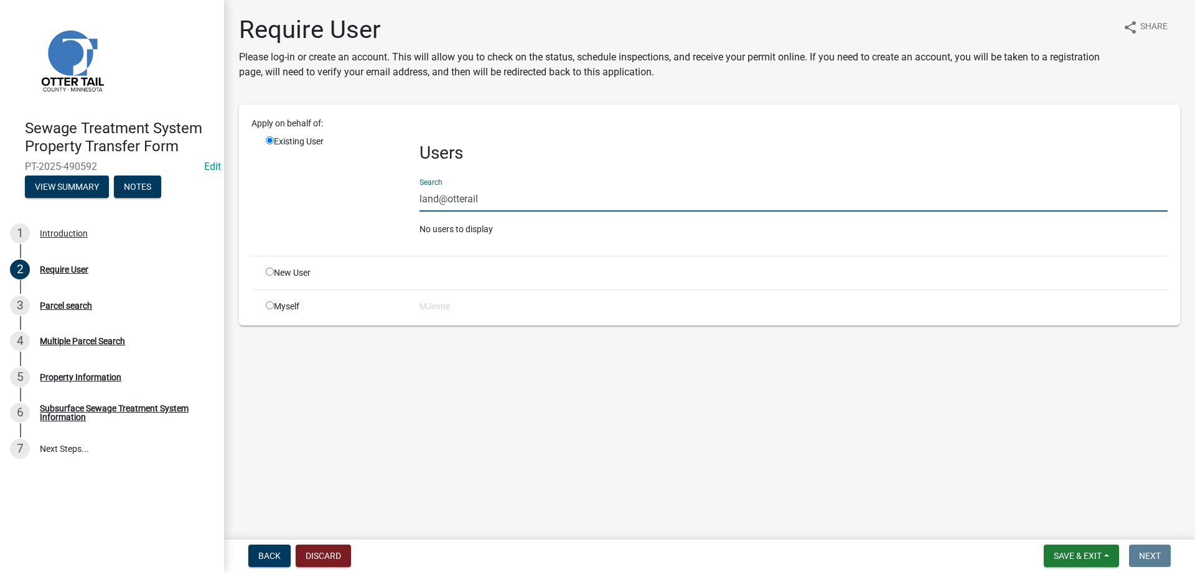
click at [441, 268] on div "New User" at bounding box center [717, 272] width 921 height 13
click at [482, 200] on input "land@otterail" at bounding box center [794, 199] width 748 height 26
click at [469, 197] on input "land@otterailcounty.gov" at bounding box center [794, 199] width 748 height 26
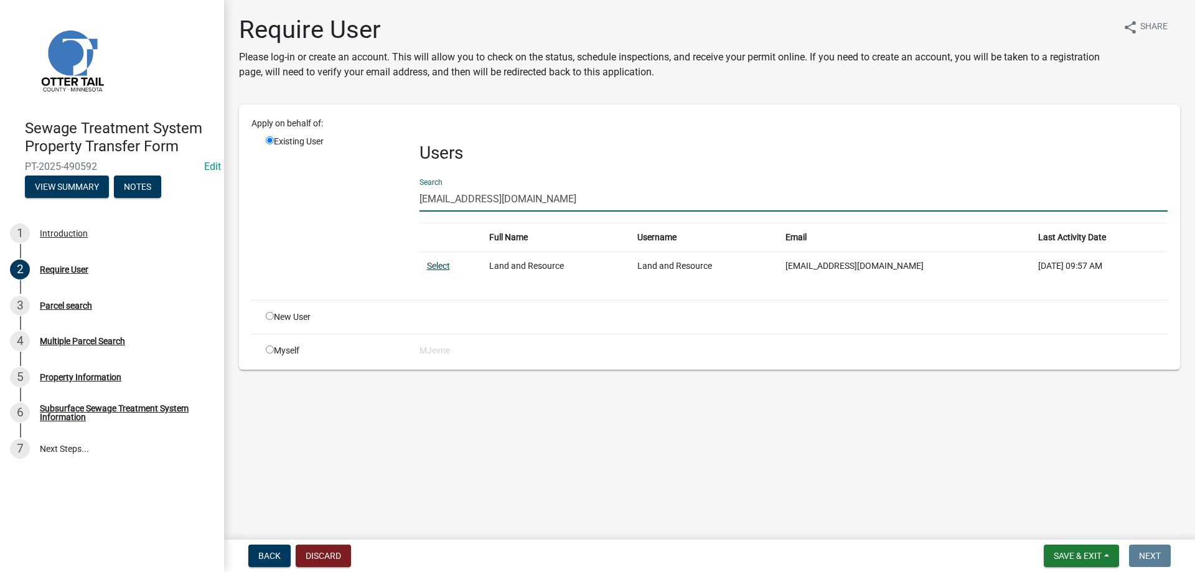
type input "land@ottertailcounty.gov"
click at [447, 265] on link "Select" at bounding box center [438, 266] width 23 height 10
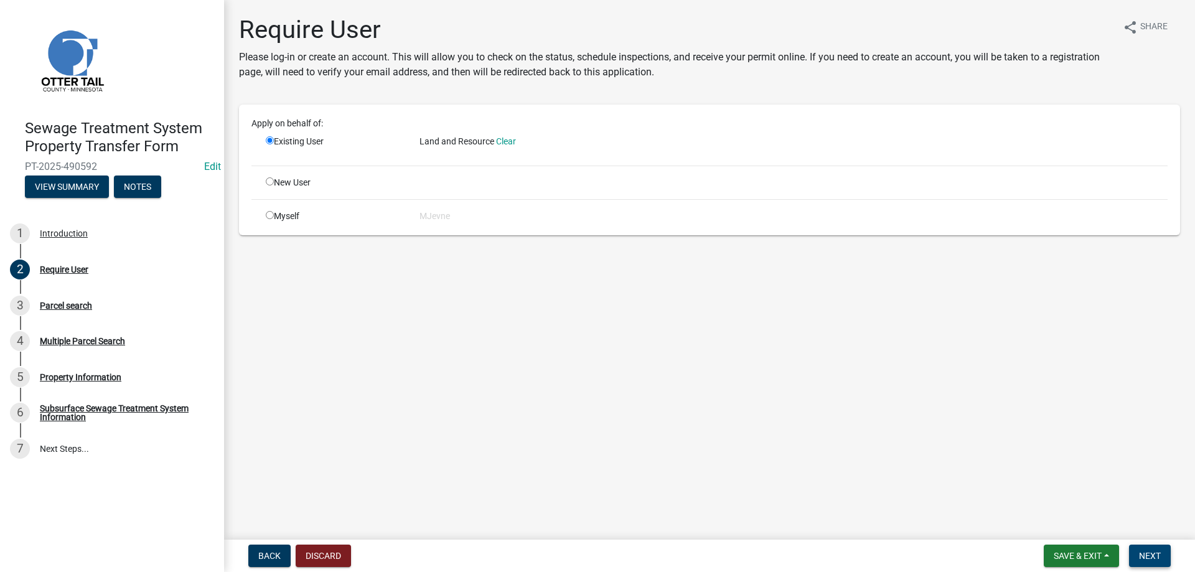
click at [1142, 555] on span "Next" at bounding box center [1150, 556] width 22 height 10
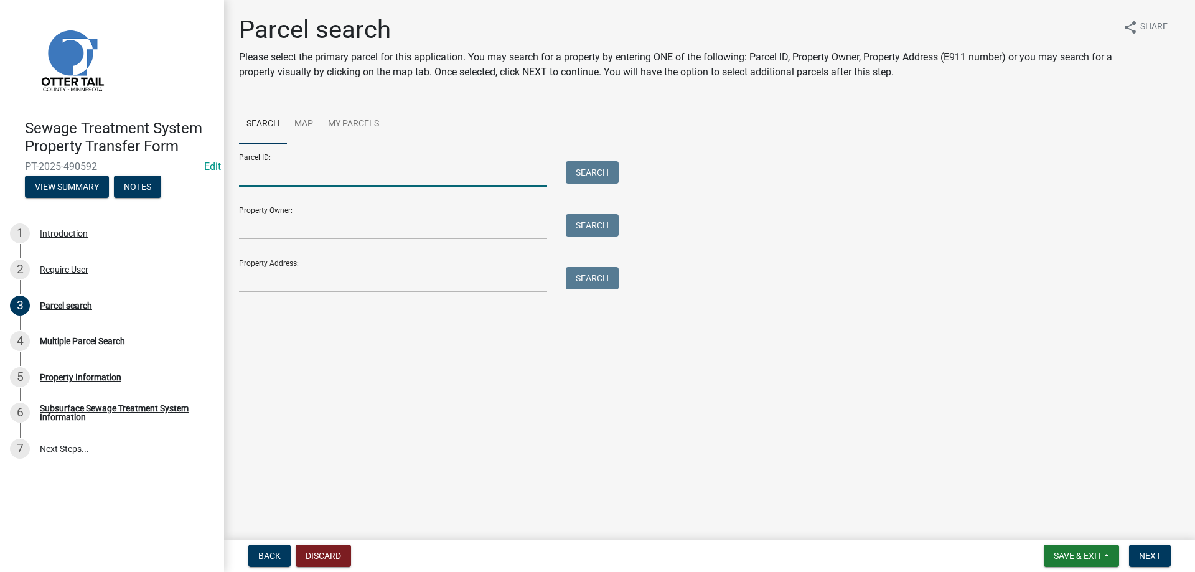
click at [285, 179] on input "Parcel ID:" at bounding box center [393, 174] width 308 height 26
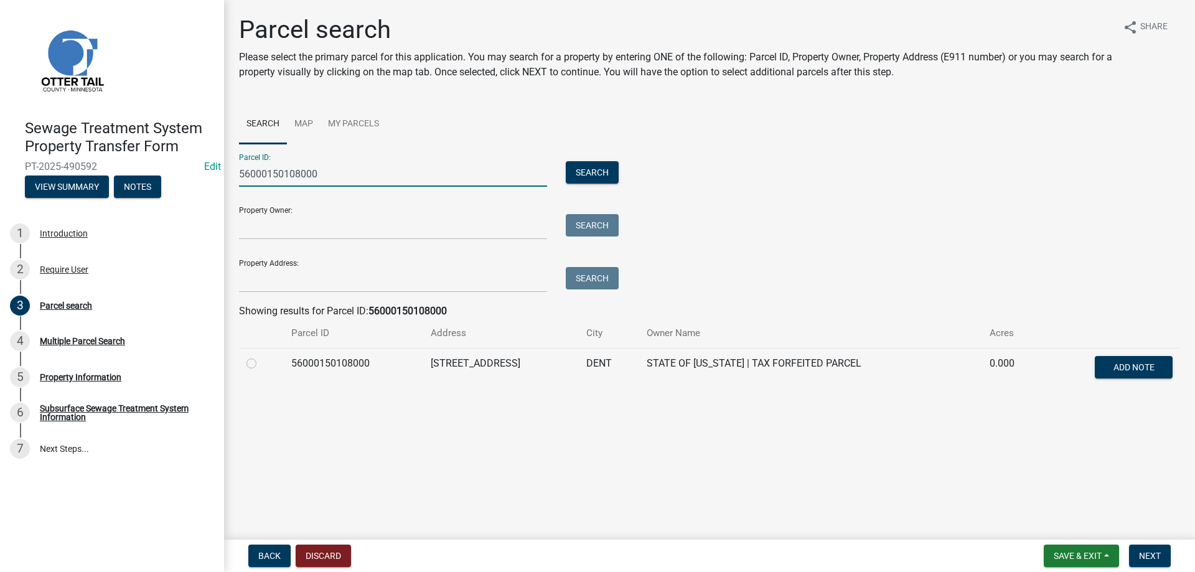
type input "56000150108000"
click at [261, 356] on label at bounding box center [261, 356] width 0 height 0
click at [261, 364] on input "radio" at bounding box center [265, 360] width 8 height 8
radio input "true"
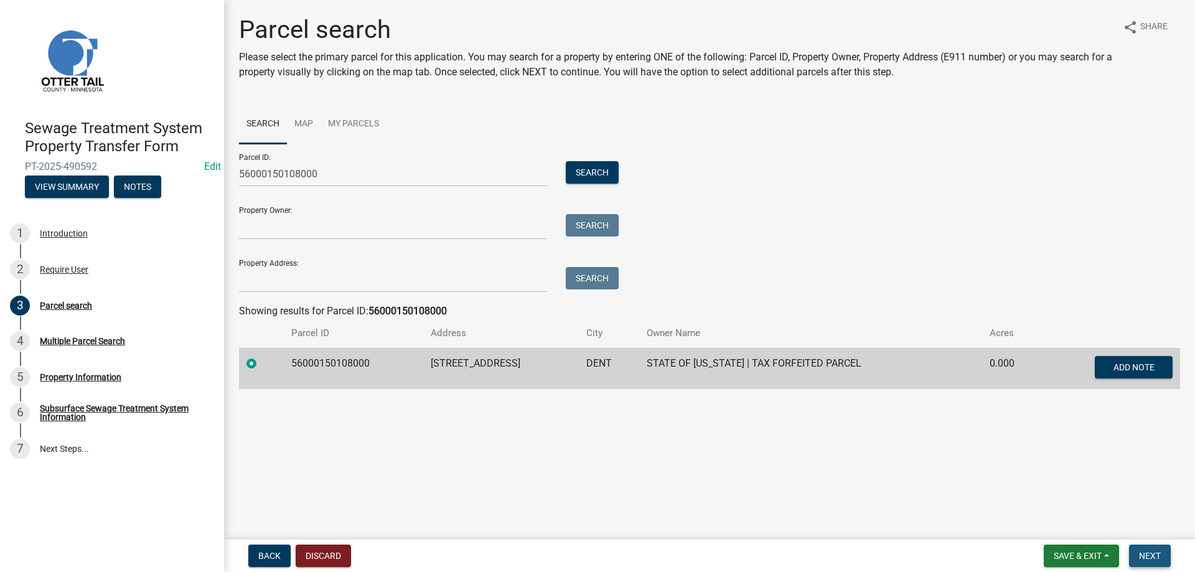
click at [1148, 561] on span "Next" at bounding box center [1150, 556] width 22 height 10
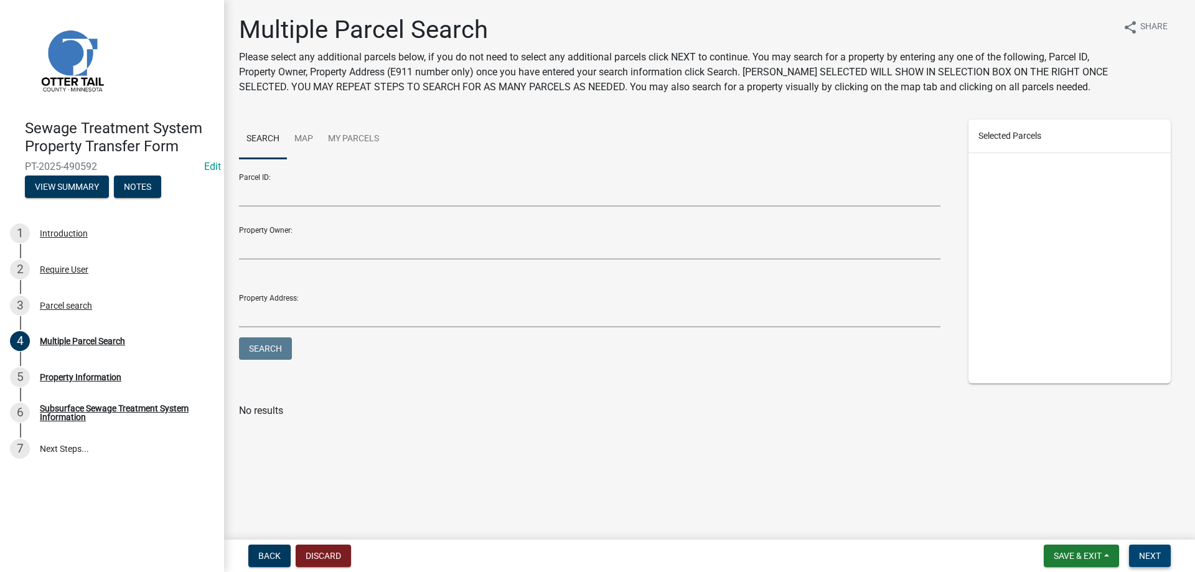
click at [1150, 553] on span "Next" at bounding box center [1150, 556] width 22 height 10
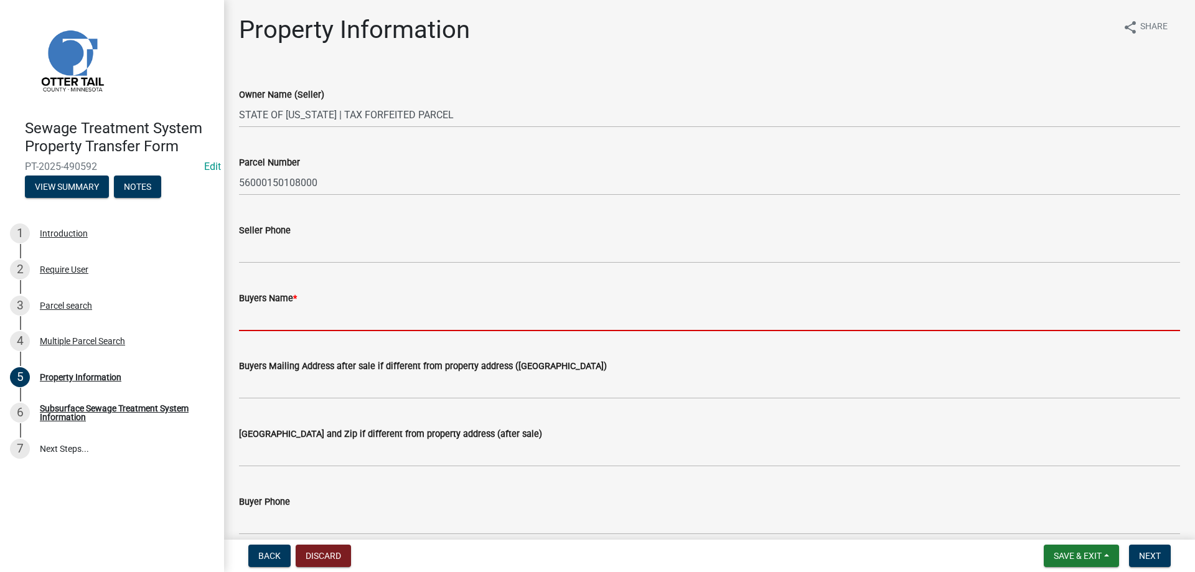
click at [276, 318] on input "Buyers Name *" at bounding box center [709, 319] width 941 height 26
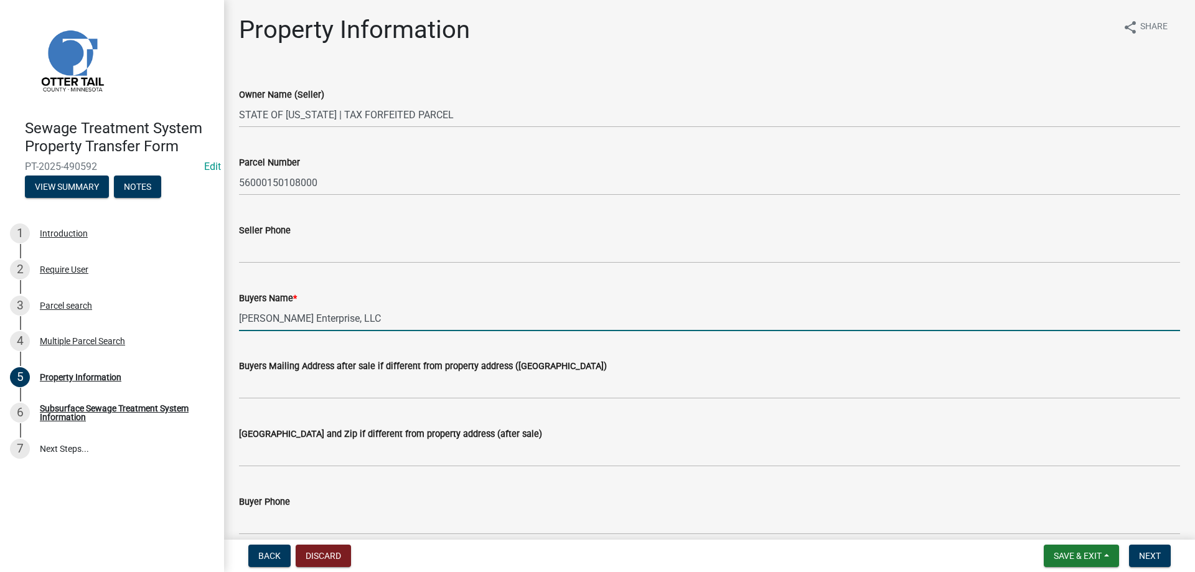
type input "Rydell Enterprise, LLC"
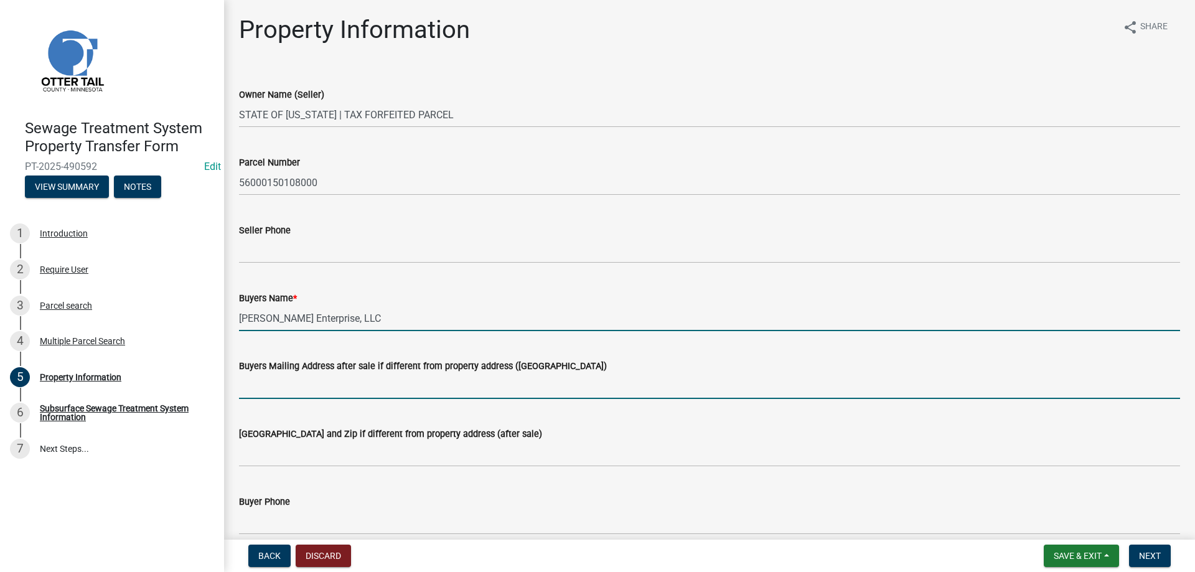
click at [309, 391] on input "Buyers Mailing Address after sale if different from property address ([GEOGRAPH…" at bounding box center [709, 387] width 941 height 26
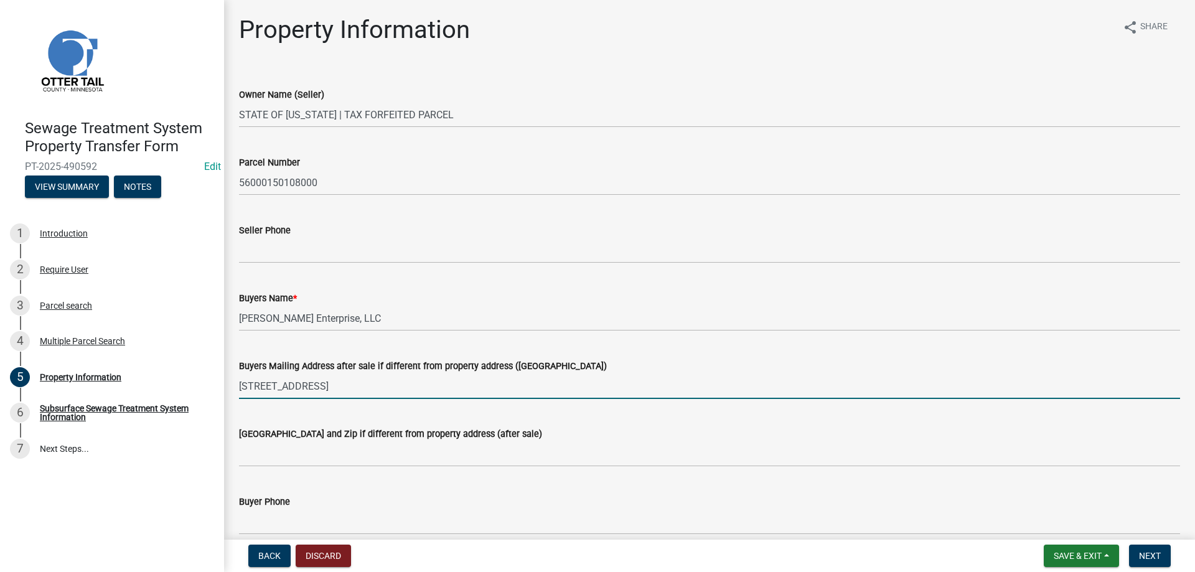
type input "32730 E Rosewood Trl"
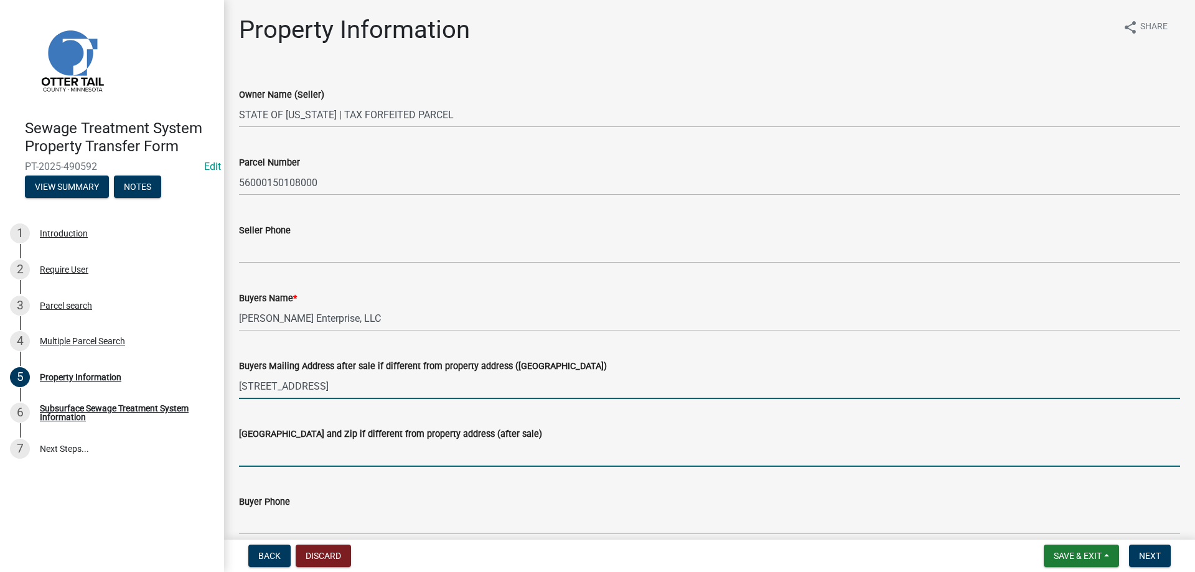
click at [270, 447] on input "[GEOGRAPHIC_DATA] and Zip if different from property address (after sale)" at bounding box center [709, 454] width 941 height 26
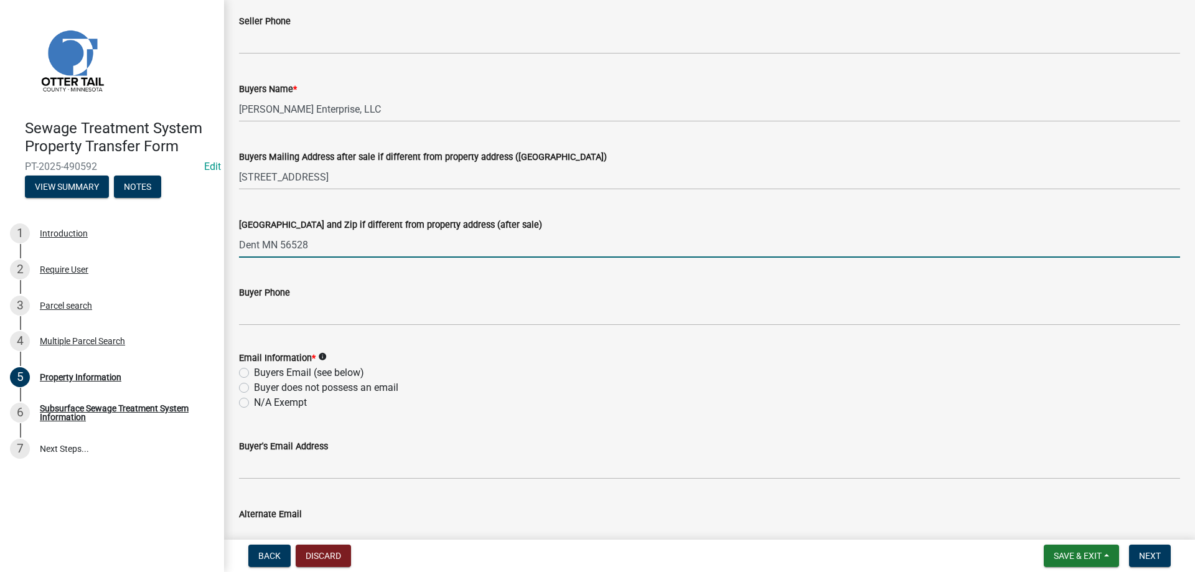
scroll to position [213, 0]
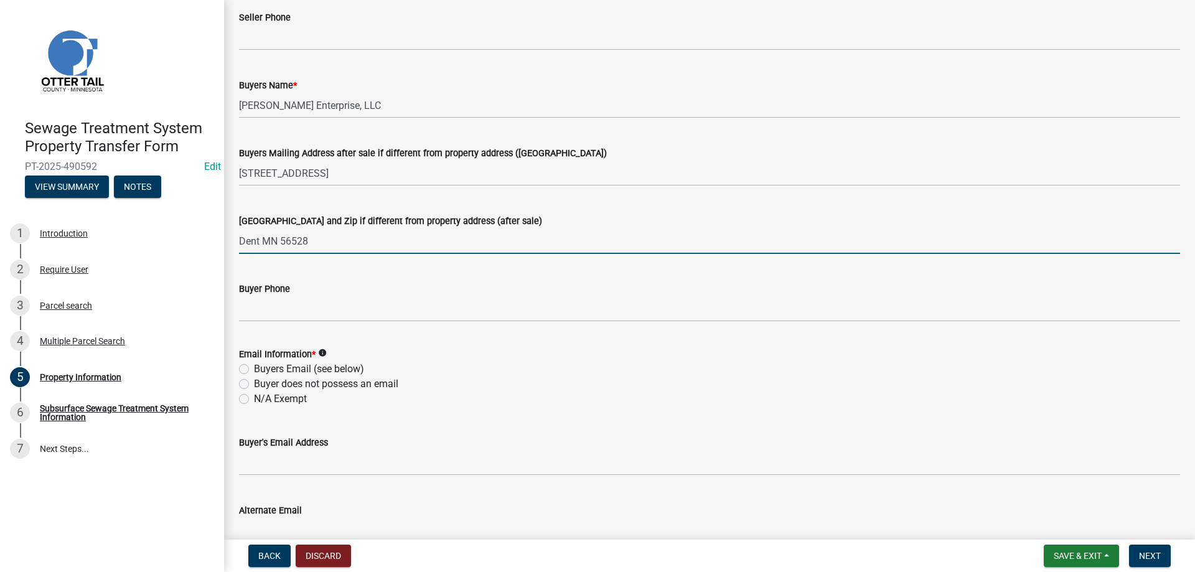
type input "Dent MN 56528"
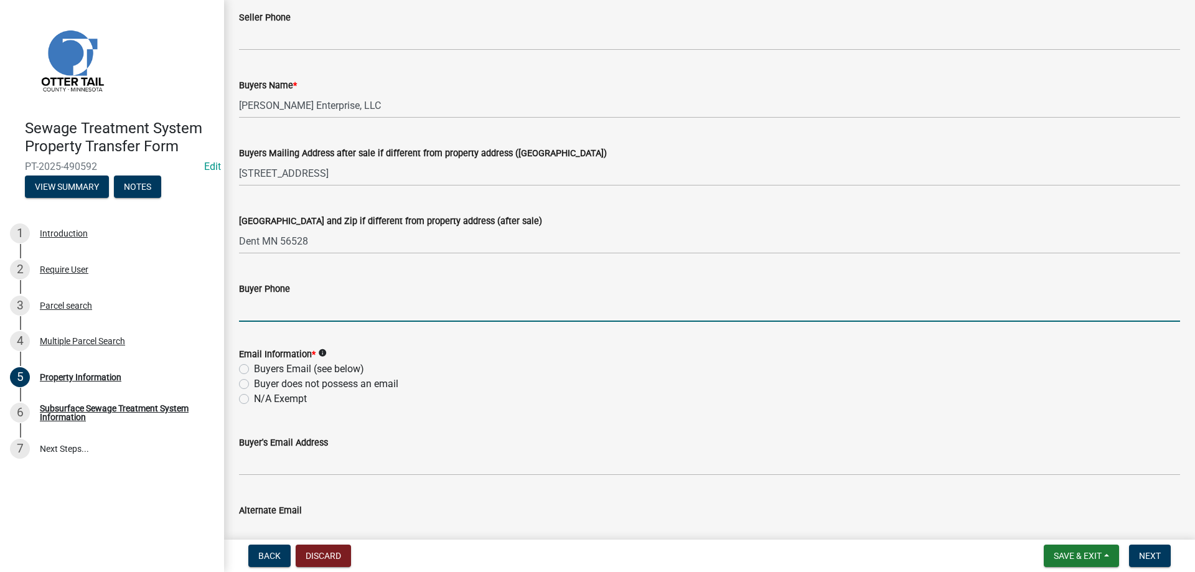
click at [288, 308] on input "Buyer Phone" at bounding box center [709, 309] width 941 height 26
type input "218-325-0111"
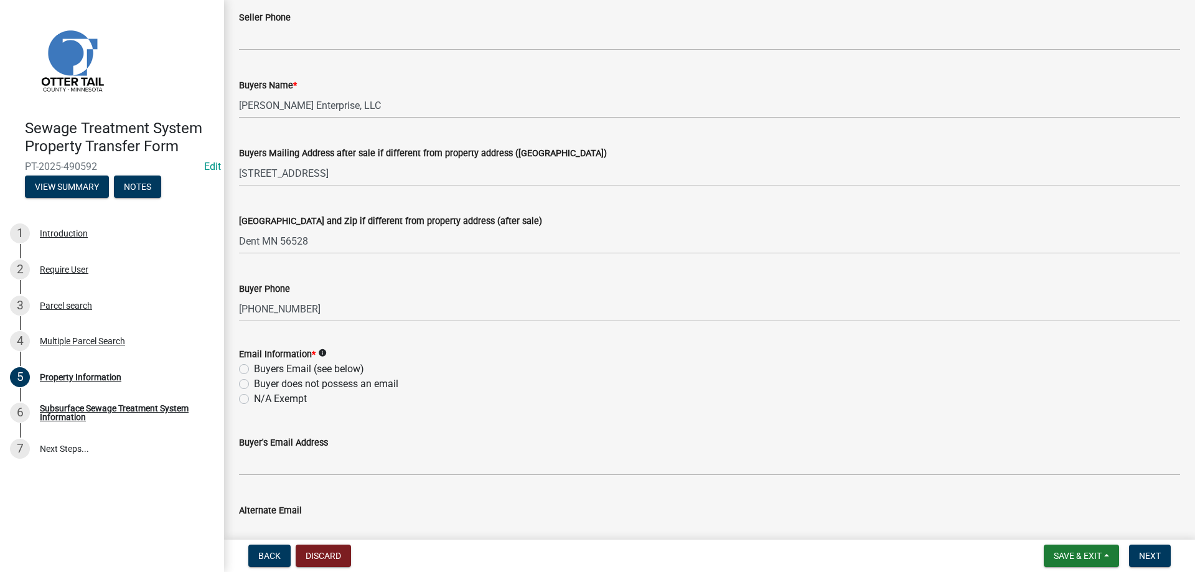
click at [254, 369] on label "Buyers Email (see below)" at bounding box center [309, 369] width 110 height 15
click at [254, 369] on input "Buyers Email (see below)" at bounding box center [258, 366] width 8 height 8
radio input "true"
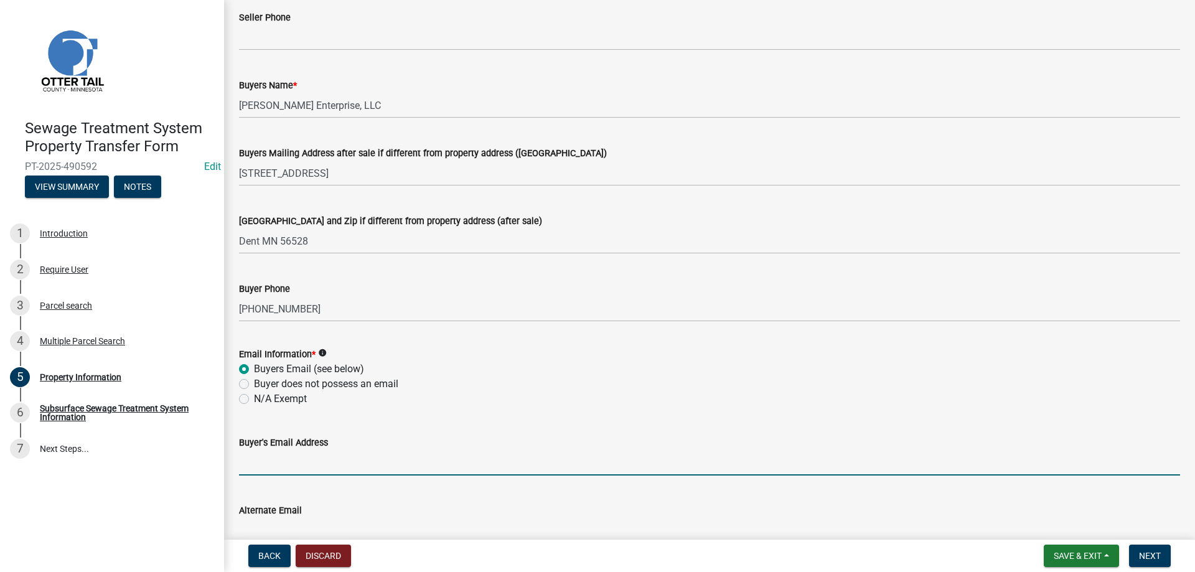
click at [270, 466] on input "Buyer's Email Address" at bounding box center [709, 463] width 941 height 26
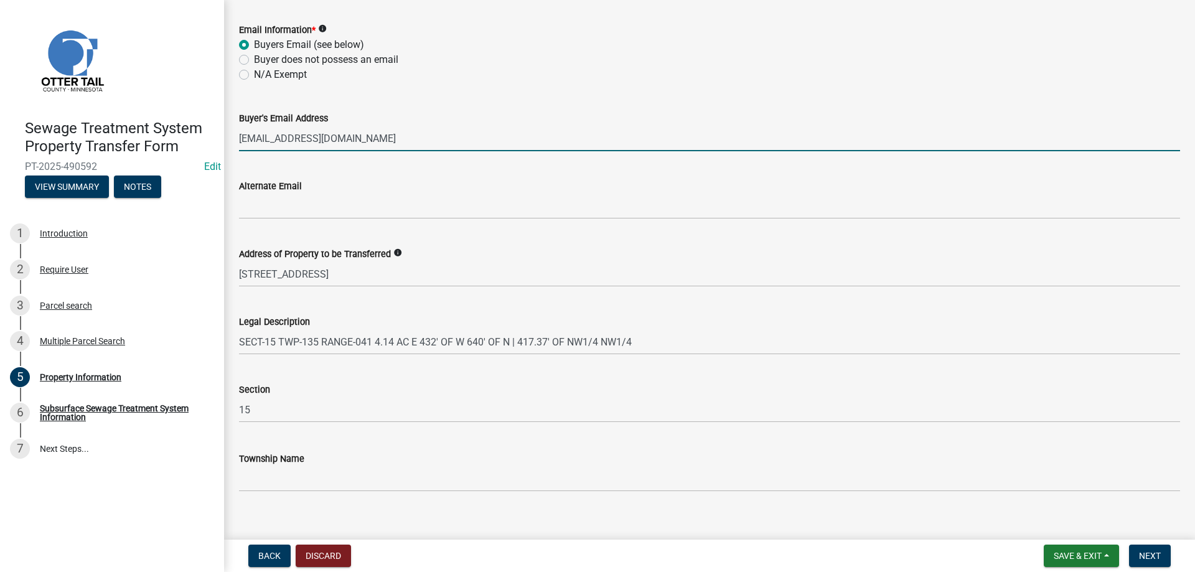
scroll to position [553, 0]
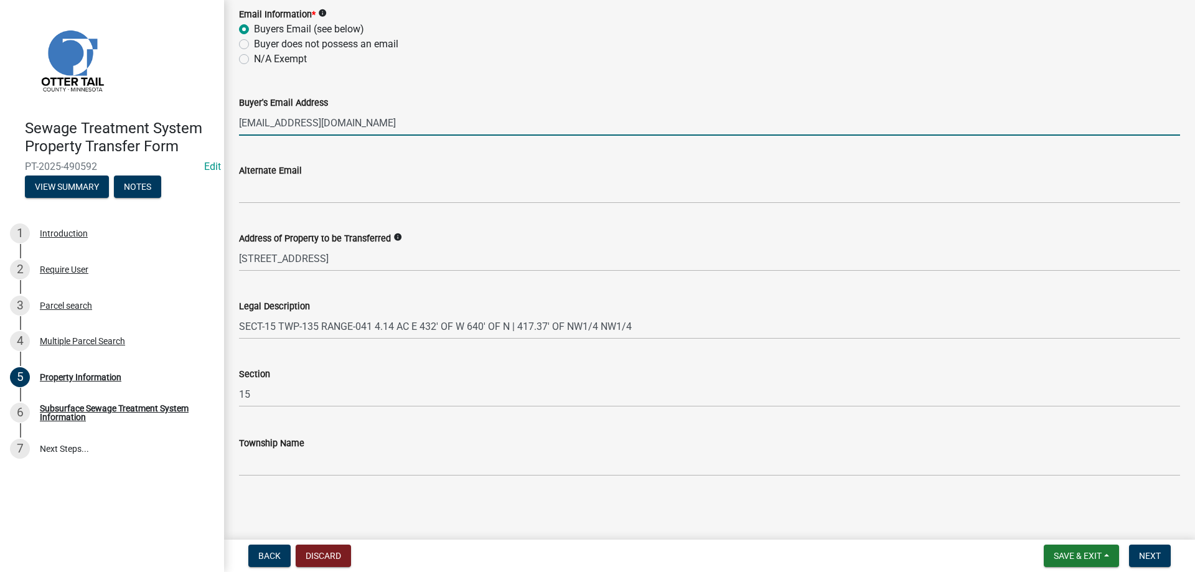
type input "rydellenterprise@gmail.com"
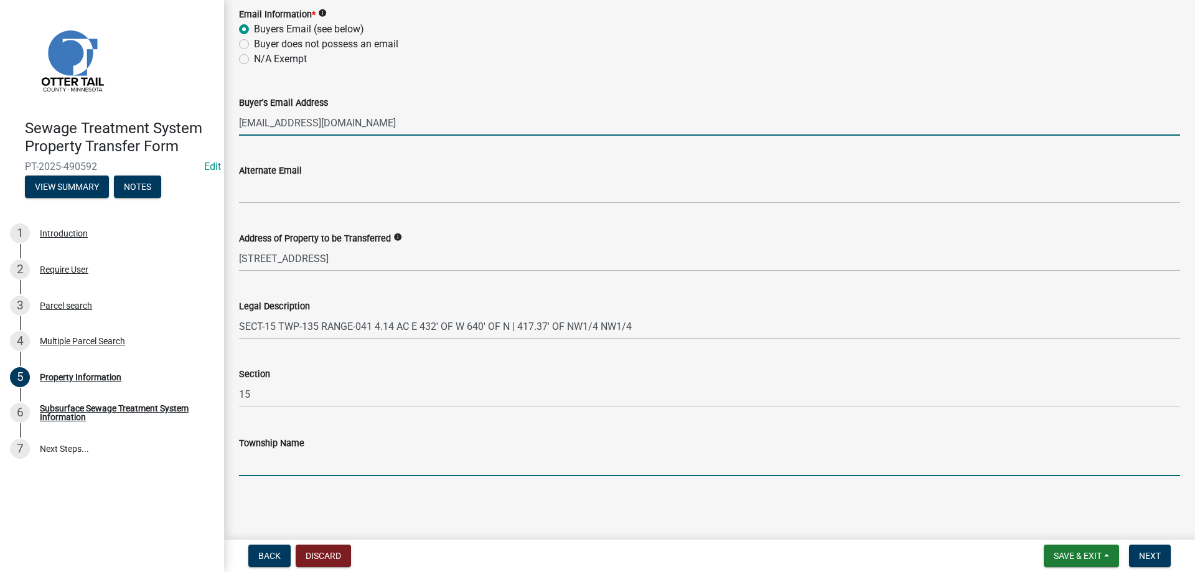
click at [341, 458] on input "Township Name" at bounding box center [709, 464] width 941 height 26
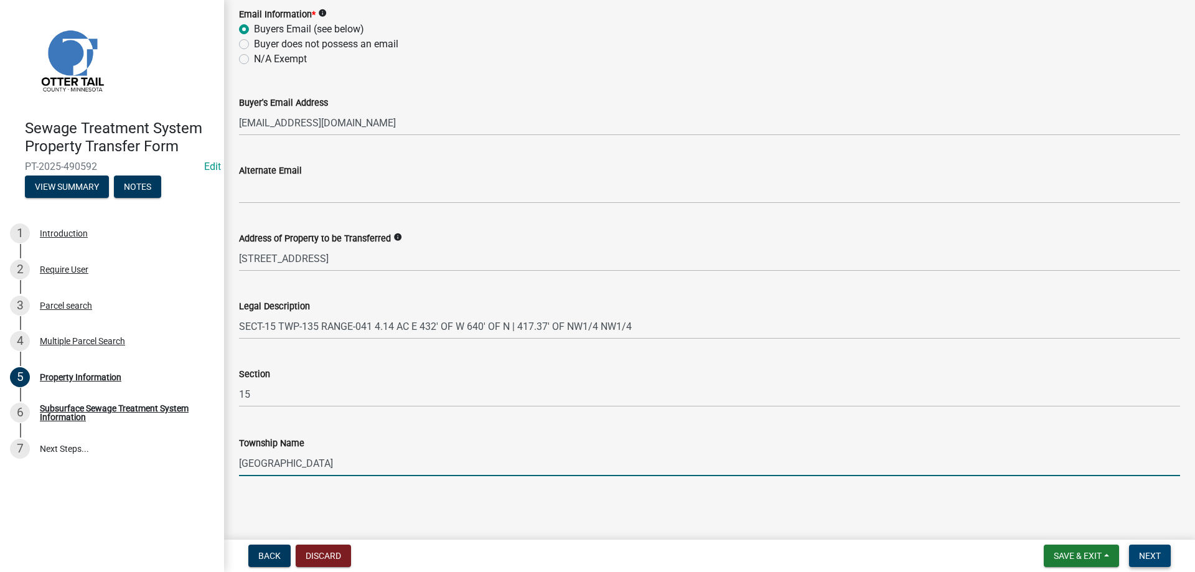
type input "Star Lake"
click at [1151, 557] on span "Next" at bounding box center [1150, 556] width 22 height 10
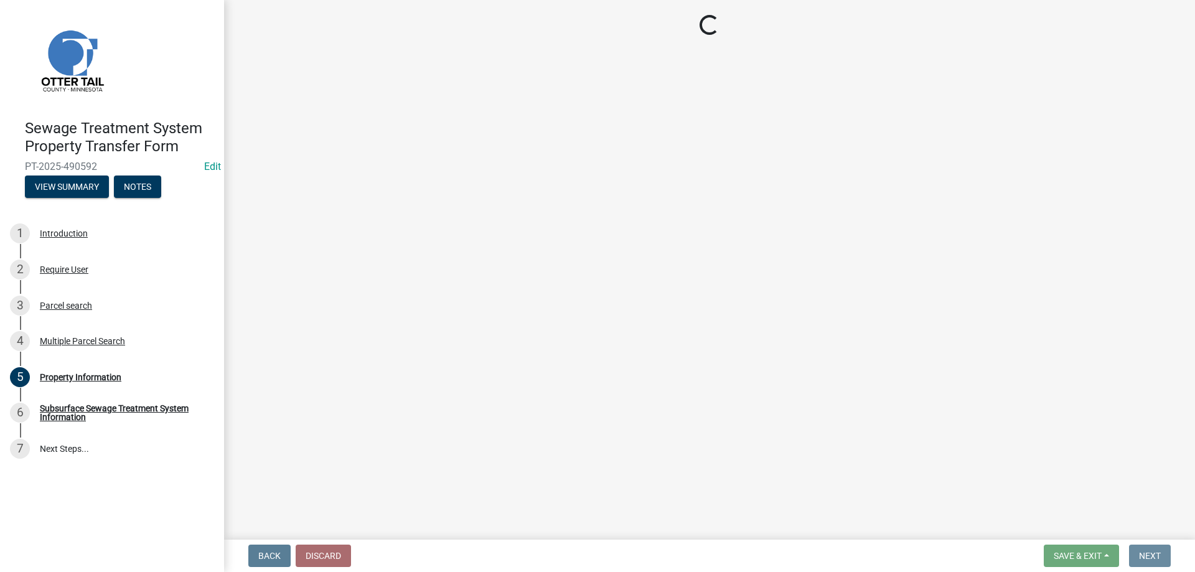
scroll to position [0, 0]
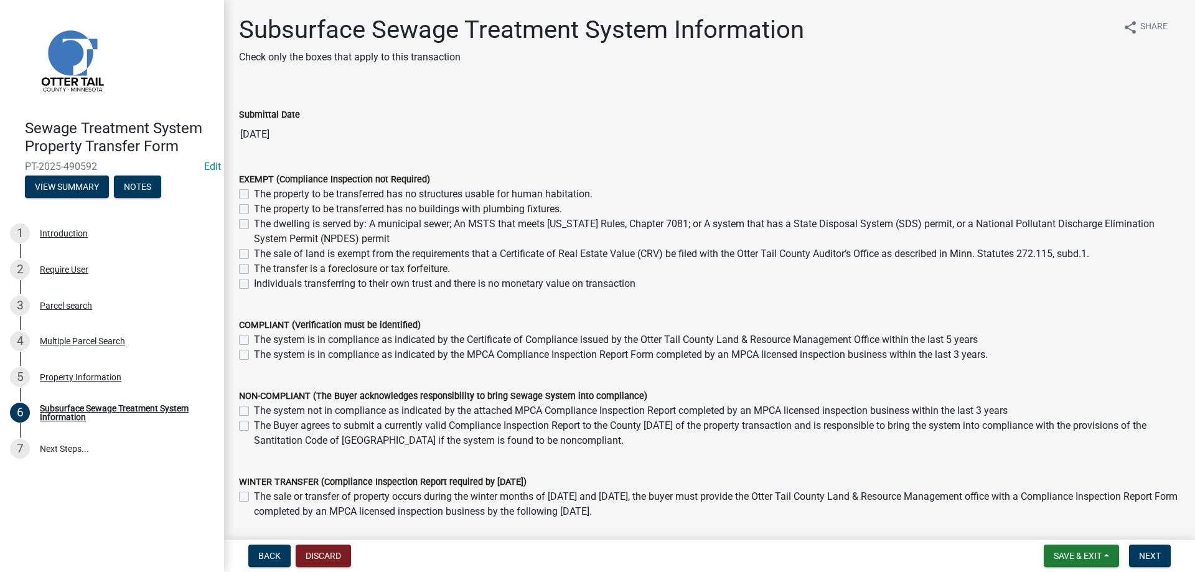
click at [254, 270] on label "The transfer is a foreclosure or tax forfeiture." at bounding box center [352, 268] width 196 height 15
click at [254, 270] on input "The transfer is a foreclosure or tax forfeiture." at bounding box center [258, 265] width 8 height 8
checkbox input "true"
checkbox input "false"
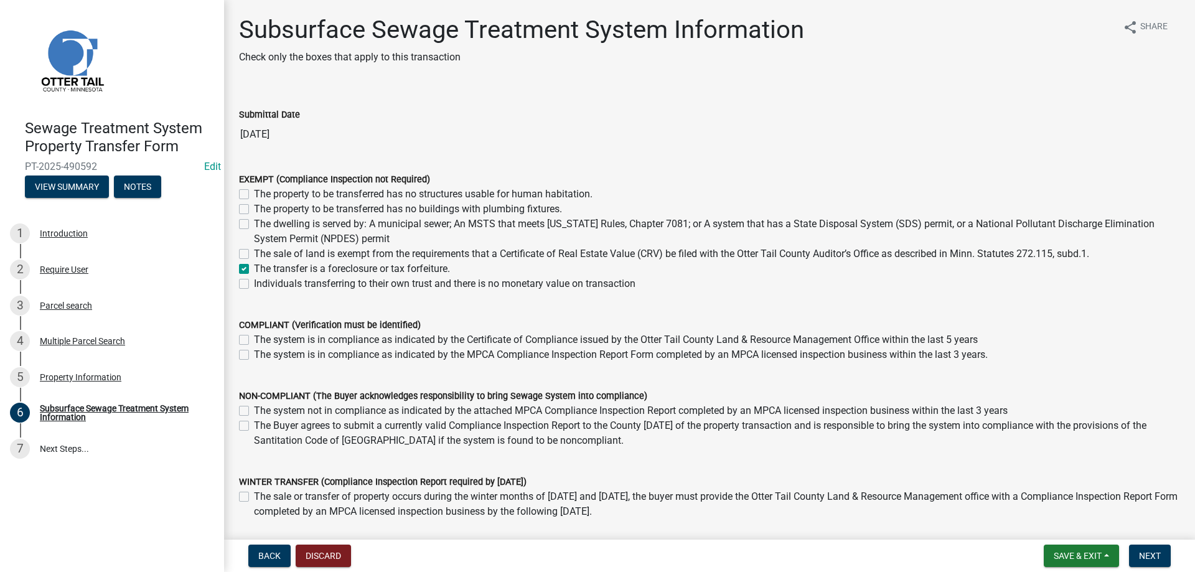
checkbox input "false"
checkbox input "true"
checkbox input "false"
click at [1155, 550] on button "Next" at bounding box center [1150, 556] width 42 height 22
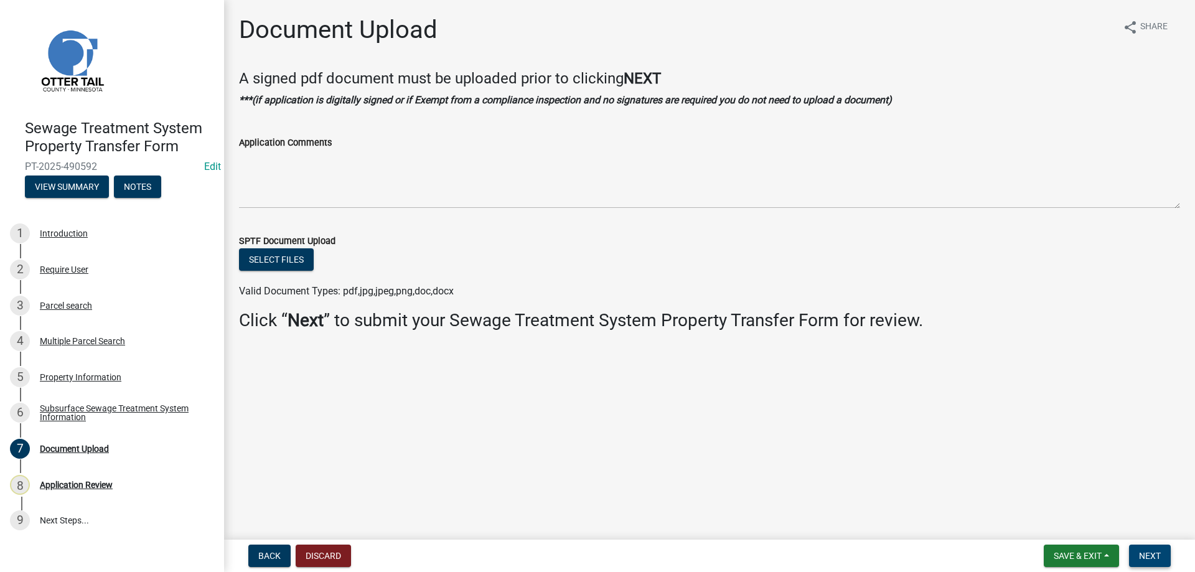
click at [1142, 560] on span "Next" at bounding box center [1150, 556] width 22 height 10
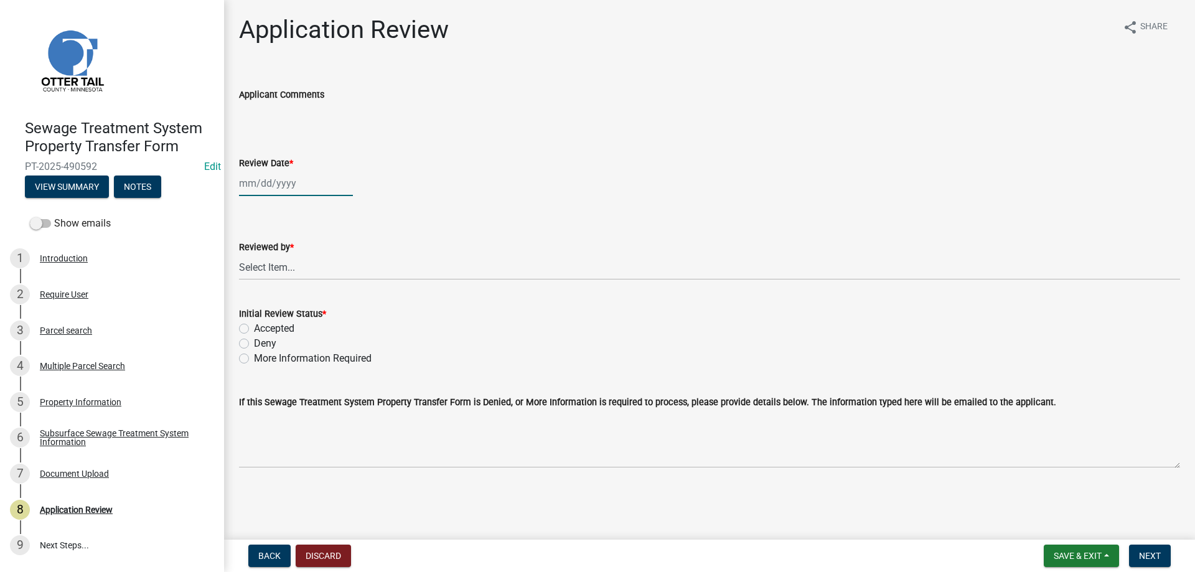
select select "10"
select select "2025"
click at [270, 177] on input "Review Date *" at bounding box center [296, 184] width 114 height 26
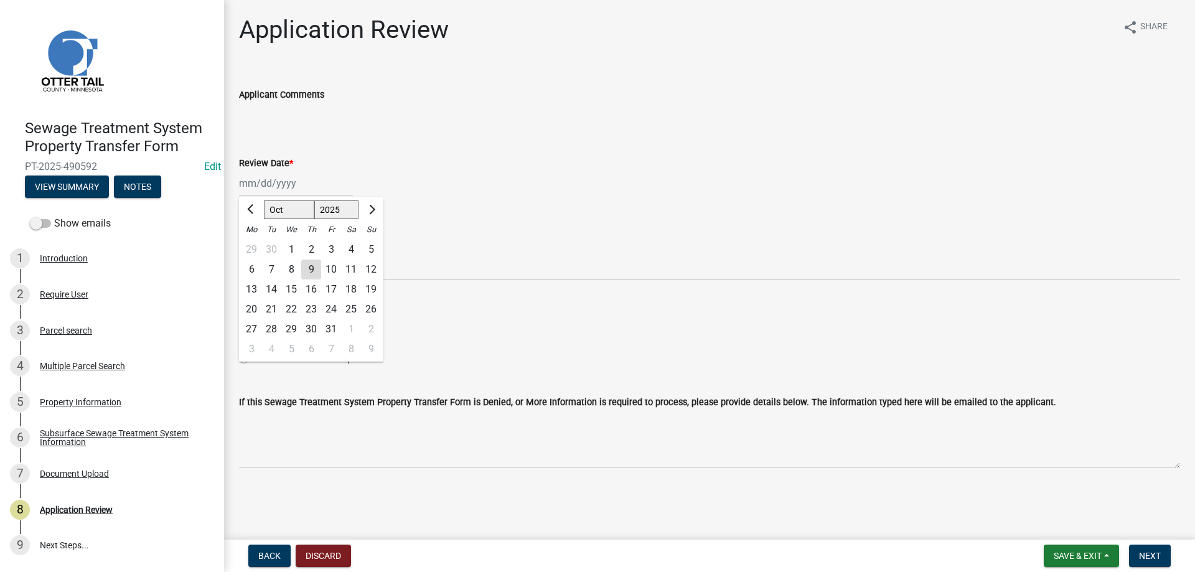
click at [311, 271] on div "9" at bounding box center [311, 270] width 20 height 20
type input "[DATE]"
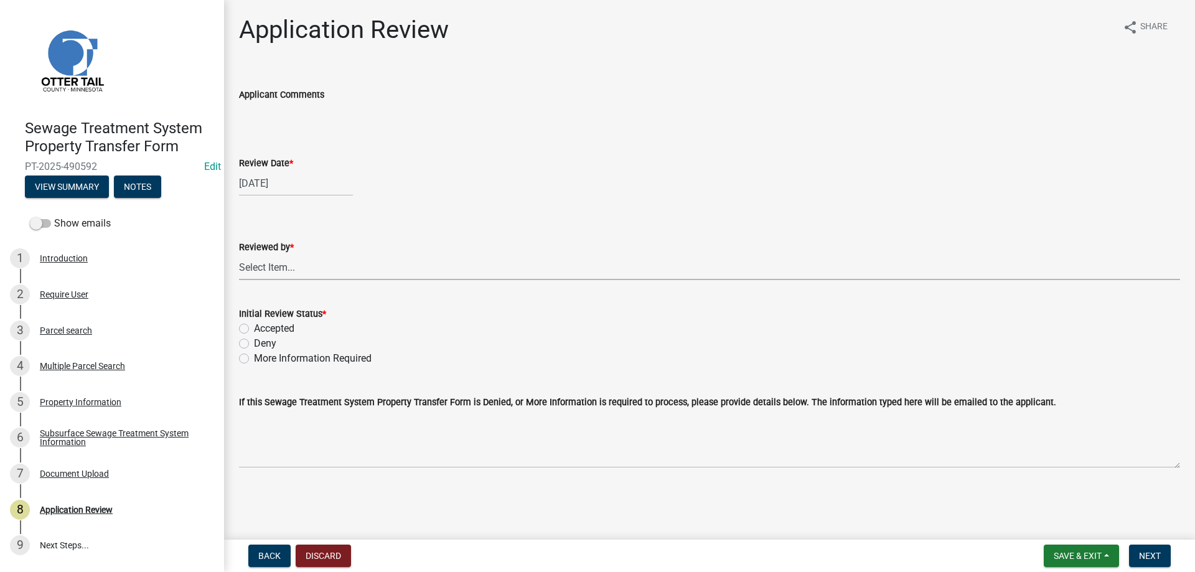
click at [239, 255] on select "Select Item... [PERSON_NAME] [PERSON_NAME] [PERSON_NAME] [PERSON_NAME] [PERSON_…" at bounding box center [709, 268] width 941 height 26
click option "[PERSON_NAME]" at bounding box center [0, 0] width 0 height 0
select select "b4c12476-3918-4c31-b34d-126d47b866fd"
click at [254, 332] on label "Accepted" at bounding box center [274, 328] width 40 height 15
click at [254, 329] on input "Accepted" at bounding box center [258, 325] width 8 height 8
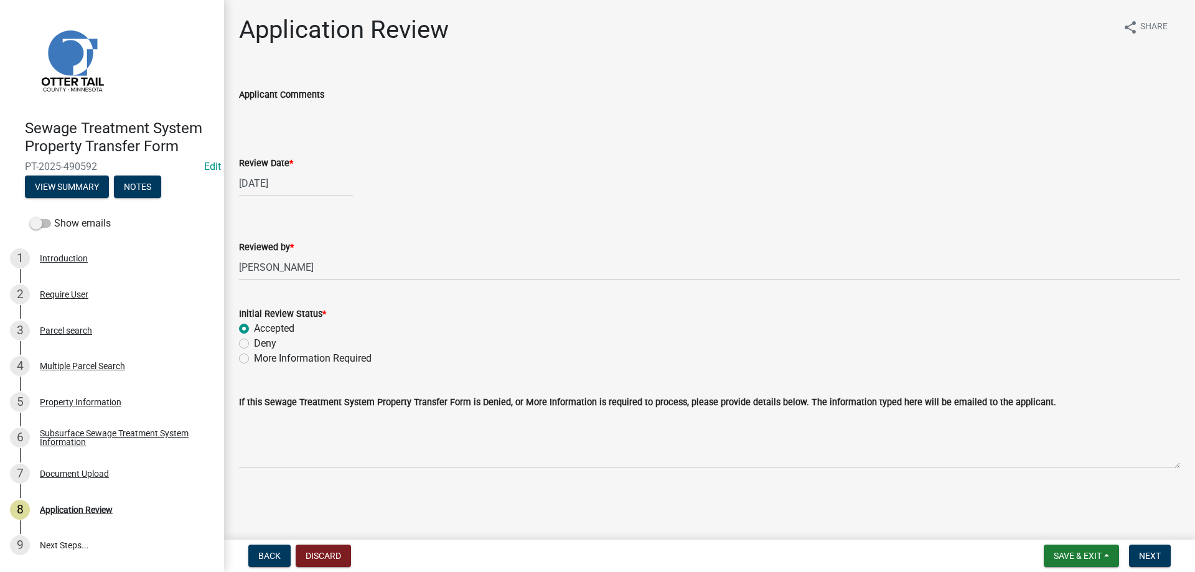
radio input "true"
click at [1142, 553] on span "Next" at bounding box center [1150, 556] width 22 height 10
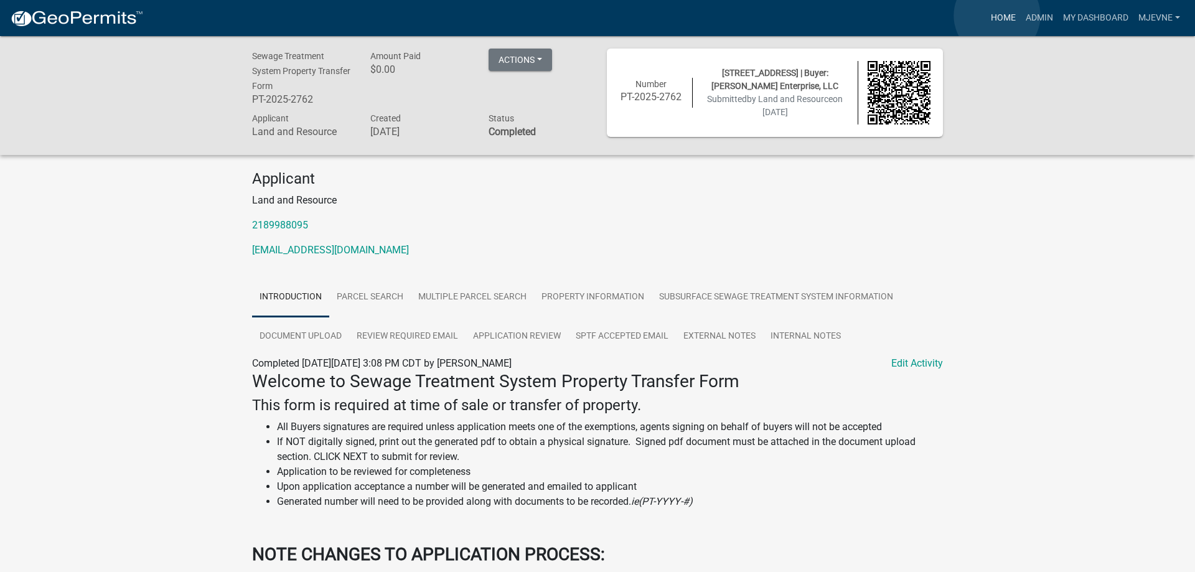
click at [997, 16] on link "Home" at bounding box center [1003, 18] width 35 height 24
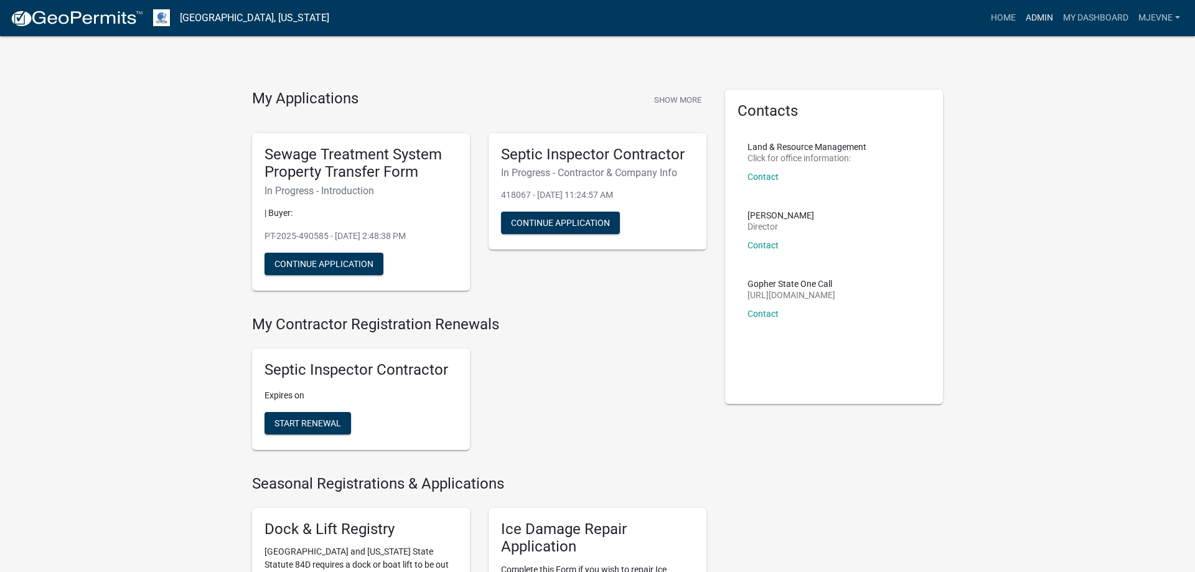
click at [1043, 19] on link "Admin" at bounding box center [1039, 18] width 37 height 24
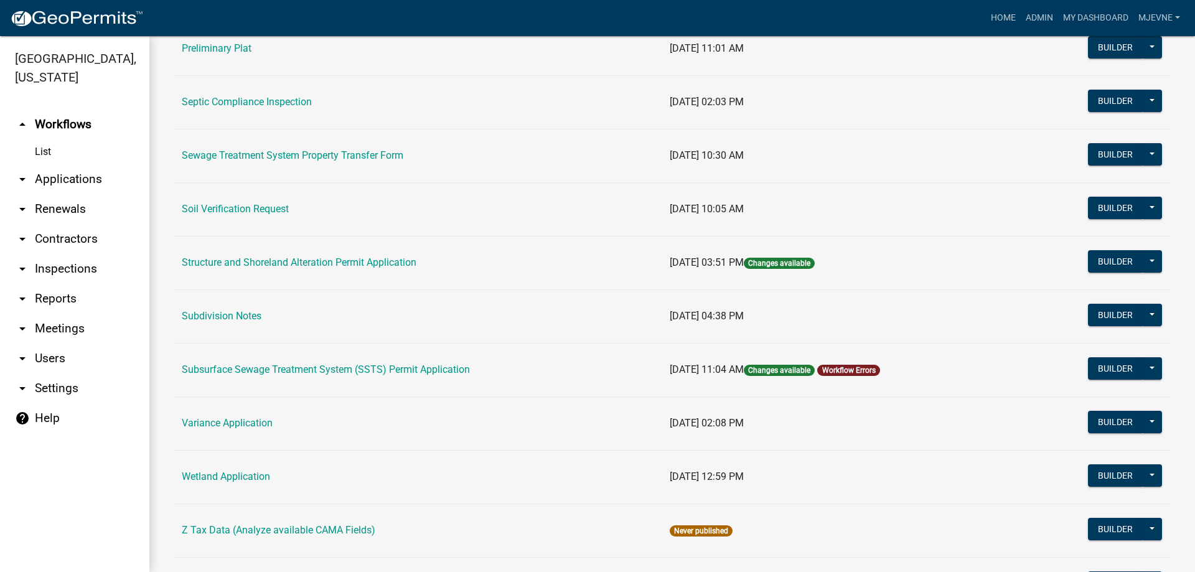
scroll to position [639, 0]
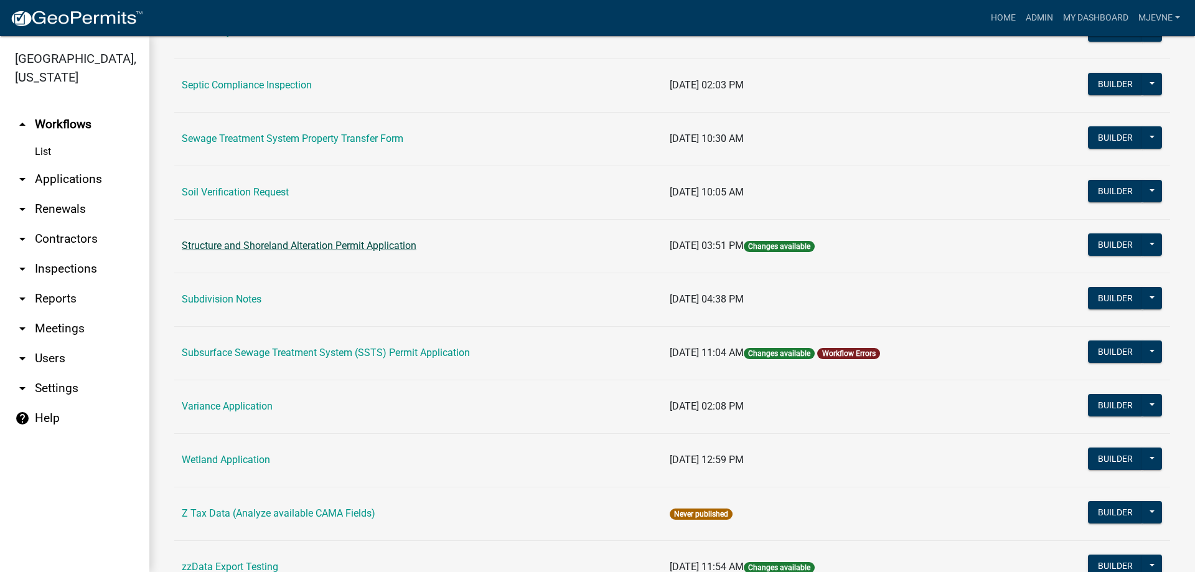
click at [314, 248] on link "Structure and Shoreland Alteration Permit Application" at bounding box center [299, 246] width 235 height 12
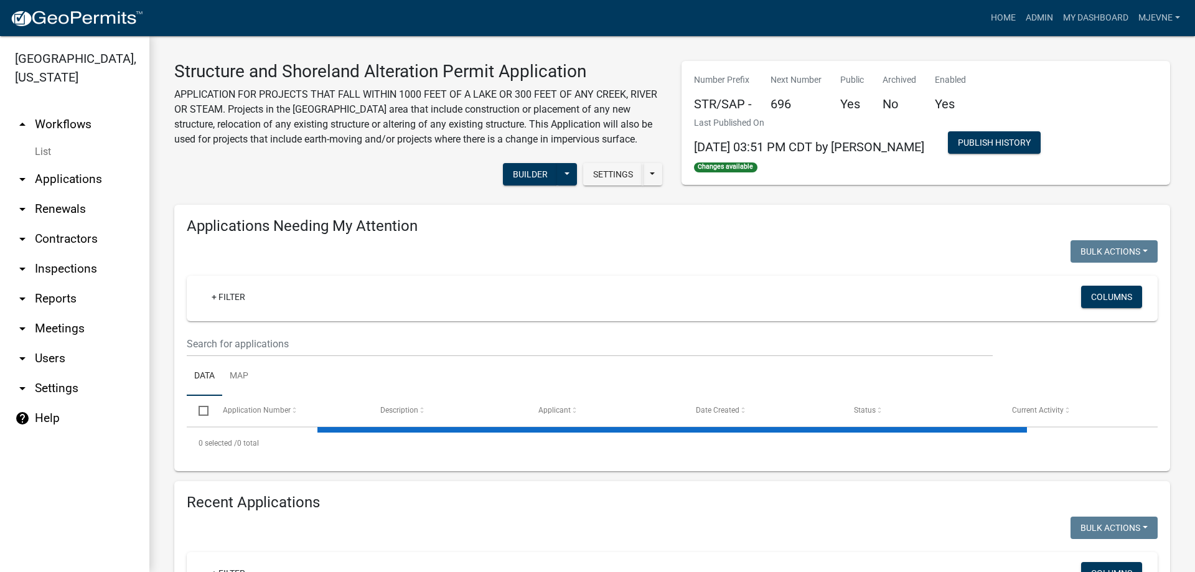
select select "1: 25"
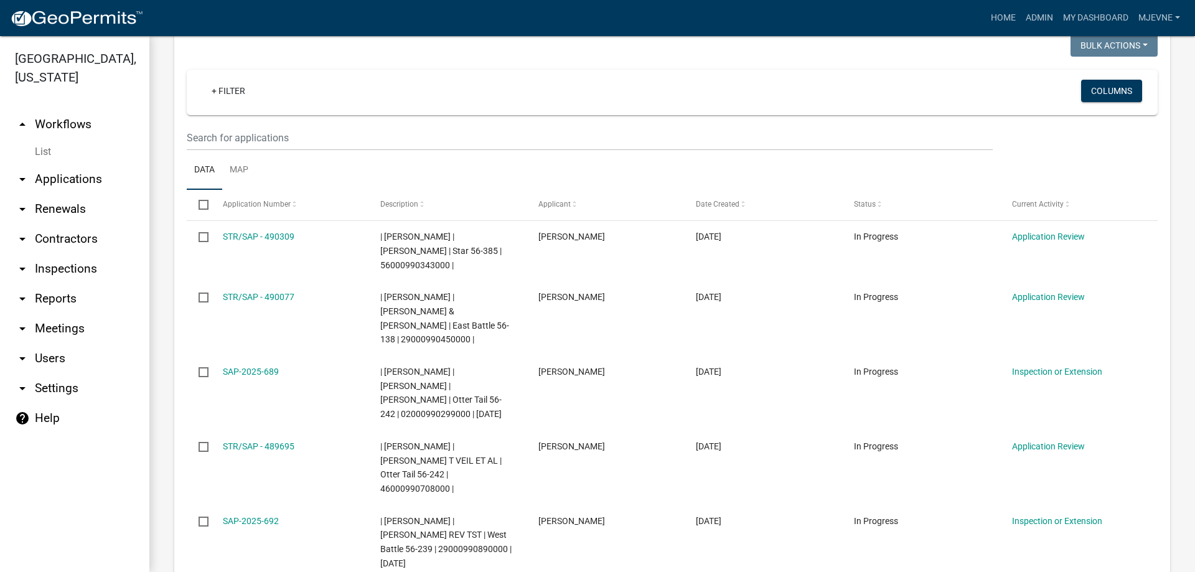
scroll to position [213, 0]
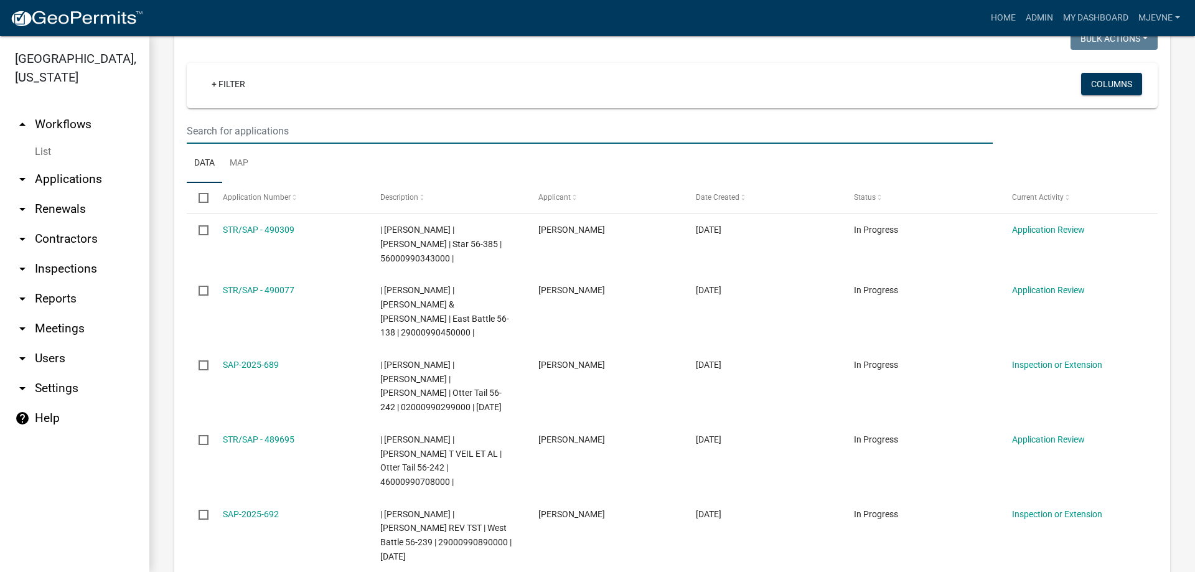
click at [210, 127] on input "text" at bounding box center [590, 131] width 806 height 26
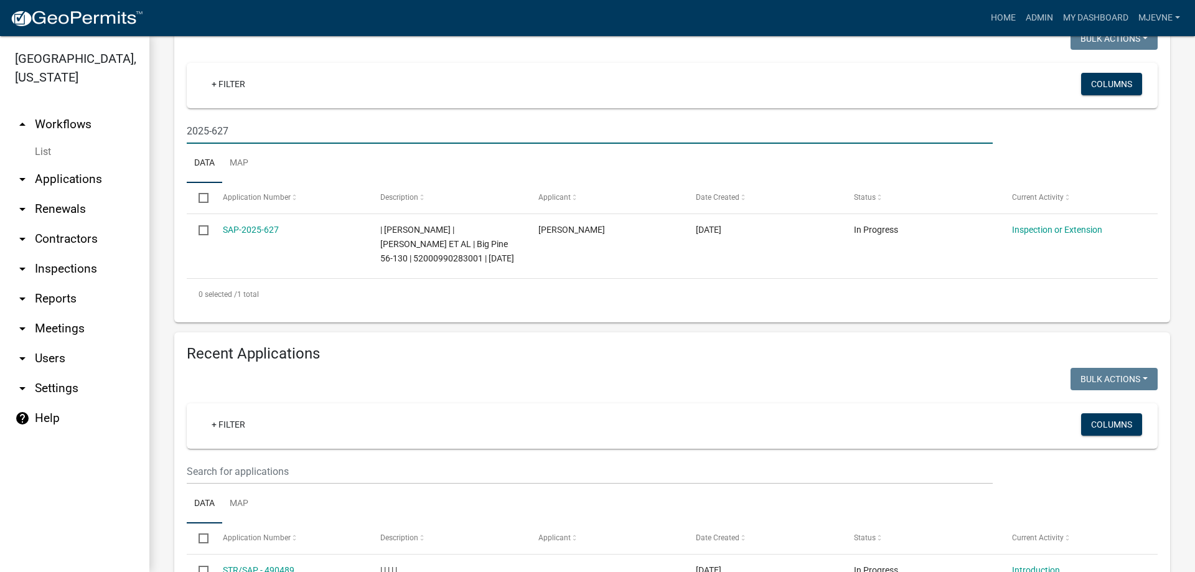
type input "2025-627"
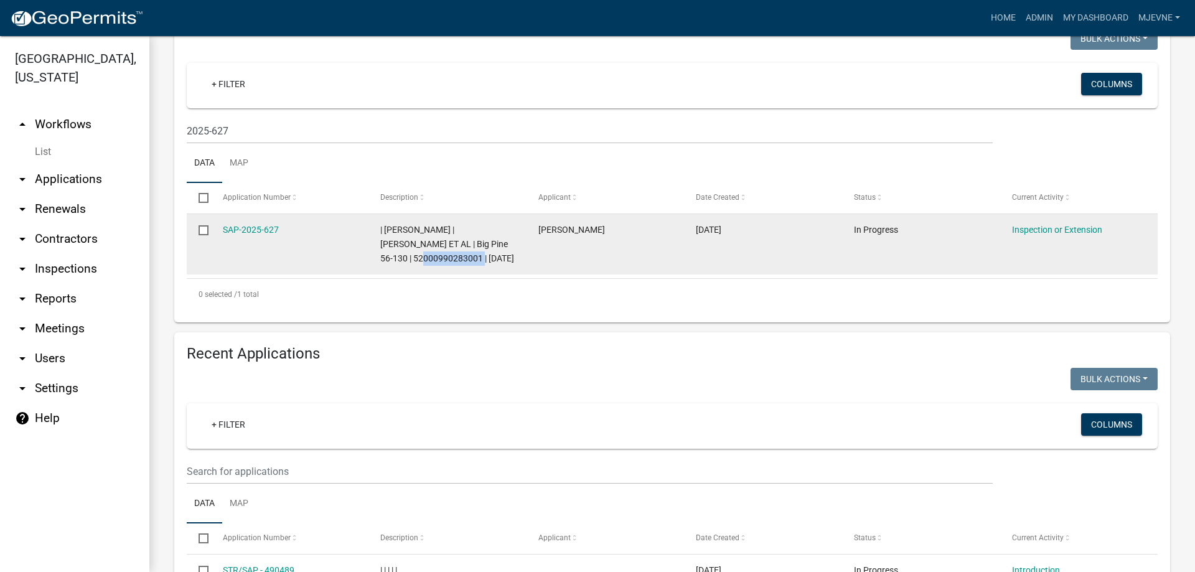
drag, startPoint x: 446, startPoint y: 258, endPoint x: 379, endPoint y: 258, distance: 67.2
click at [379, 258] on datatable-body-cell "| [PERSON_NAME] | [PERSON_NAME] ET AL | Big Pine 56-130 | 52000990283001 | [DAT…" at bounding box center [448, 244] width 158 height 60
click at [435, 271] on datatable-body-cell "| [PERSON_NAME] | [PERSON_NAME] ET AL | Big Pine 56-130 | 52000990283001 | [DAT…" at bounding box center [448, 244] width 158 height 60
drag, startPoint x: 447, startPoint y: 257, endPoint x: 380, endPoint y: 259, distance: 66.6
click at [380, 259] on datatable-body-cell "| [PERSON_NAME] | [PERSON_NAME] ET AL | Big Pine 56-130 | 52000990283001 | [DAT…" at bounding box center [448, 244] width 158 height 60
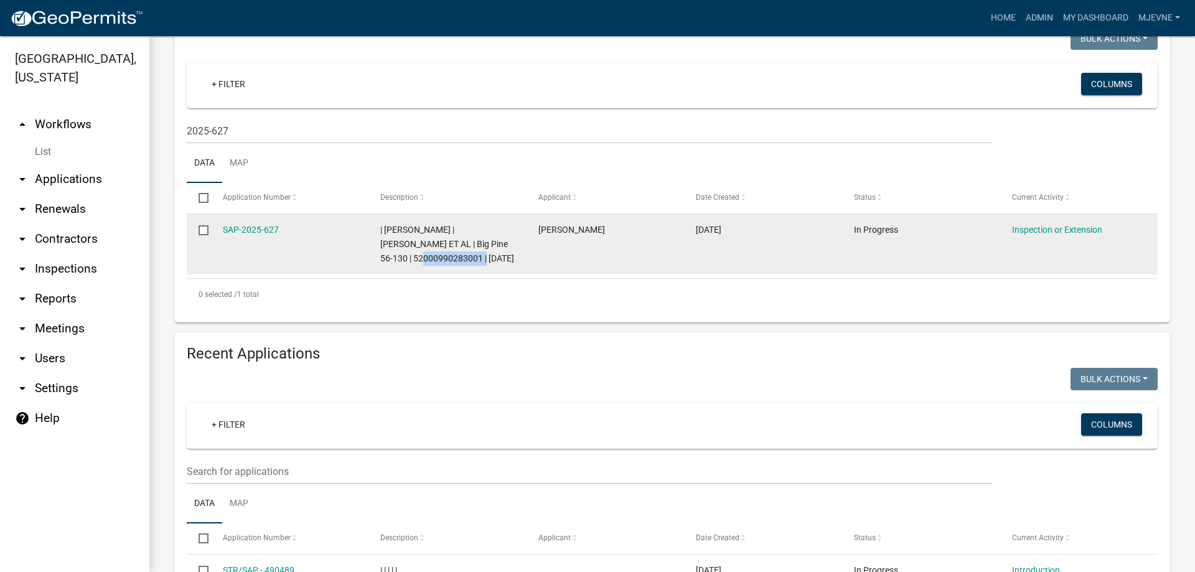
copy span "52000990283001"
click at [582, 258] on datatable-body-cell "[PERSON_NAME]" at bounding box center [606, 244] width 158 height 60
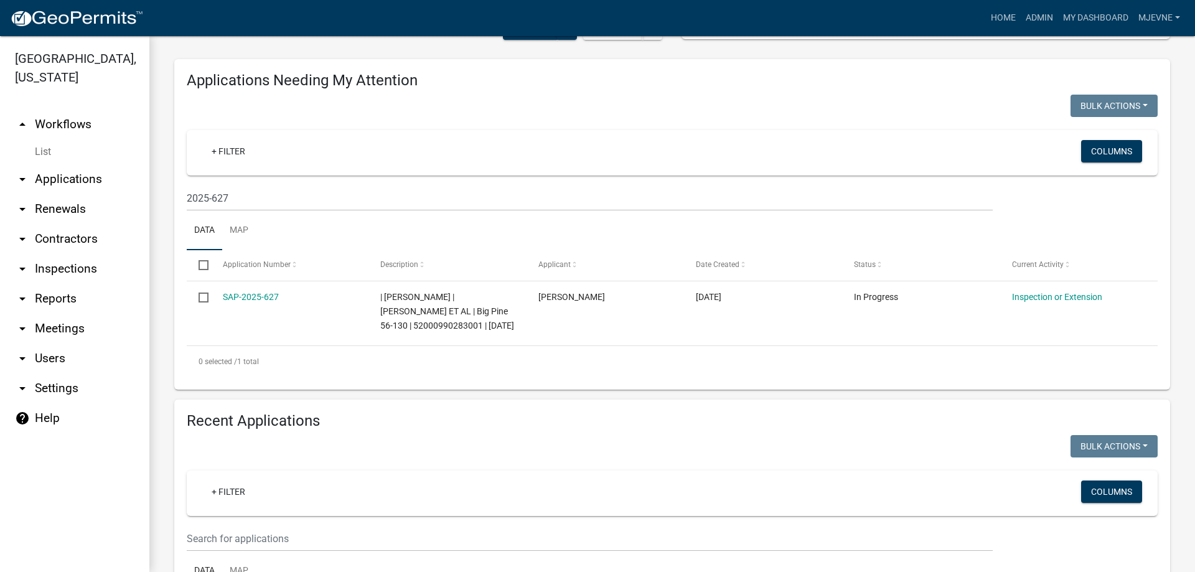
scroll to position [0, 0]
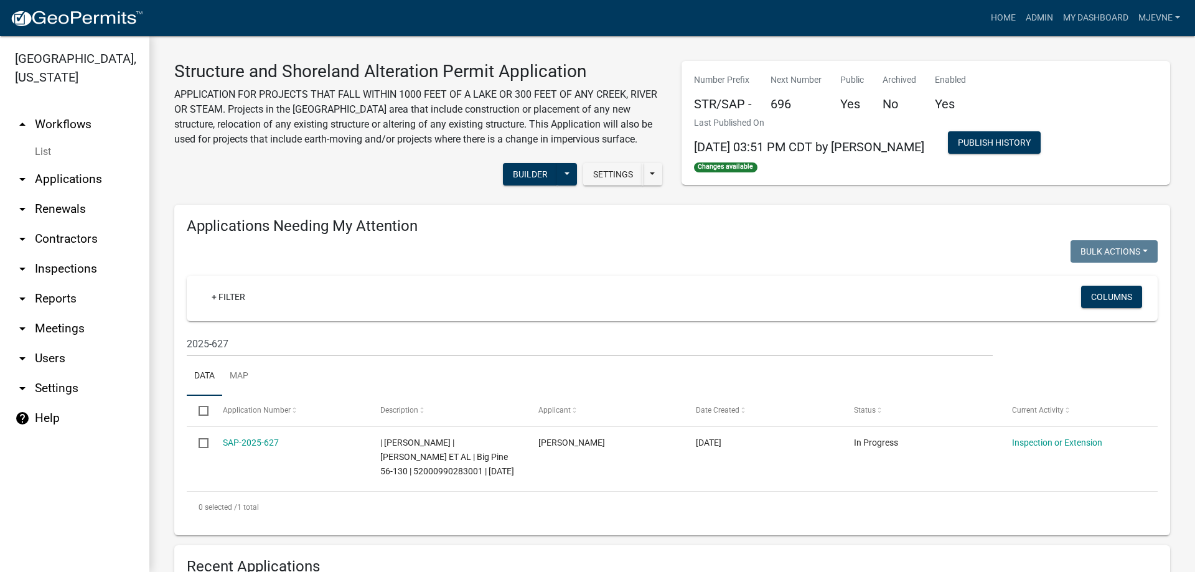
click at [67, 183] on link "arrow_drop_down Applications" at bounding box center [74, 179] width 149 height 30
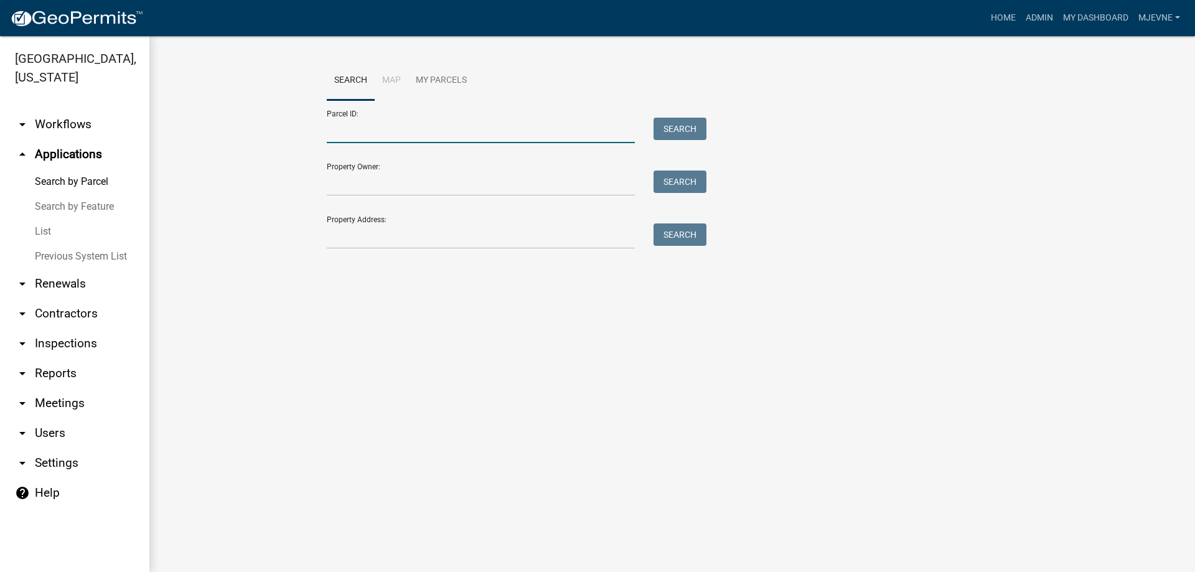
click at [374, 133] on input "Parcel ID:" at bounding box center [481, 131] width 308 height 26
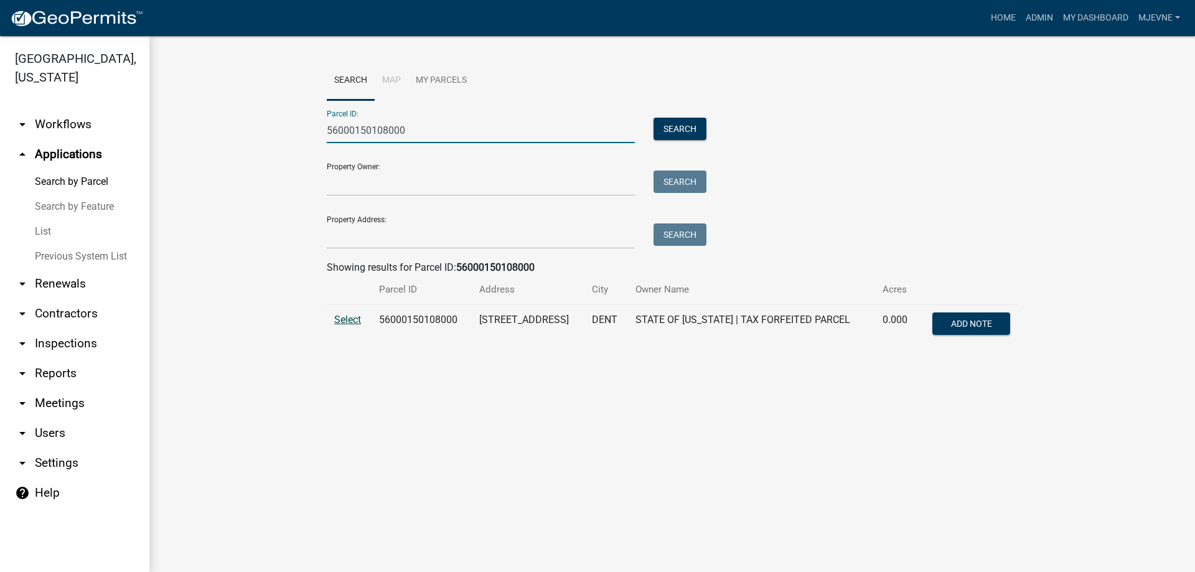
type input "56000150108000"
click at [355, 320] on span "Select" at bounding box center [347, 320] width 27 height 12
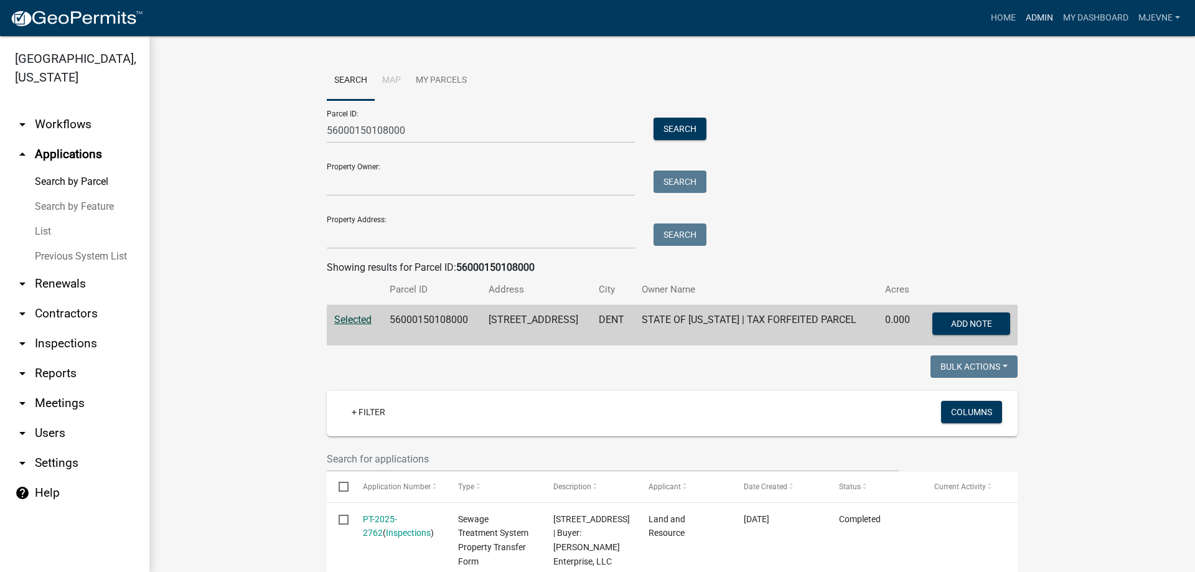
click at [1037, 16] on link "Admin" at bounding box center [1039, 18] width 37 height 24
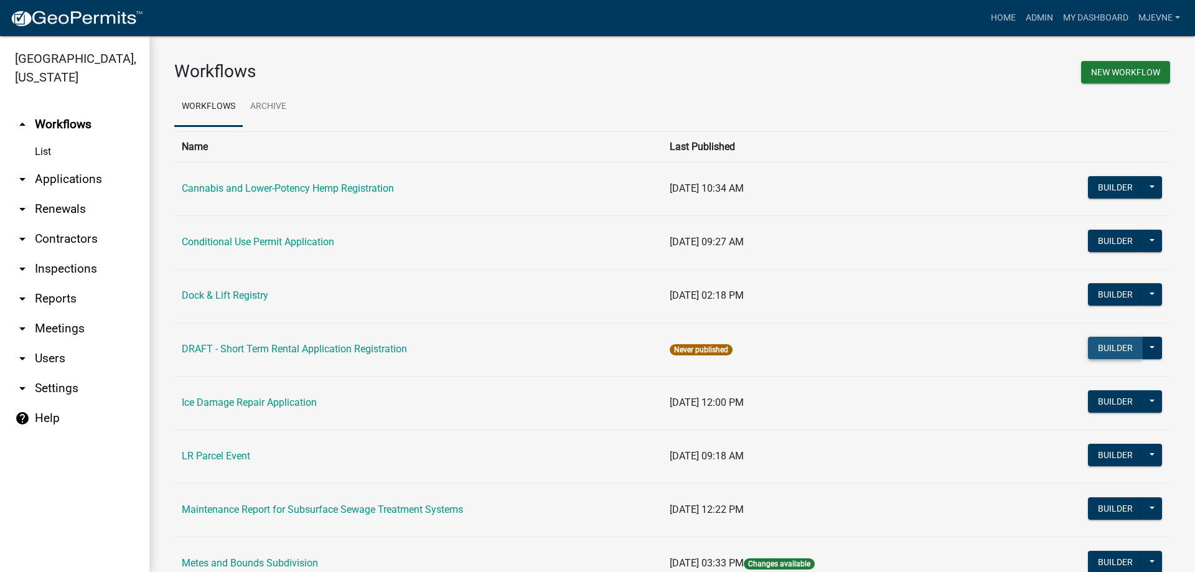
click at [1104, 346] on button "Builder" at bounding box center [1115, 348] width 55 height 22
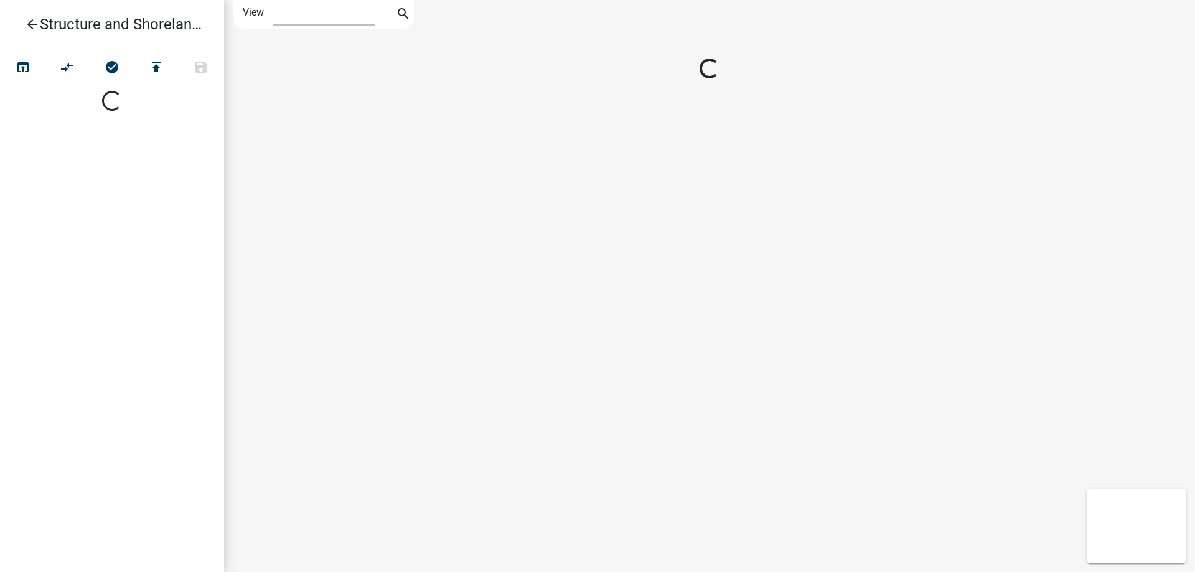
select select "1"
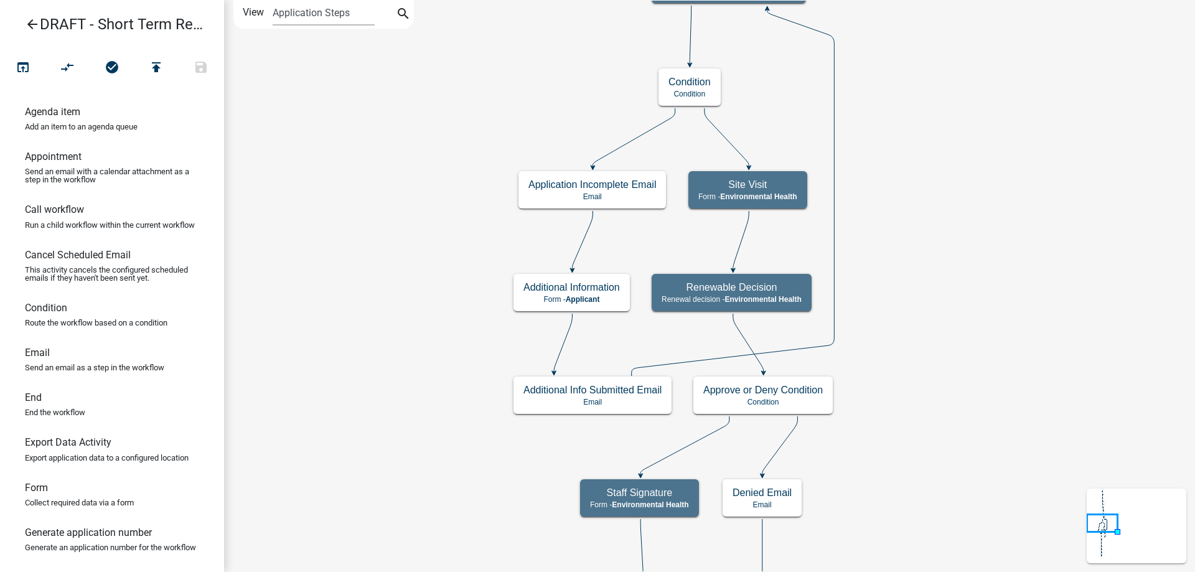
click at [406, 100] on div "Start Start - Applicant Notify Approvers Email Email Approval Email Approved En…" at bounding box center [709, 286] width 971 height 572
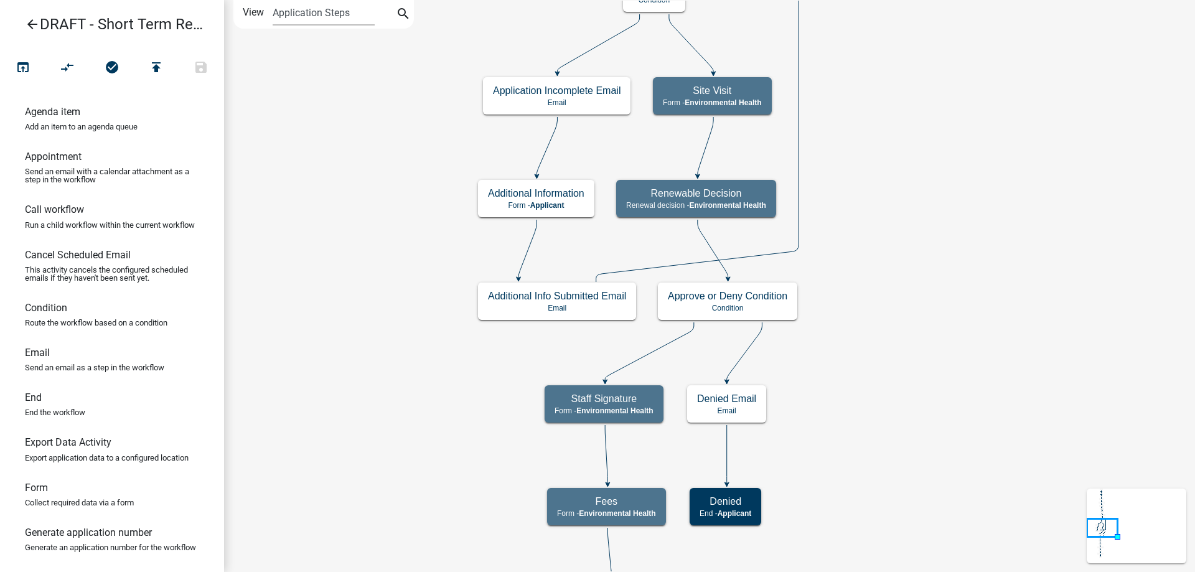
click at [344, 55] on div "Start Start - Applicant Notify Approvers Email Email Approval Email Approved En…" at bounding box center [709, 286] width 971 height 572
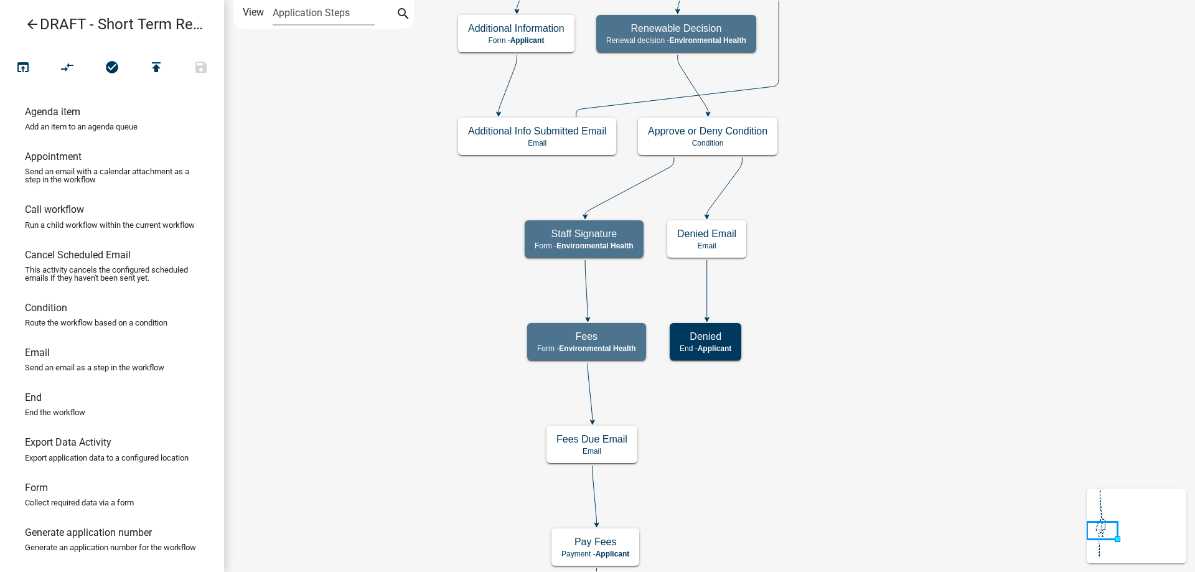
click at [341, 91] on div "Start Start - Applicant Notify Approvers Email Email Approval Email Approved En…" at bounding box center [709, 286] width 971 height 572
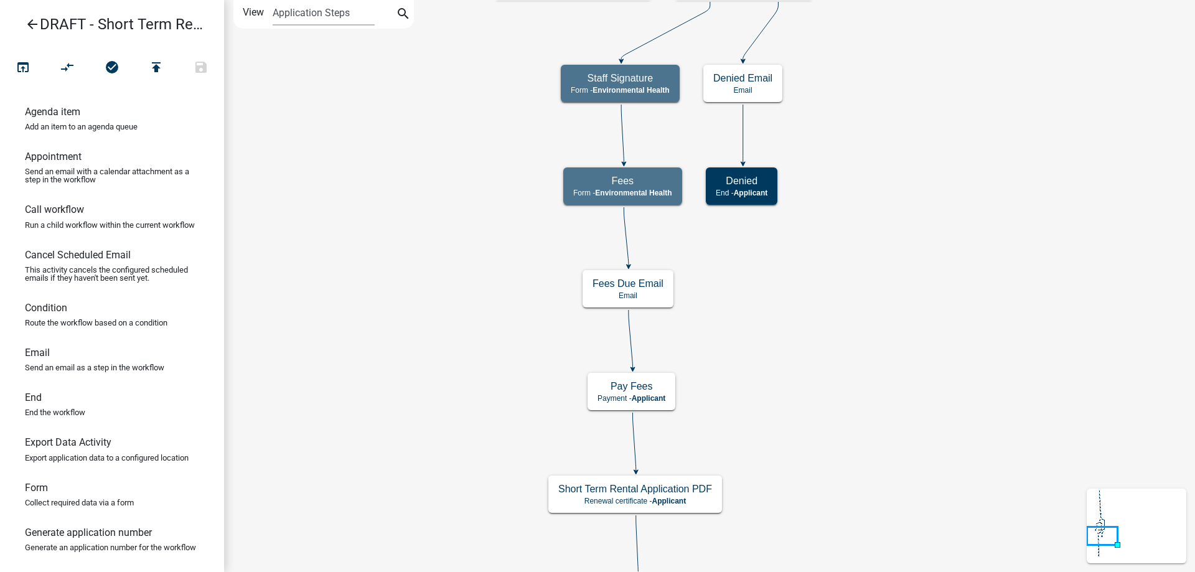
click at [387, 69] on div "Start Start - Applicant Notify Approvers Email Email Approval Email Approved En…" at bounding box center [709, 286] width 971 height 572
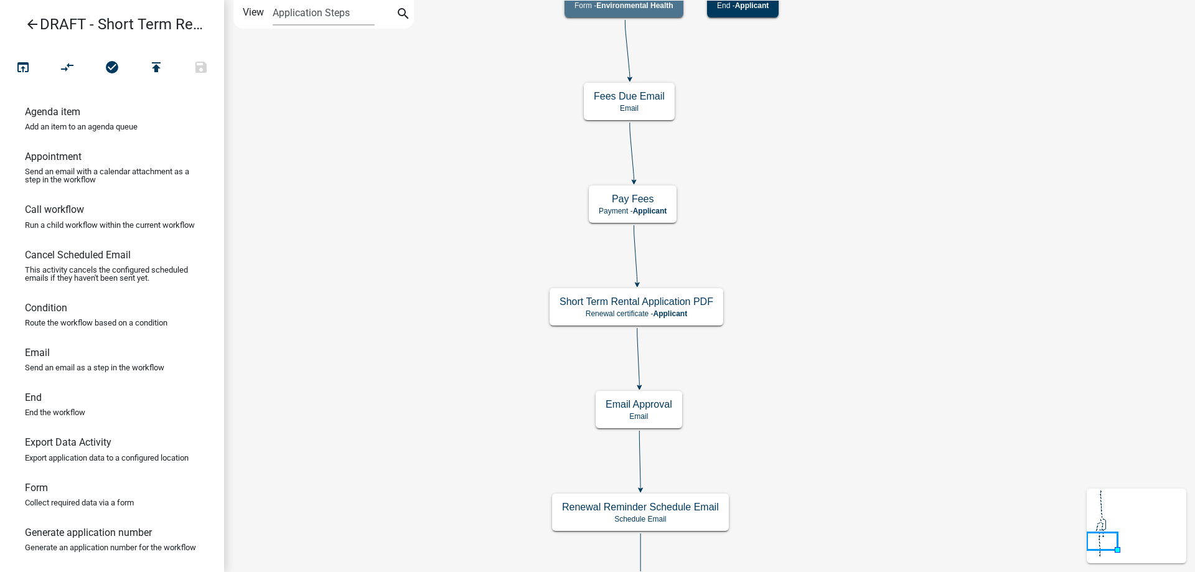
click at [387, 148] on div "Start Start - Applicant Notify Approvers Email Email Approval Email Approved En…" at bounding box center [709, 286] width 971 height 572
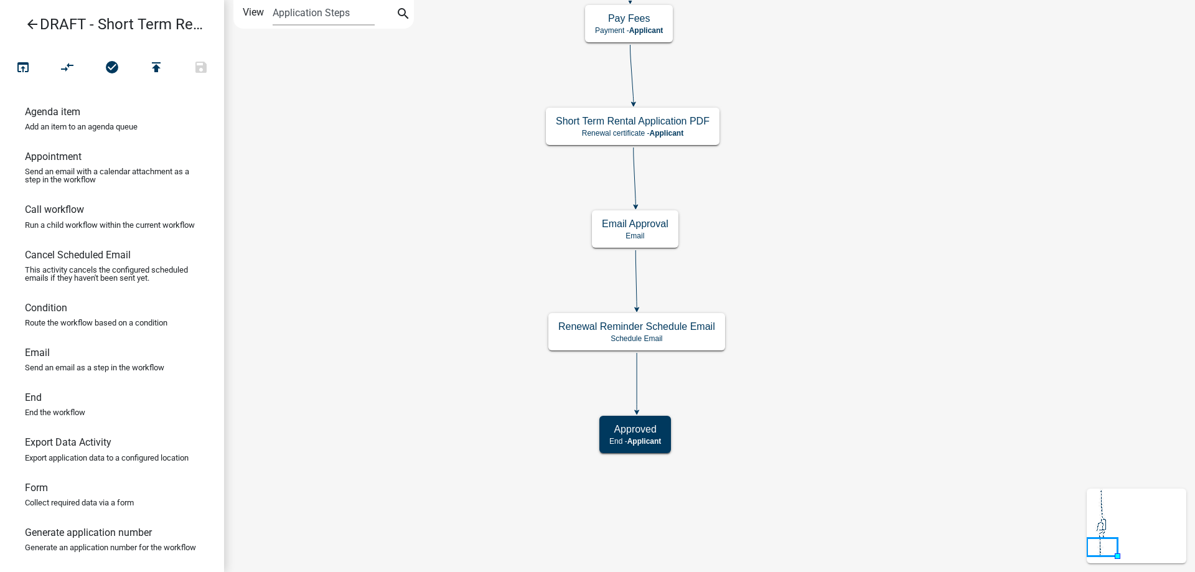
click at [382, 194] on div "Start Start - Applicant Notify Approvers Email Email Approval Email Approved En…" at bounding box center [709, 286] width 971 height 572
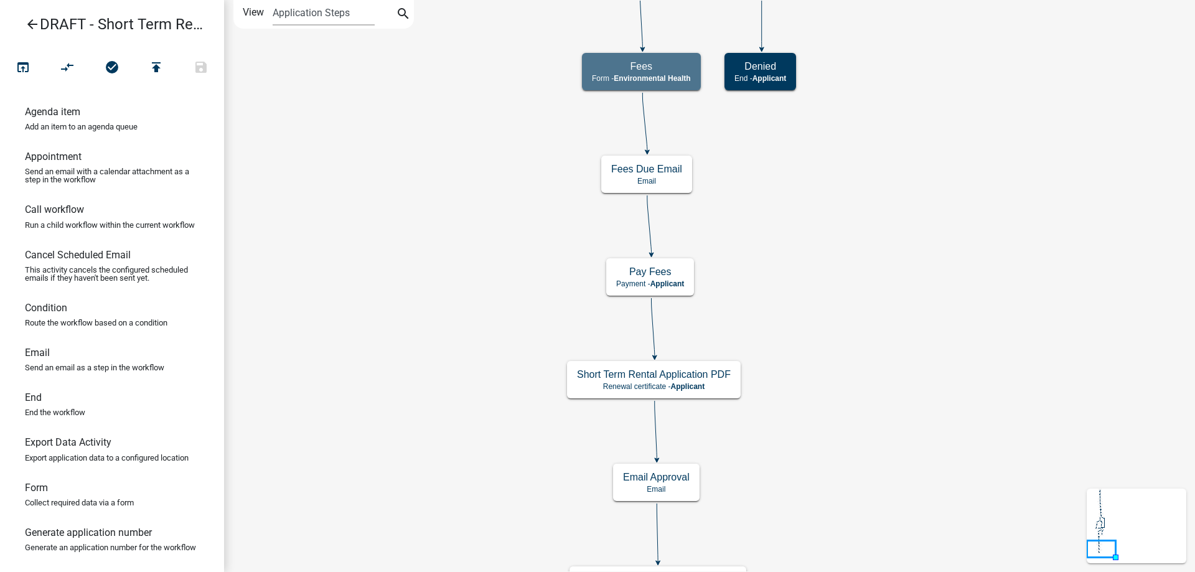
click at [430, 405] on div "Start Start - Applicant Notify Approvers Email Email Approval Email Approved En…" at bounding box center [709, 286] width 971 height 572
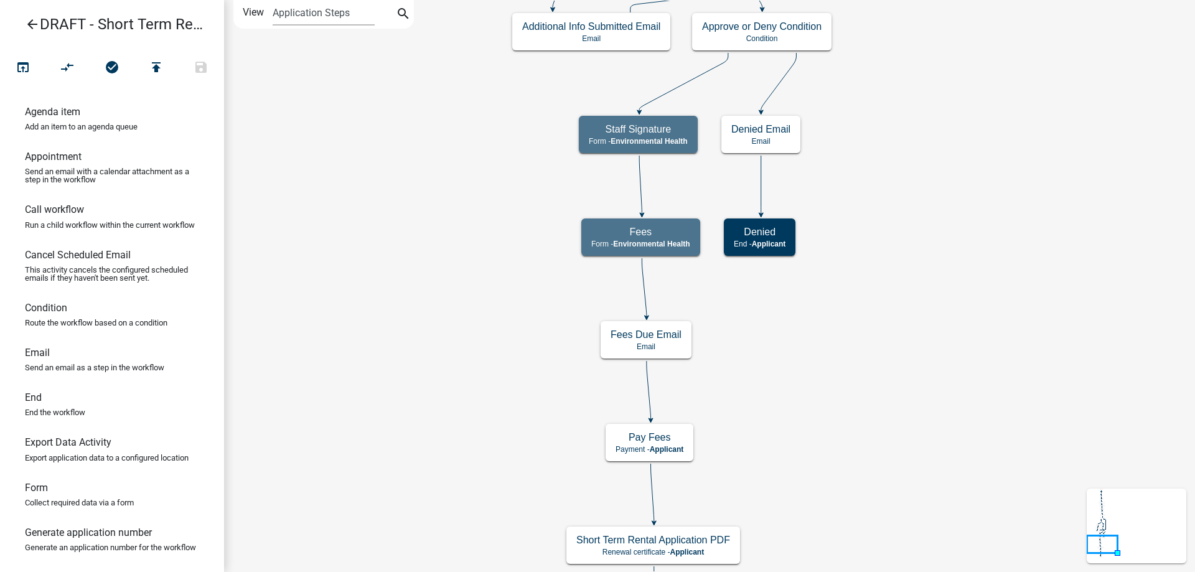
click at [438, 434] on div "Start Start - Applicant Notify Approvers Email Email Approval Email Approved En…" at bounding box center [709, 286] width 971 height 572
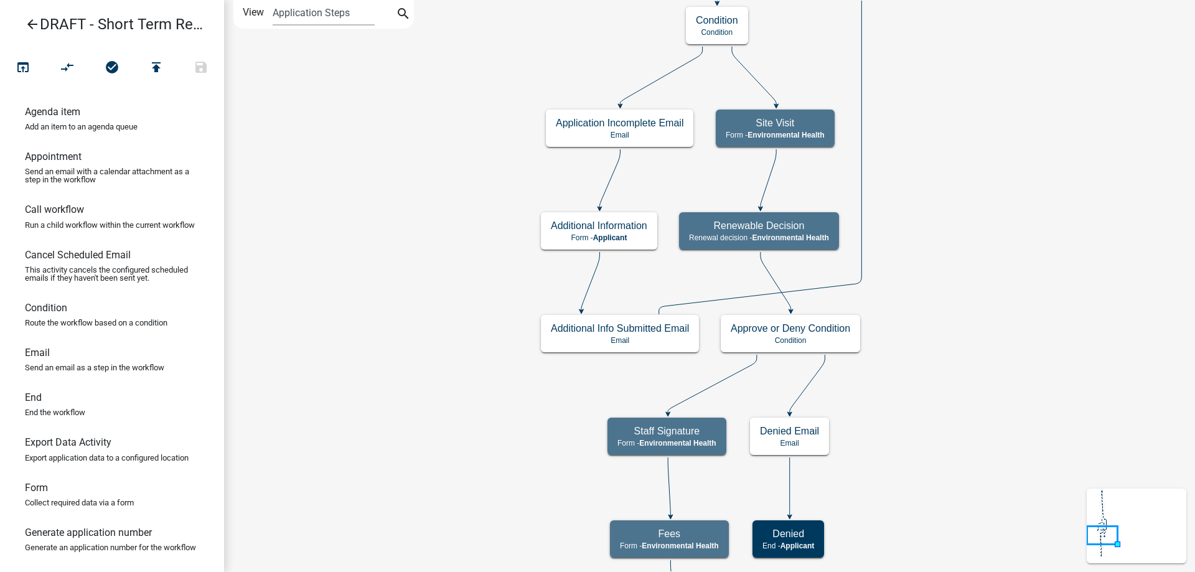
click at [410, 401] on div "Start Start - Applicant Notify Approvers Email Email Approval Email Approved En…" at bounding box center [709, 286] width 971 height 572
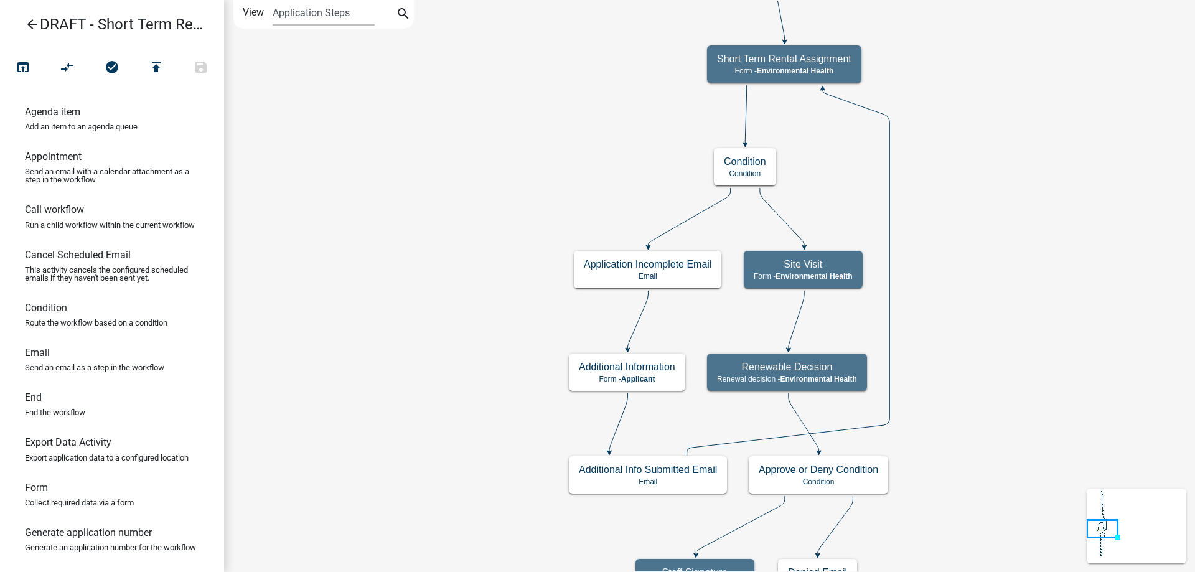
click at [435, 404] on div "Start Start - Applicant Notify Approvers Email Email Approval Email Approved En…" at bounding box center [709, 286] width 971 height 572
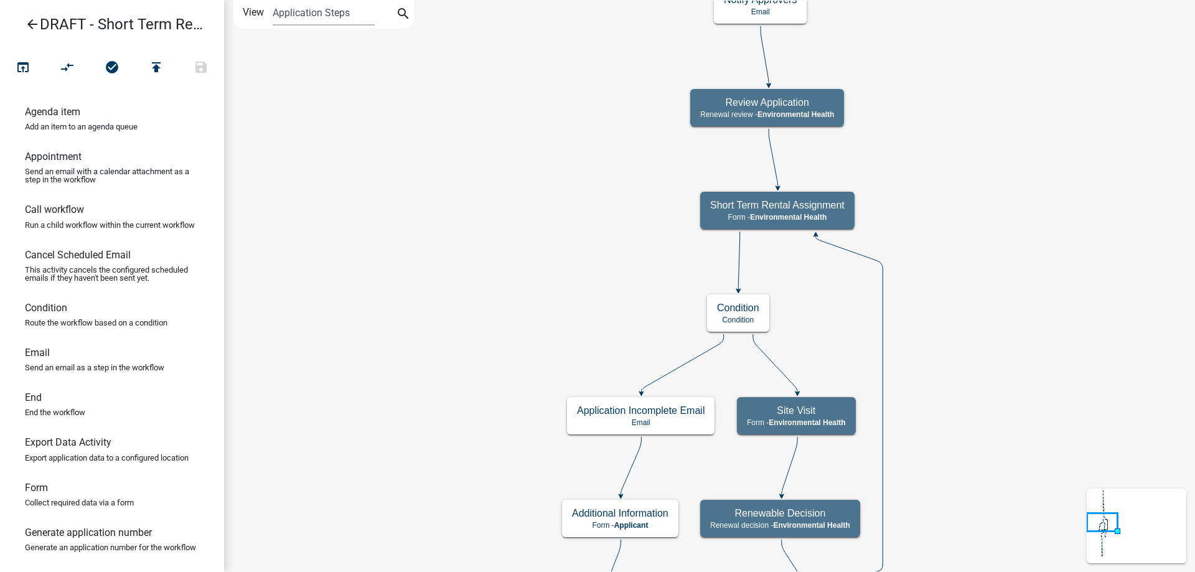
click at [478, 272] on div "Start Start - Applicant Notify Approvers Email Email Approval Email Approved En…" at bounding box center [709, 286] width 971 height 572
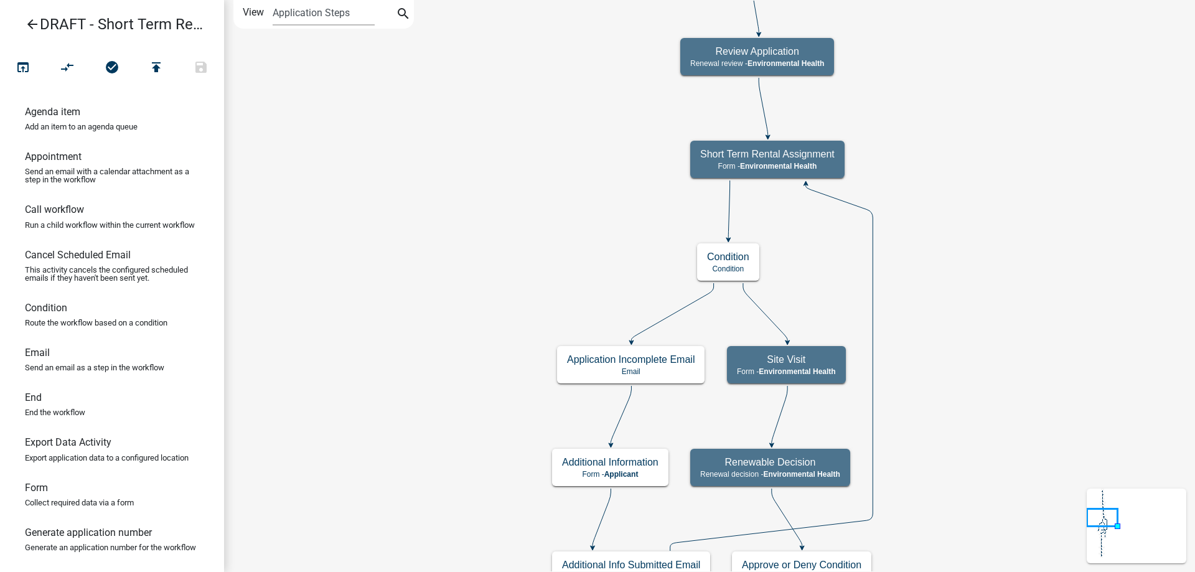
click at [603, 77] on div "Start Start - Applicant Notify Approvers Email Email Approval Email Approved En…" at bounding box center [709, 286] width 971 height 572
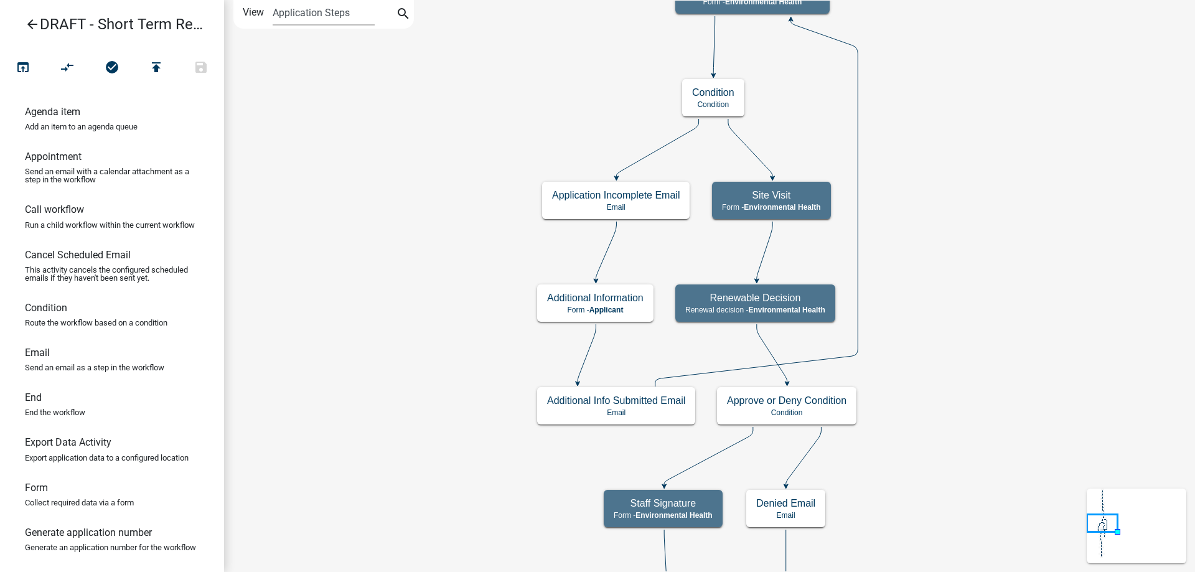
click at [448, 108] on div "Start Start - Applicant Notify Approvers Email Email Approval Email Approved En…" at bounding box center [709, 286] width 971 height 572
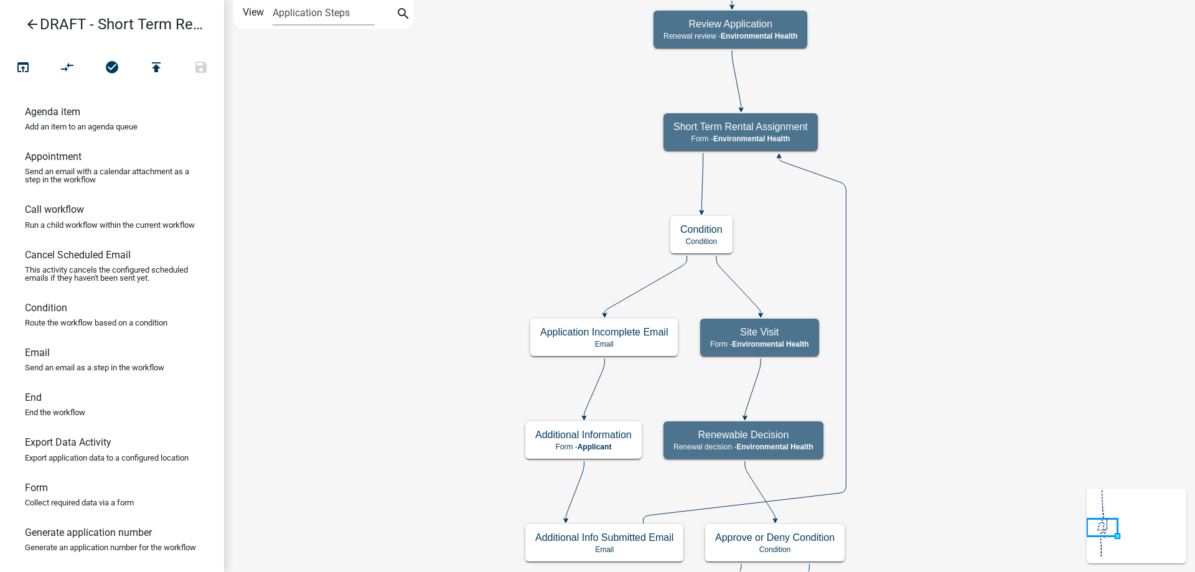
click at [420, 304] on div "Start Start - Applicant Notify Approvers Email Email Approval Email Approved En…" at bounding box center [709, 286] width 971 height 572
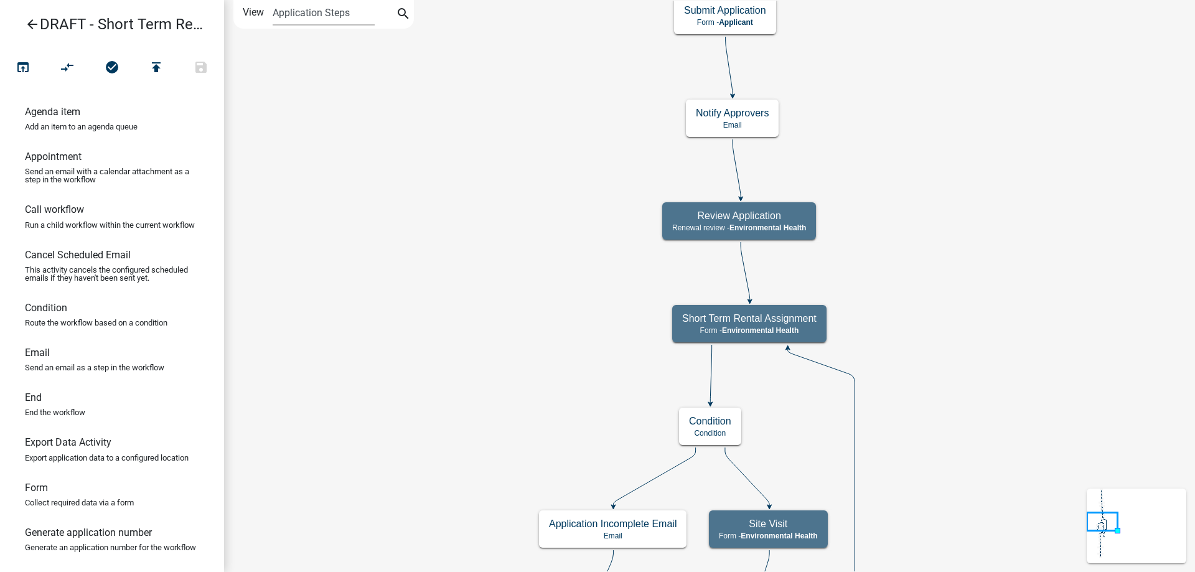
click at [440, 308] on div "Start Start - Applicant Notify Approvers Email Email Approval Email Approved En…" at bounding box center [709, 286] width 971 height 572
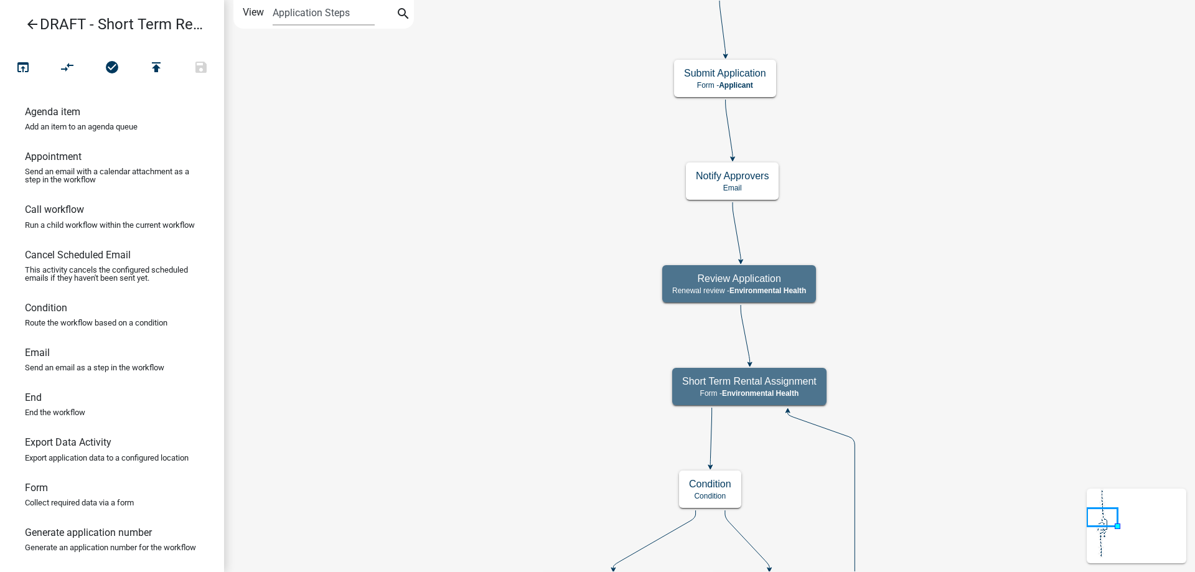
click at [460, 340] on div "Start Start - Applicant Notify Approvers Email Email Approval Email Approved En…" at bounding box center [709, 286] width 971 height 572
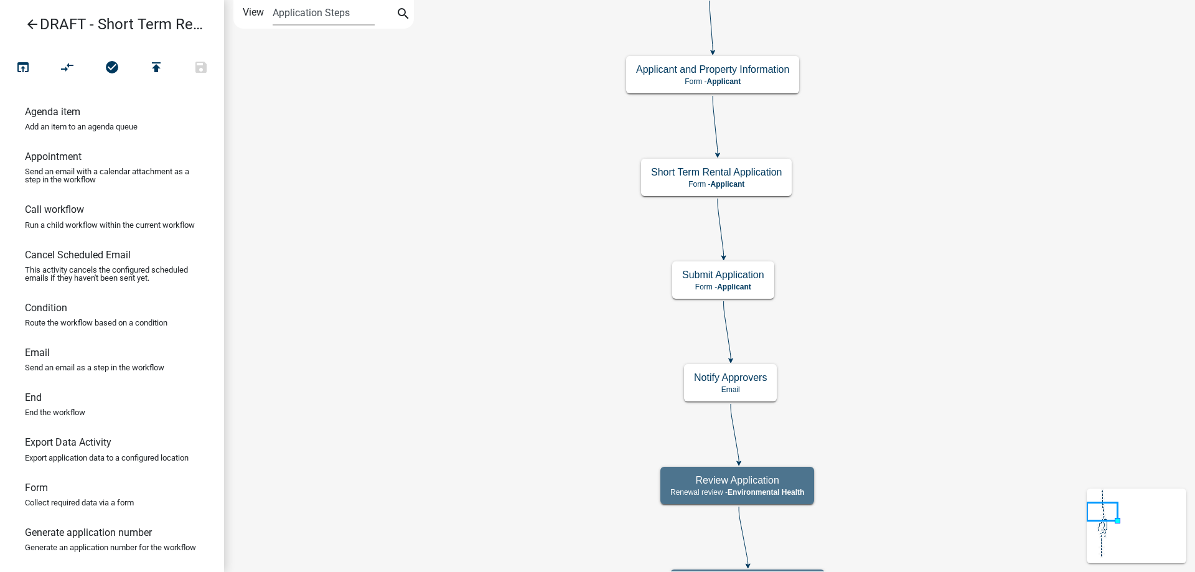
click at [415, 268] on div "Start Start - Applicant Notify Approvers Email Email Approval Email Approved En…" at bounding box center [709, 286] width 971 height 572
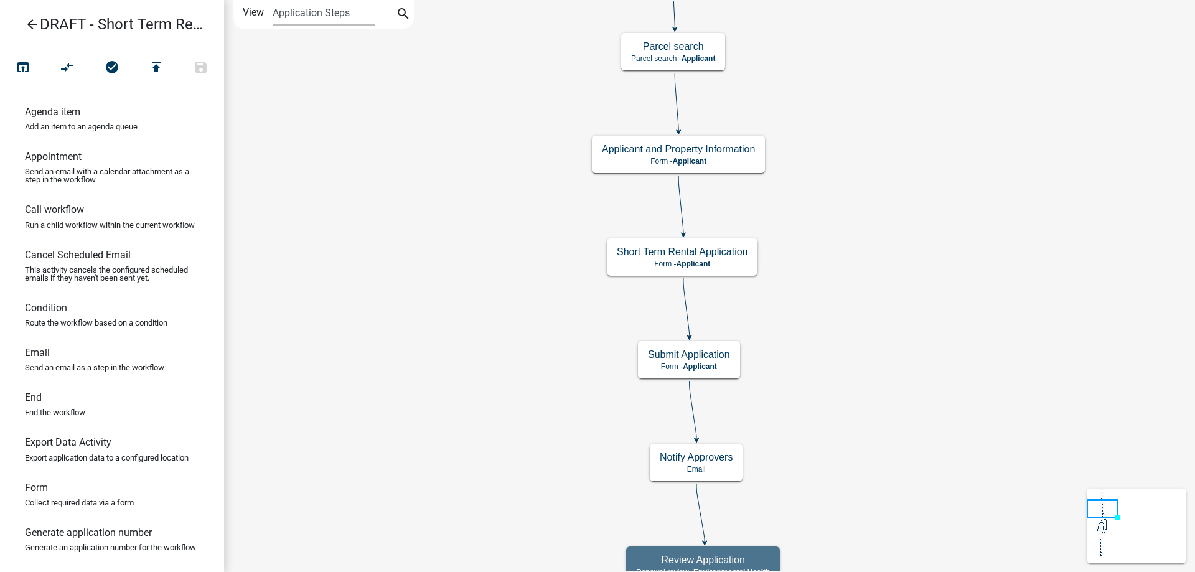
click at [440, 197] on div "Start Start - Applicant Notify Approvers Email Email Approval Email Approved En…" at bounding box center [709, 286] width 971 height 572
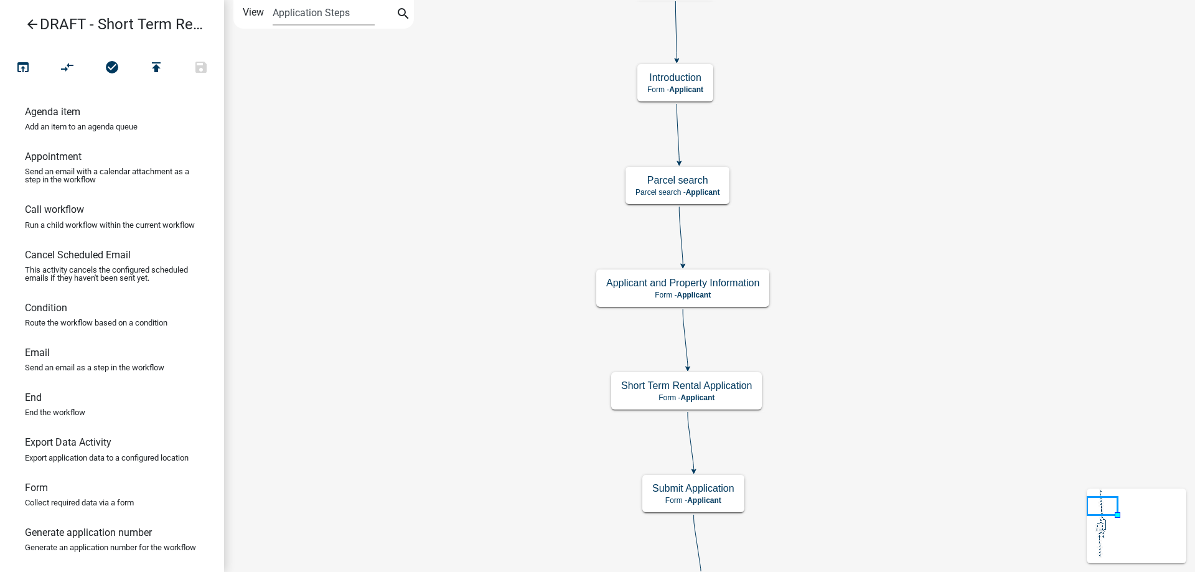
click at [400, 259] on div "Start Start - Applicant Notify Approvers Email Email Approval Email Approved En…" at bounding box center [709, 286] width 971 height 572
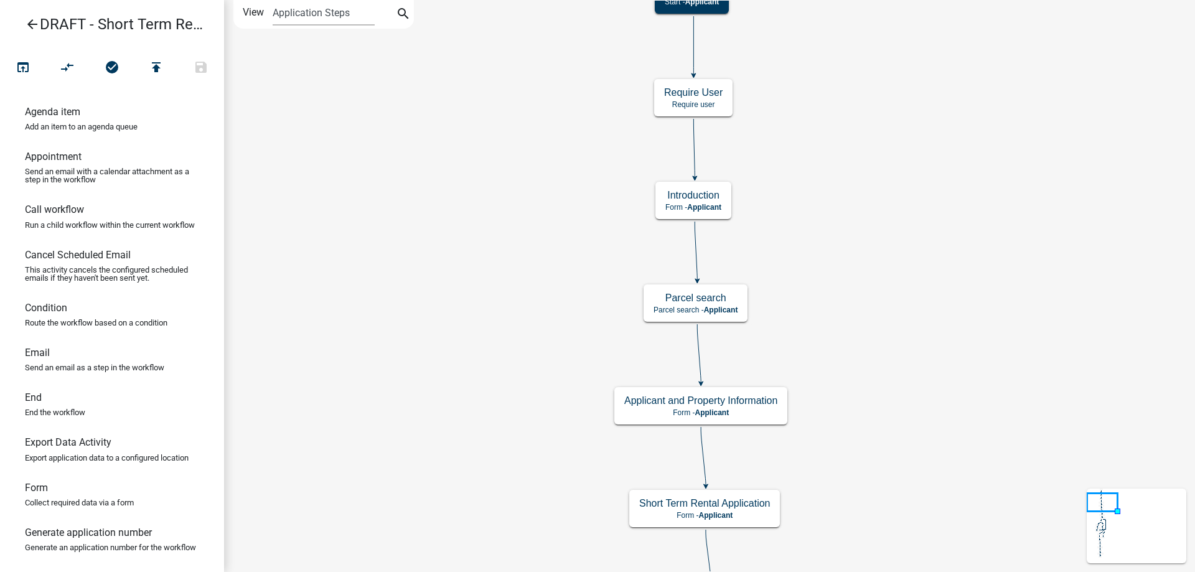
click at [421, 272] on div "Start Start - Applicant Notify Approvers Email Email Approval Email Approved En…" at bounding box center [709, 286] width 971 height 572
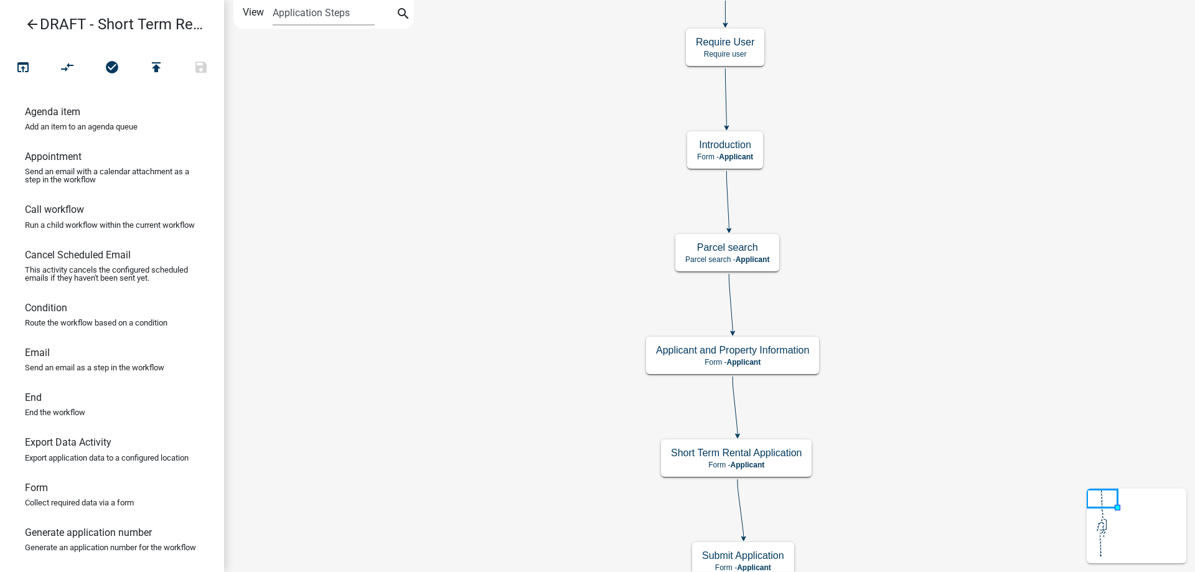
click at [437, 81] on div "Start Start - Applicant Notify Approvers Email Email Approval Email Approved En…" at bounding box center [709, 286] width 971 height 572
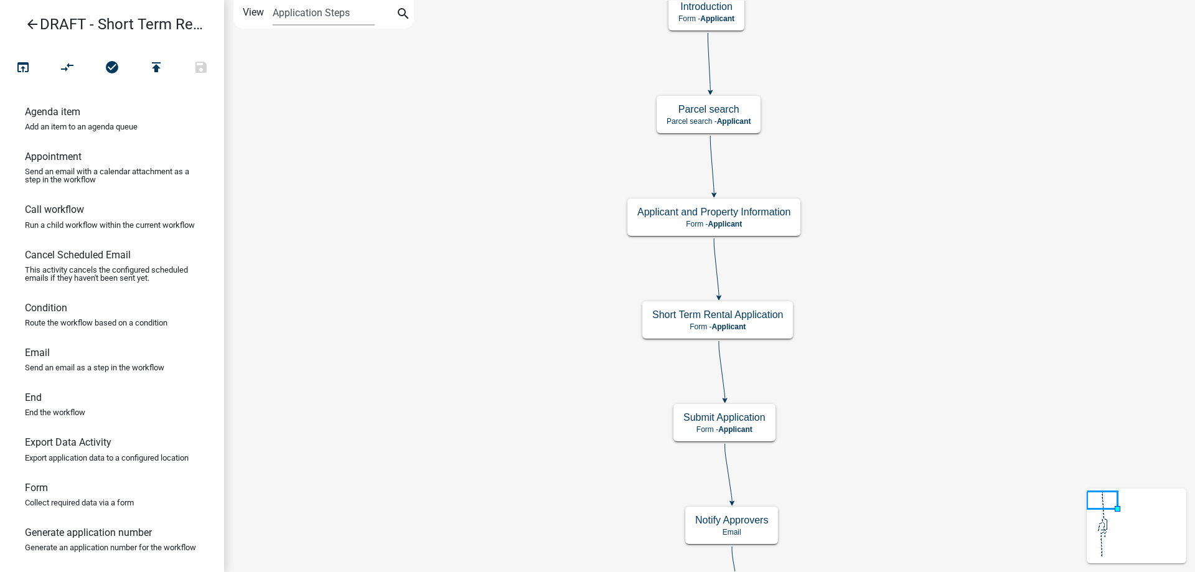
click at [467, 160] on div "Start Start - Applicant Notify Approvers Email Email Approval Email Approved En…" at bounding box center [709, 286] width 971 height 572
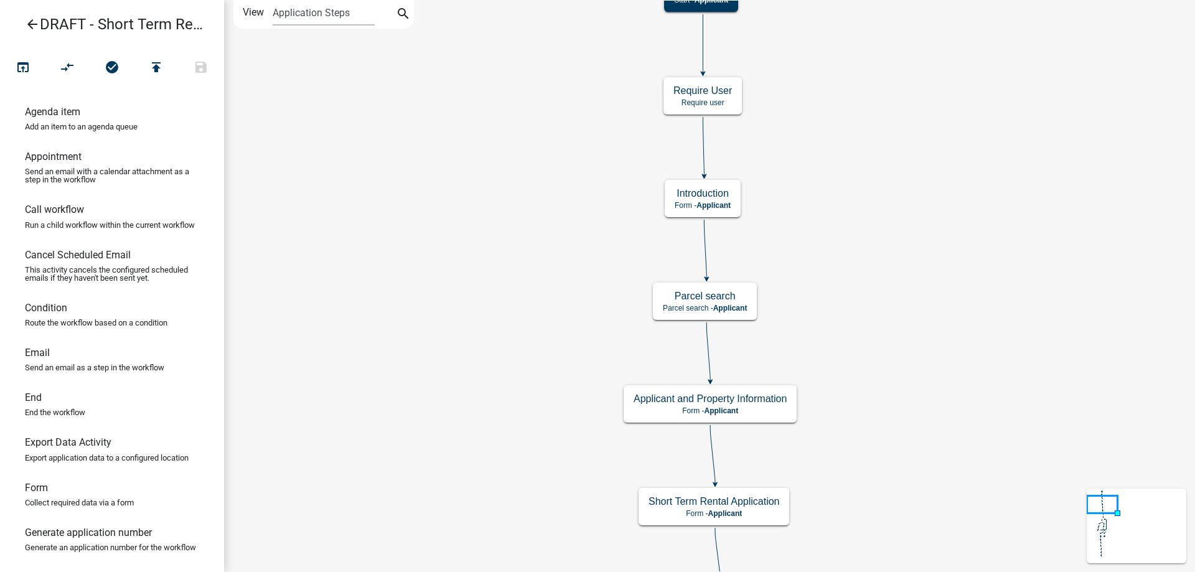
click at [531, 331] on div "Start Start - Applicant Notify Approvers Email Email Approval Email Approved En…" at bounding box center [709, 286] width 971 height 572
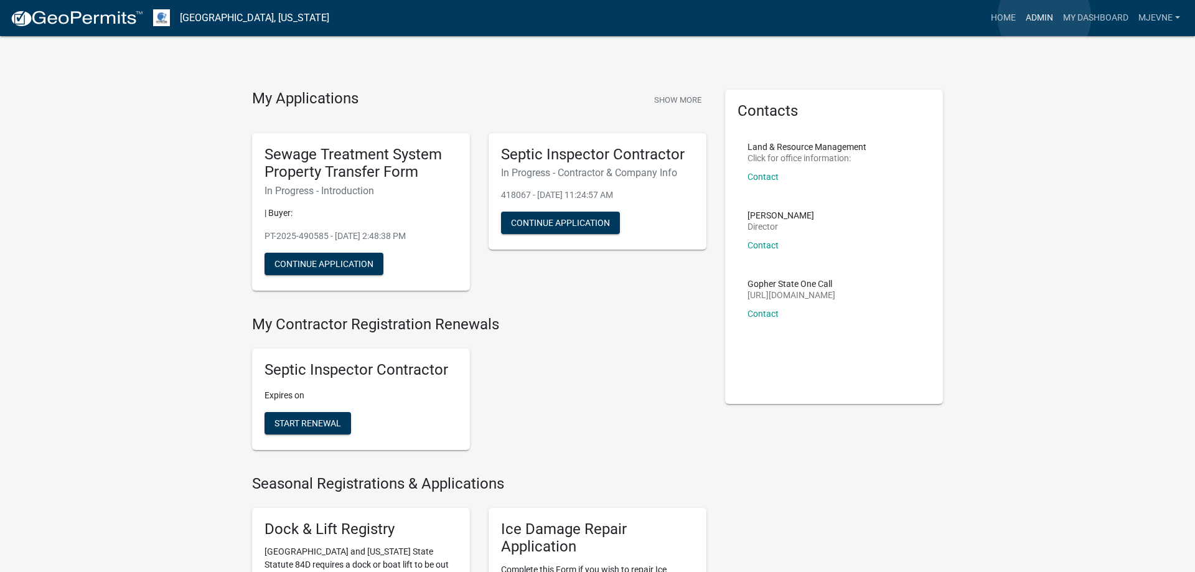
click at [1045, 17] on link "Admin" at bounding box center [1039, 18] width 37 height 24
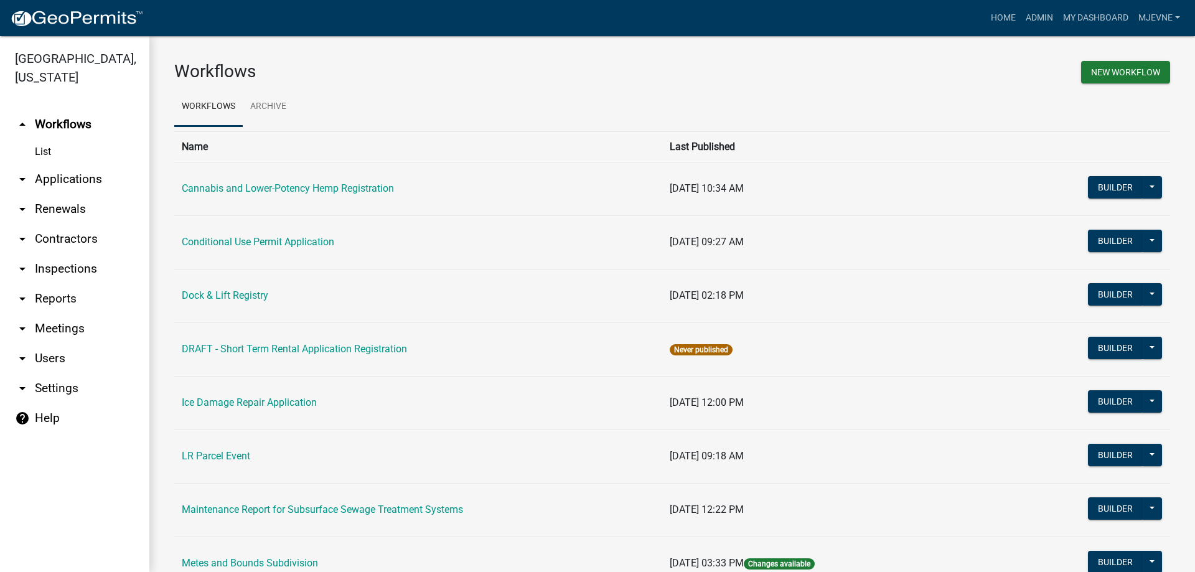
click at [63, 181] on link "arrow_drop_down Applications" at bounding box center [74, 179] width 149 height 30
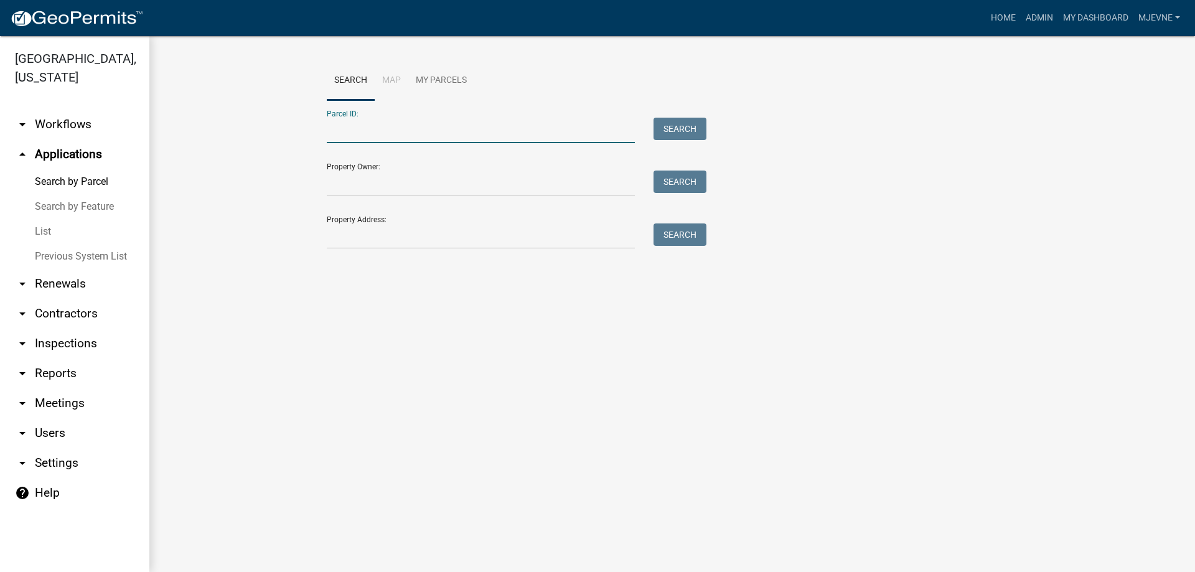
paste input "52000990283001"
type input "52000990283001"
click at [689, 129] on button "Search" at bounding box center [680, 129] width 53 height 22
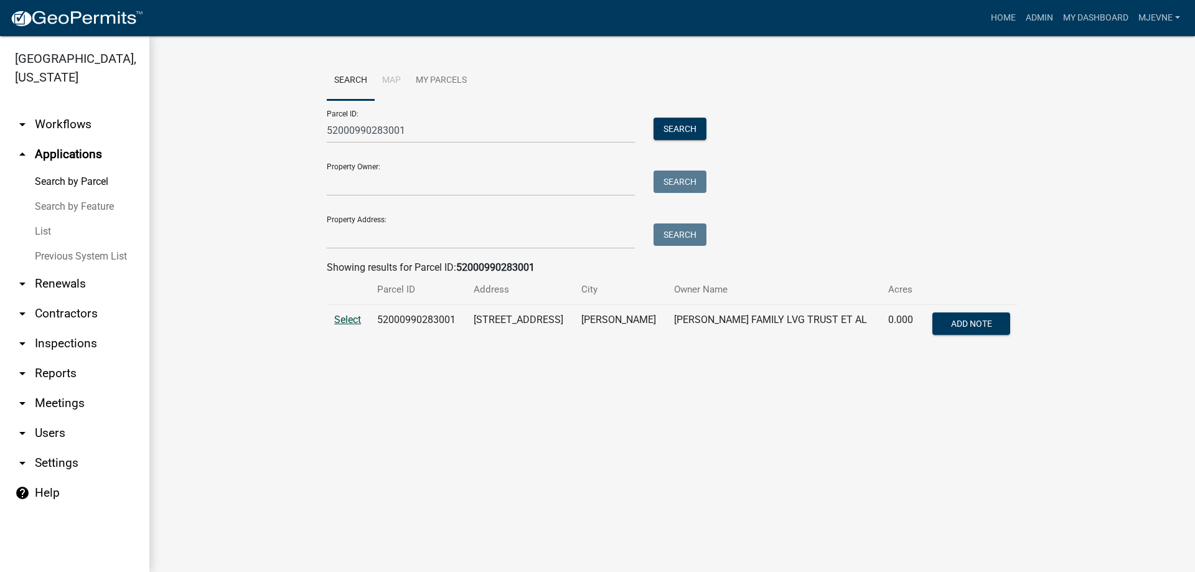
click at [347, 322] on span "Select" at bounding box center [347, 320] width 27 height 12
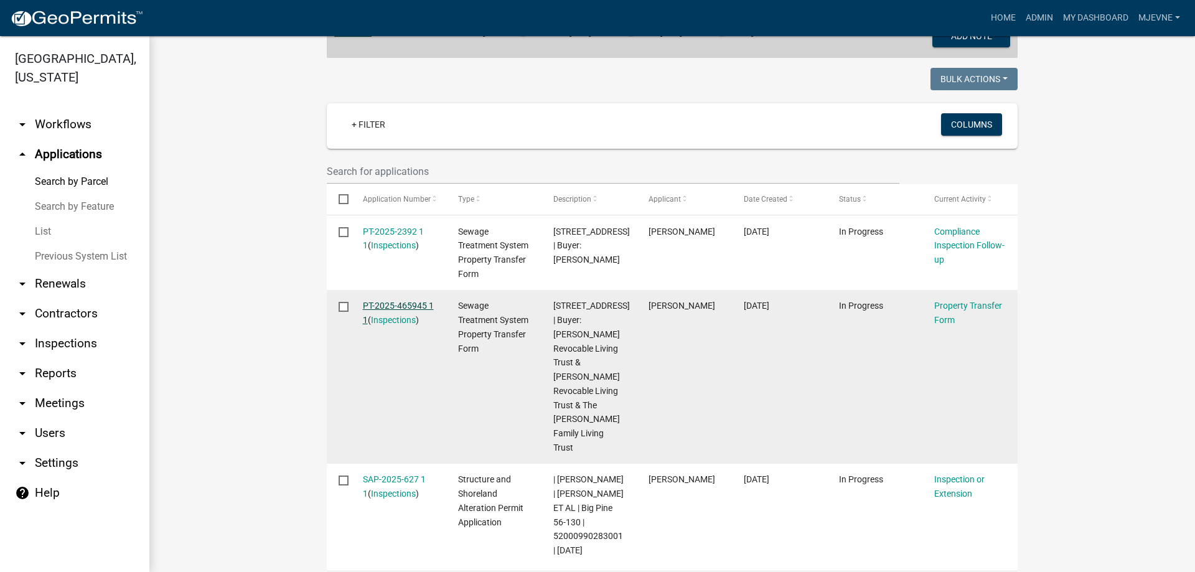
scroll to position [355, 0]
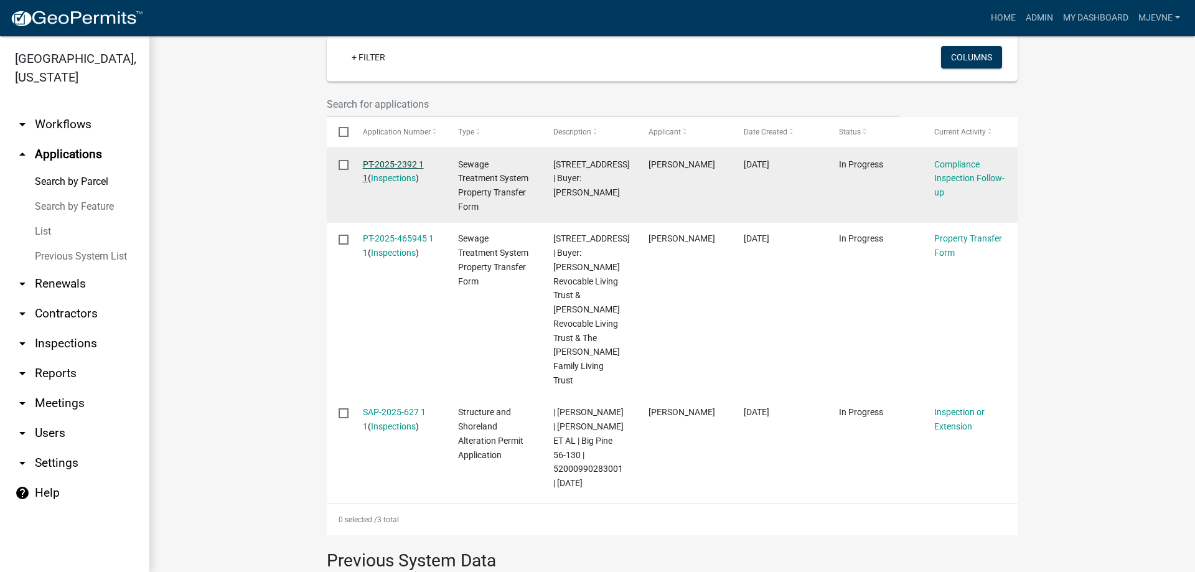
click at [395, 162] on link "PT-2025-2392 1 1" at bounding box center [393, 171] width 61 height 24
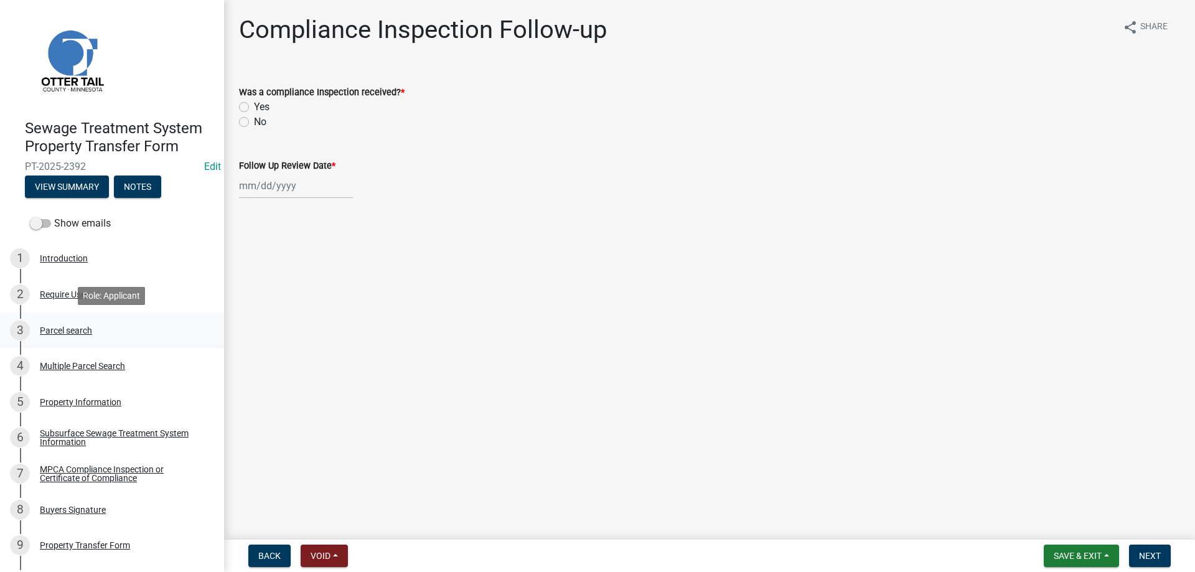
click at [49, 327] on div "Parcel search" at bounding box center [66, 330] width 52 height 9
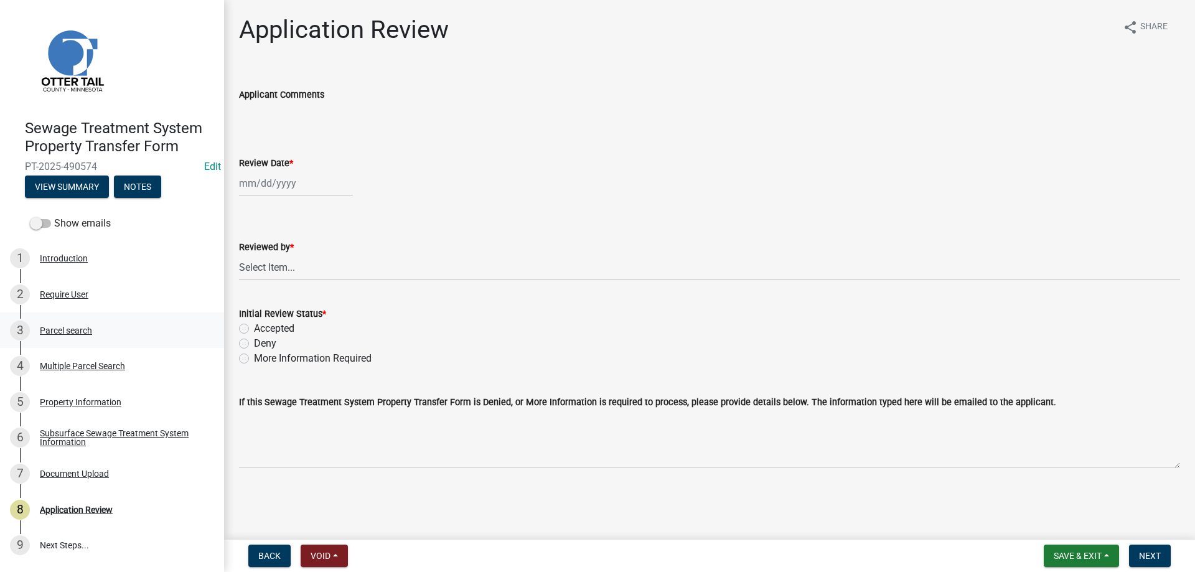
click at [50, 331] on div "Parcel search" at bounding box center [66, 330] width 52 height 9
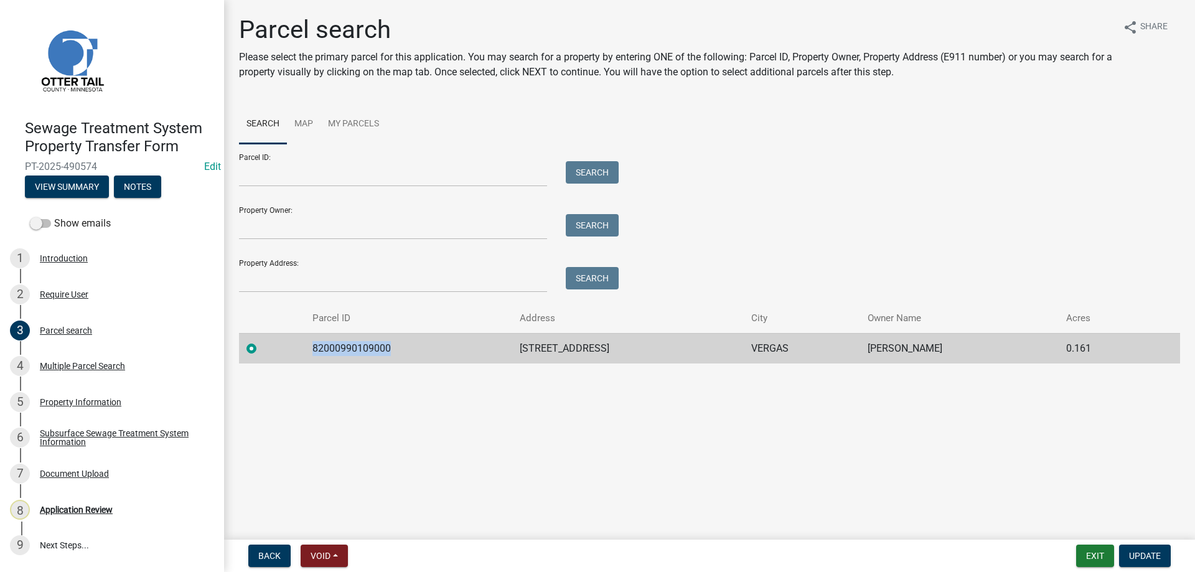
drag, startPoint x: 386, startPoint y: 348, endPoint x: 302, endPoint y: 351, distance: 84.1
click at [305, 351] on td "82000990109000" at bounding box center [408, 348] width 207 height 31
copy td "82000990109000"
click at [433, 415] on main "Parcel search Please select the primary parcel for this application. You may se…" at bounding box center [709, 267] width 971 height 535
click at [62, 369] on div "Multiple Parcel Search" at bounding box center [82, 366] width 85 height 9
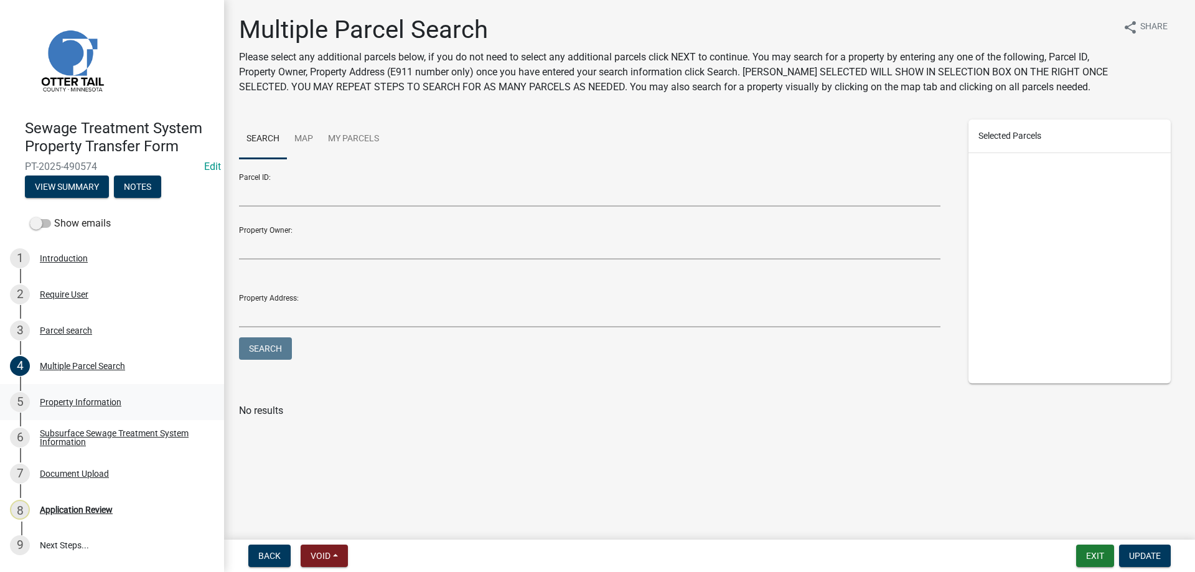
click at [68, 407] on div "Property Information" at bounding box center [81, 402] width 82 height 9
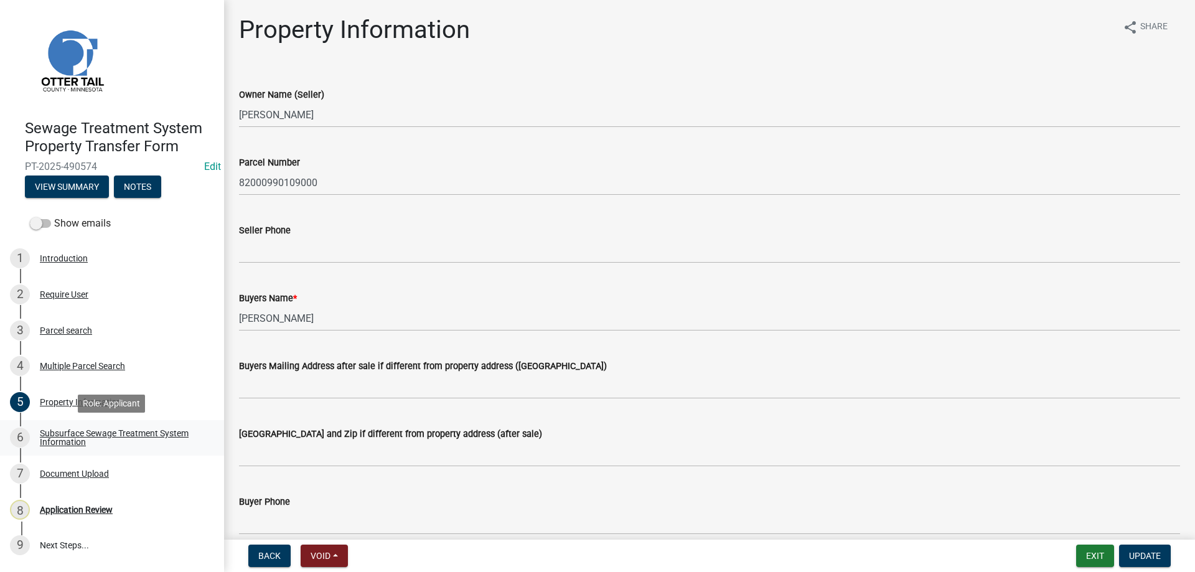
click at [55, 435] on div "Subsurface Sewage Treatment System Information" at bounding box center [122, 437] width 164 height 17
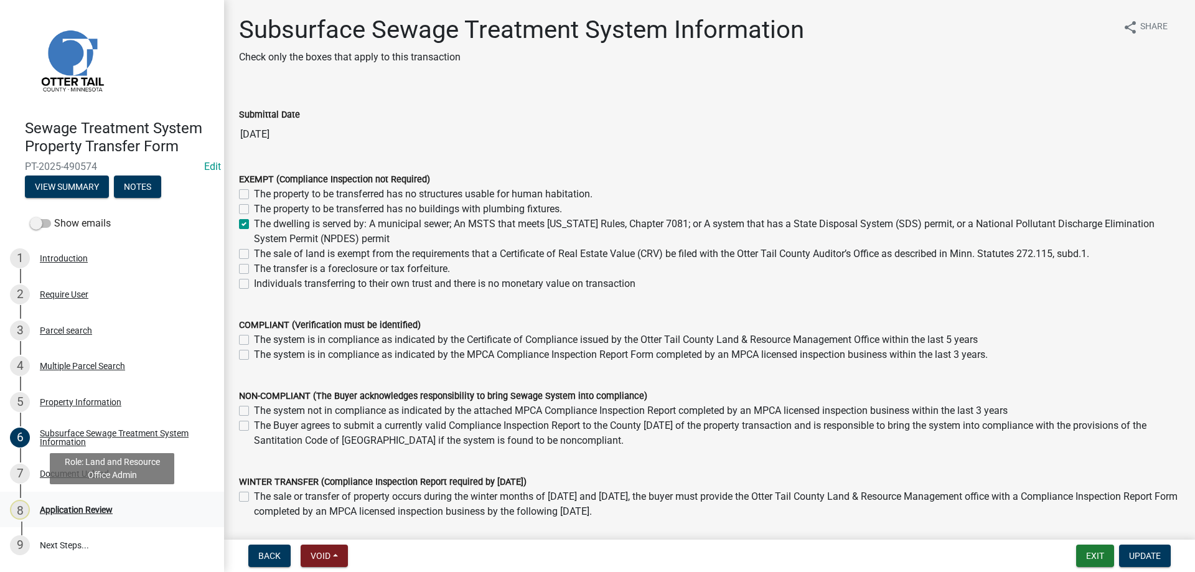
click at [87, 508] on div "Application Review" at bounding box center [76, 510] width 73 height 9
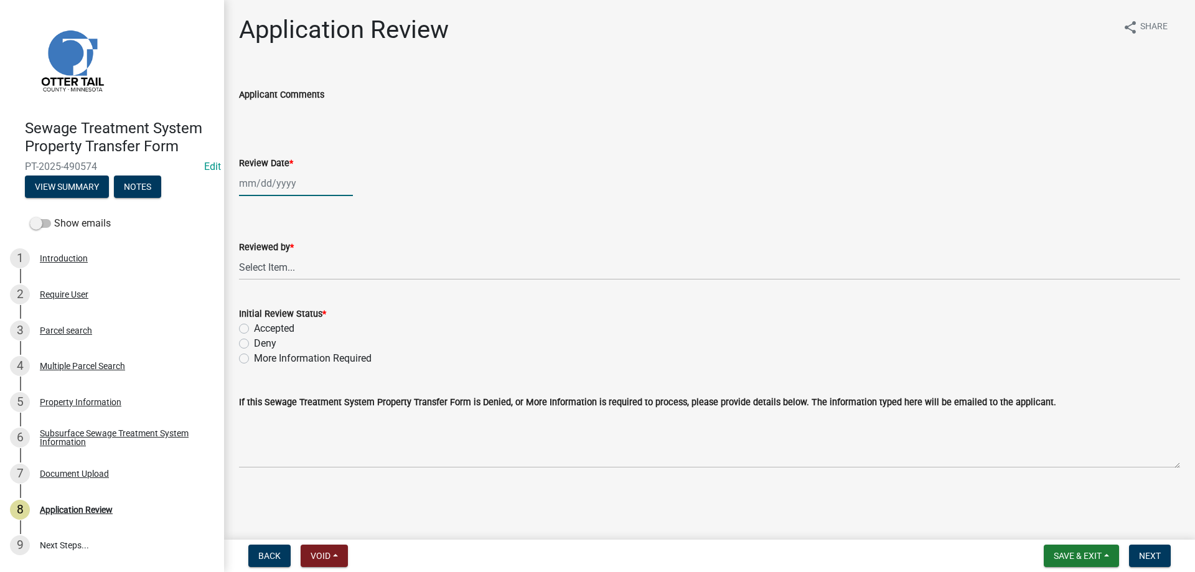
select select "10"
select select "2025"
click at [246, 186] on input "Review Date *" at bounding box center [296, 184] width 114 height 26
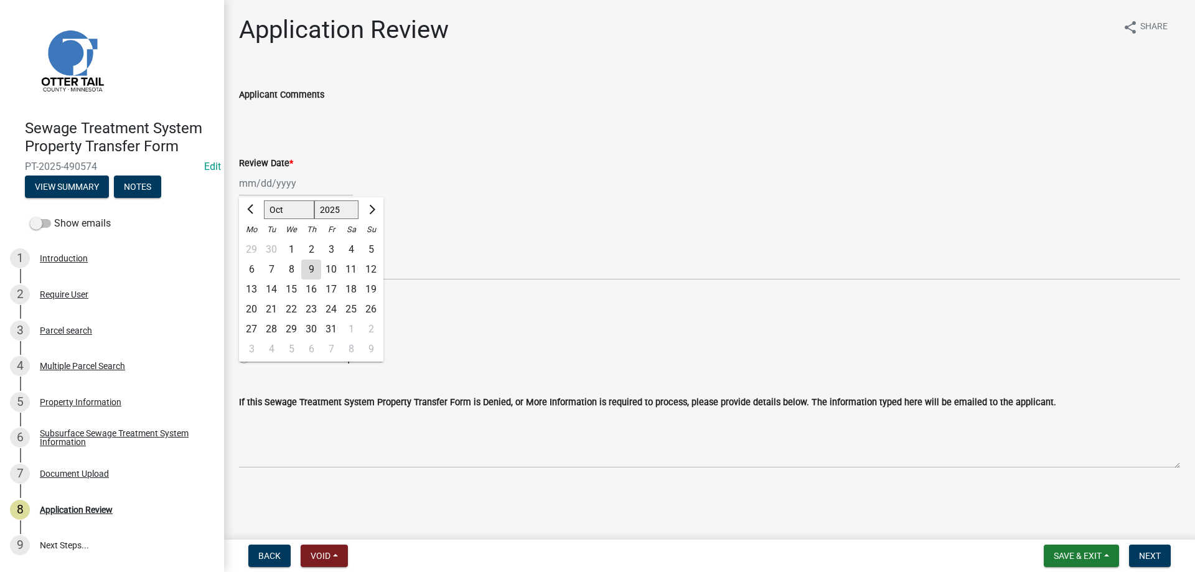
click at [316, 266] on div "9" at bounding box center [311, 270] width 20 height 20
type input "[DATE]"
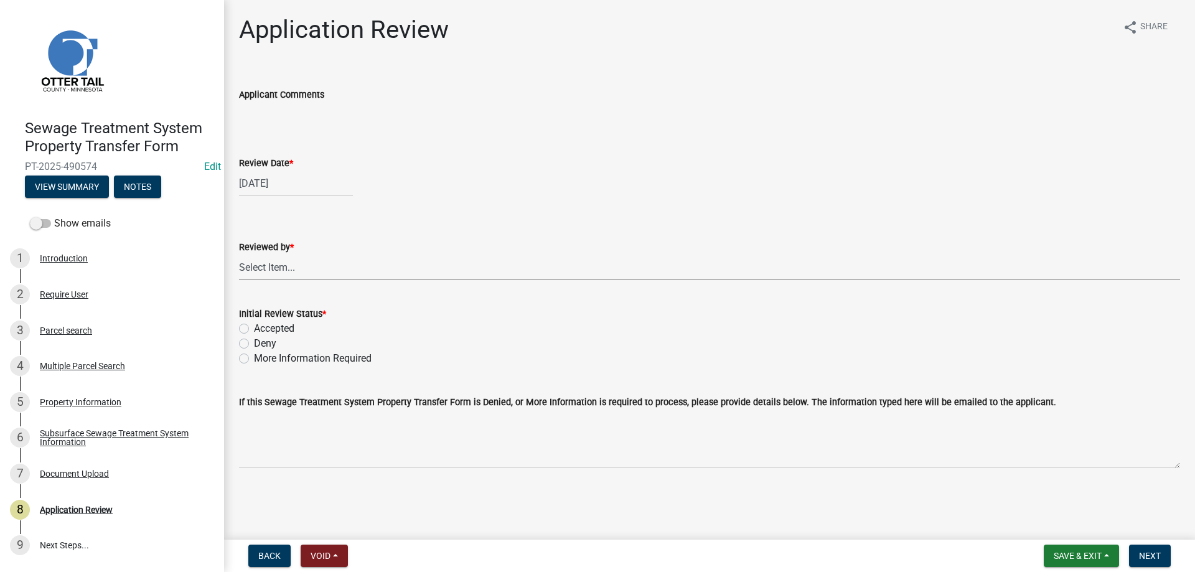
click at [239, 255] on select "Select Item... [PERSON_NAME] [PERSON_NAME] [PERSON_NAME] [PERSON_NAME] [PERSON_…" at bounding box center [709, 268] width 941 height 26
click option "[PERSON_NAME]" at bounding box center [0, 0] width 0 height 0
select select "b4c12476-3918-4c31-b34d-126d47b866fd"
click at [254, 327] on label "Accepted" at bounding box center [274, 328] width 40 height 15
click at [254, 327] on input "Accepted" at bounding box center [258, 325] width 8 height 8
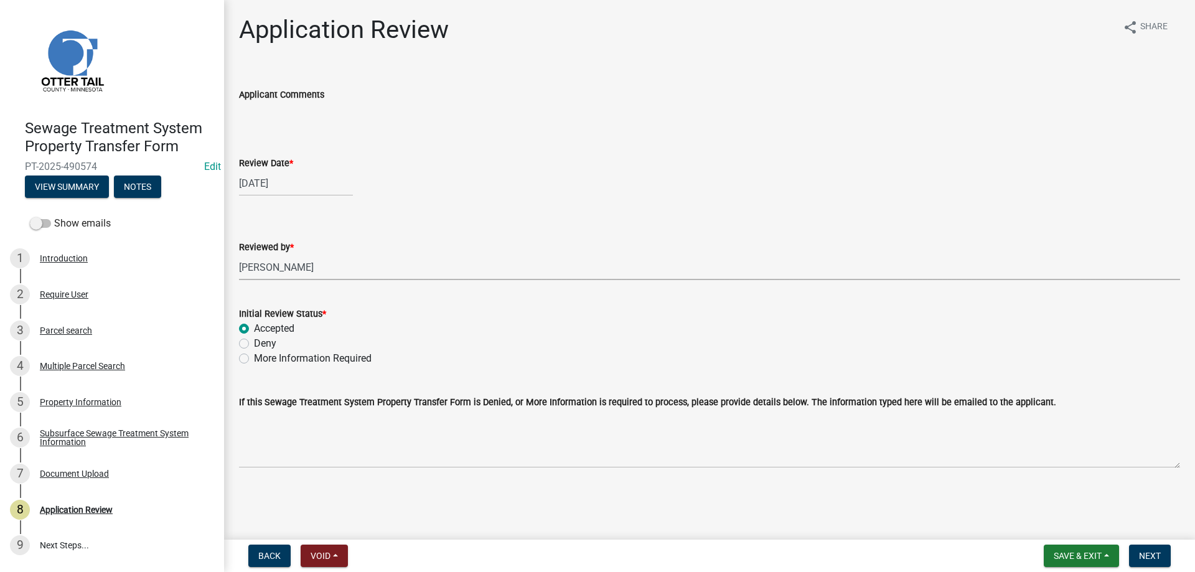
radio input "true"
click at [1146, 559] on span "Next" at bounding box center [1150, 556] width 22 height 10
